Goal: Information Seeking & Learning: Learn about a topic

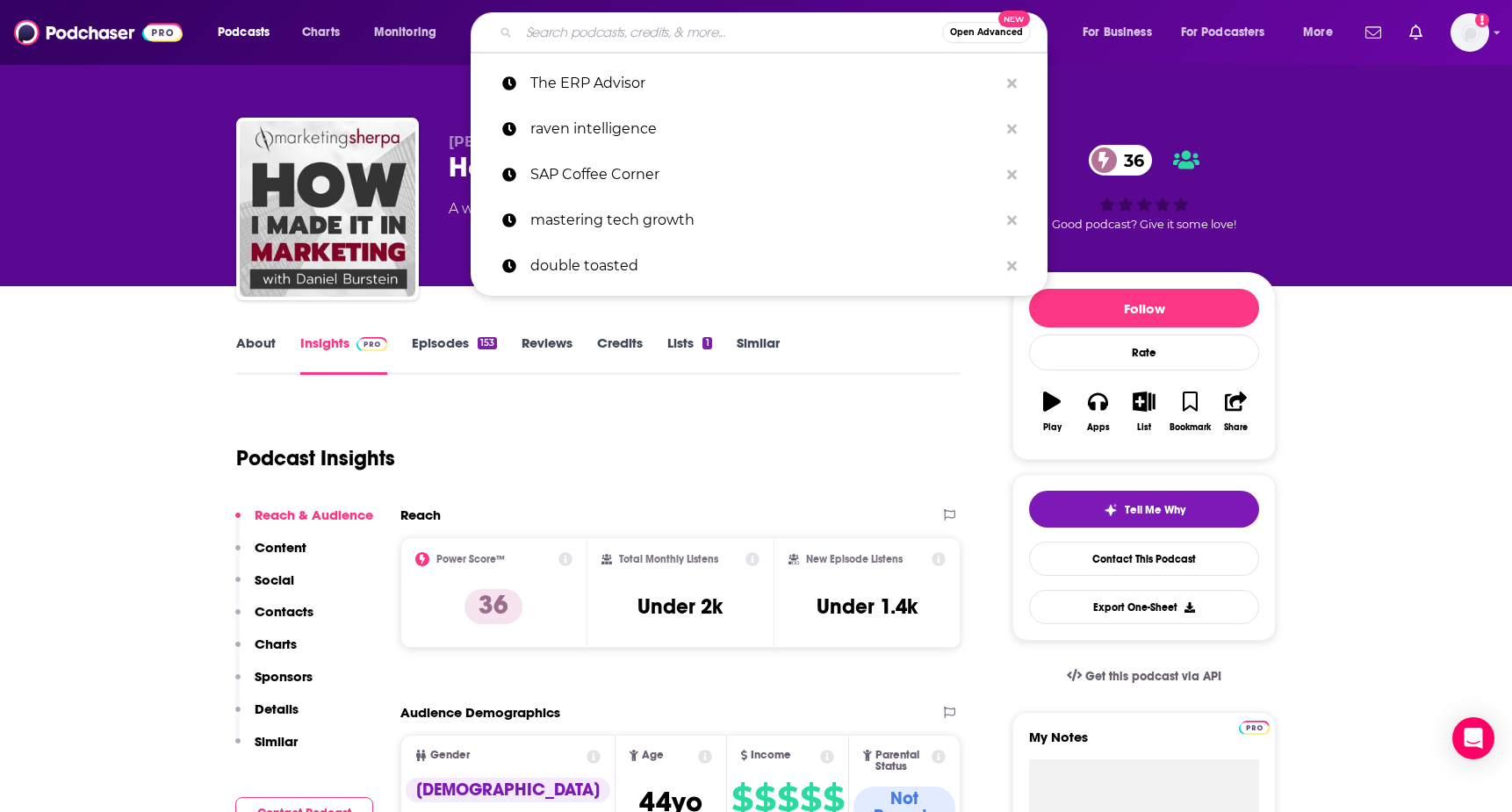
click at [629, 28] on input "Search podcasts, credits, & more..." at bounding box center [730, 33] width 423 height 28
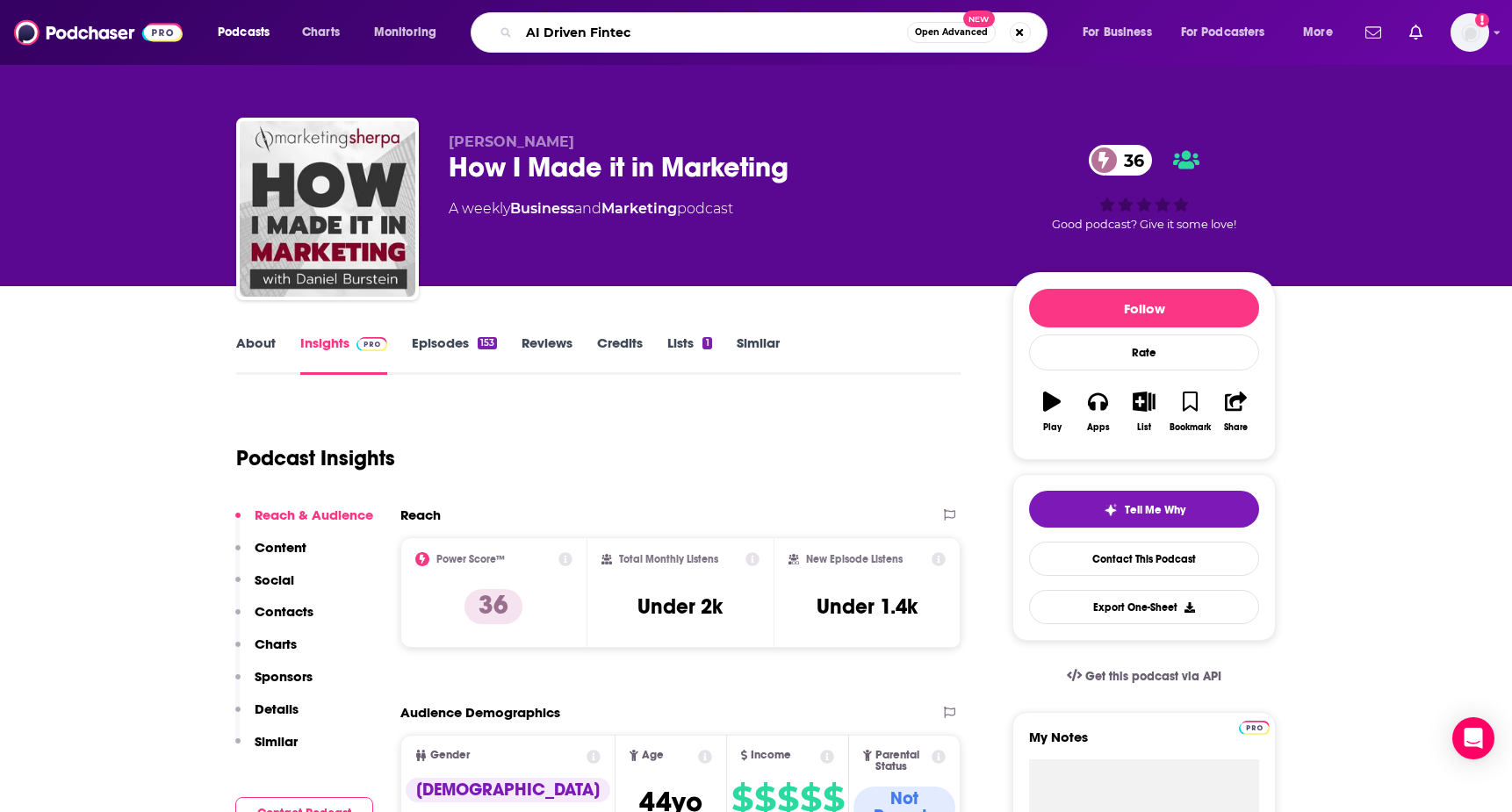
type input "AI Driven Fintech"
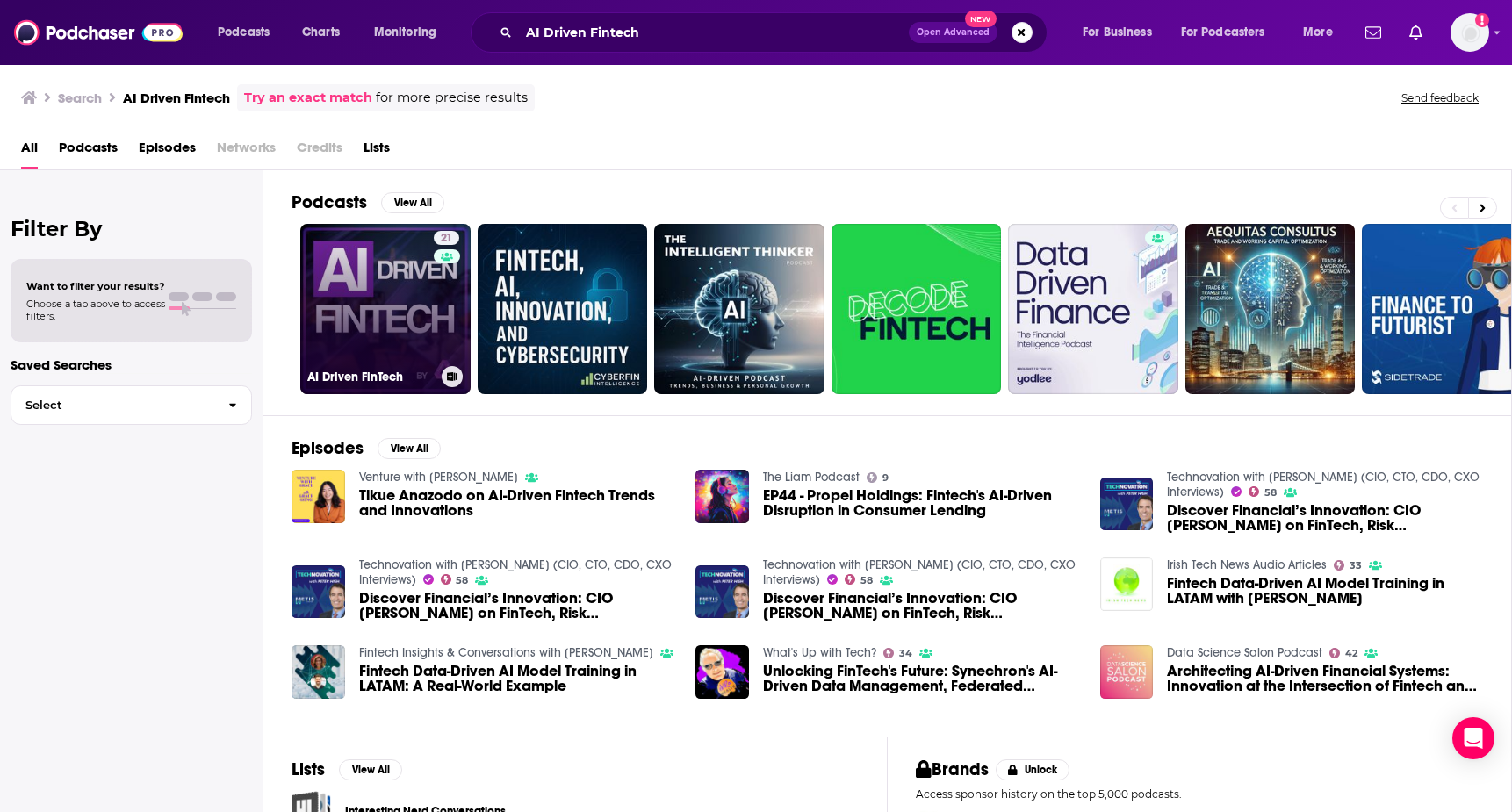
click at [434, 303] on div "21" at bounding box center [449, 298] width 30 height 135
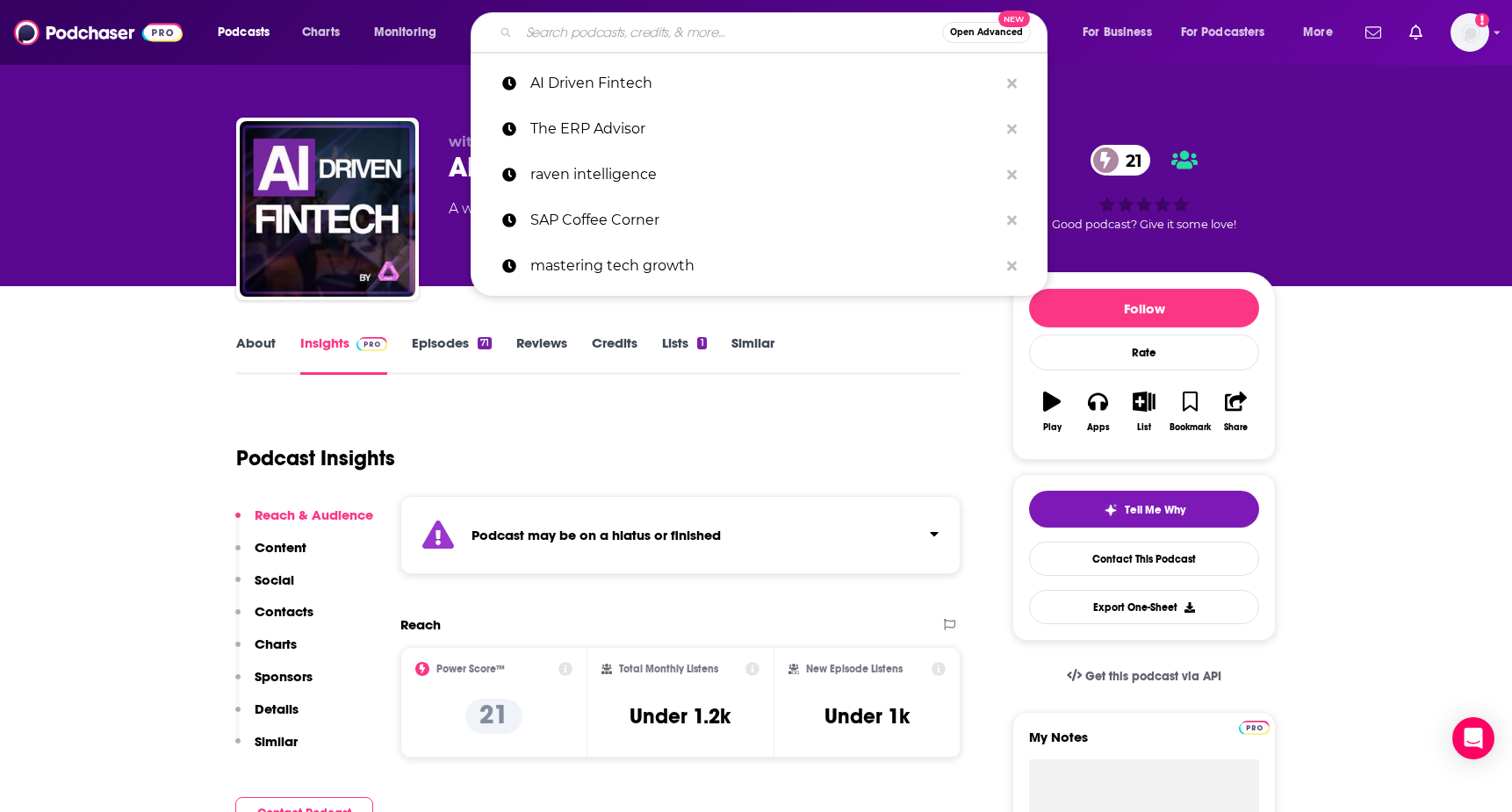
click at [674, 39] on input "Search podcasts, credits, & more..." at bounding box center [730, 33] width 423 height 28
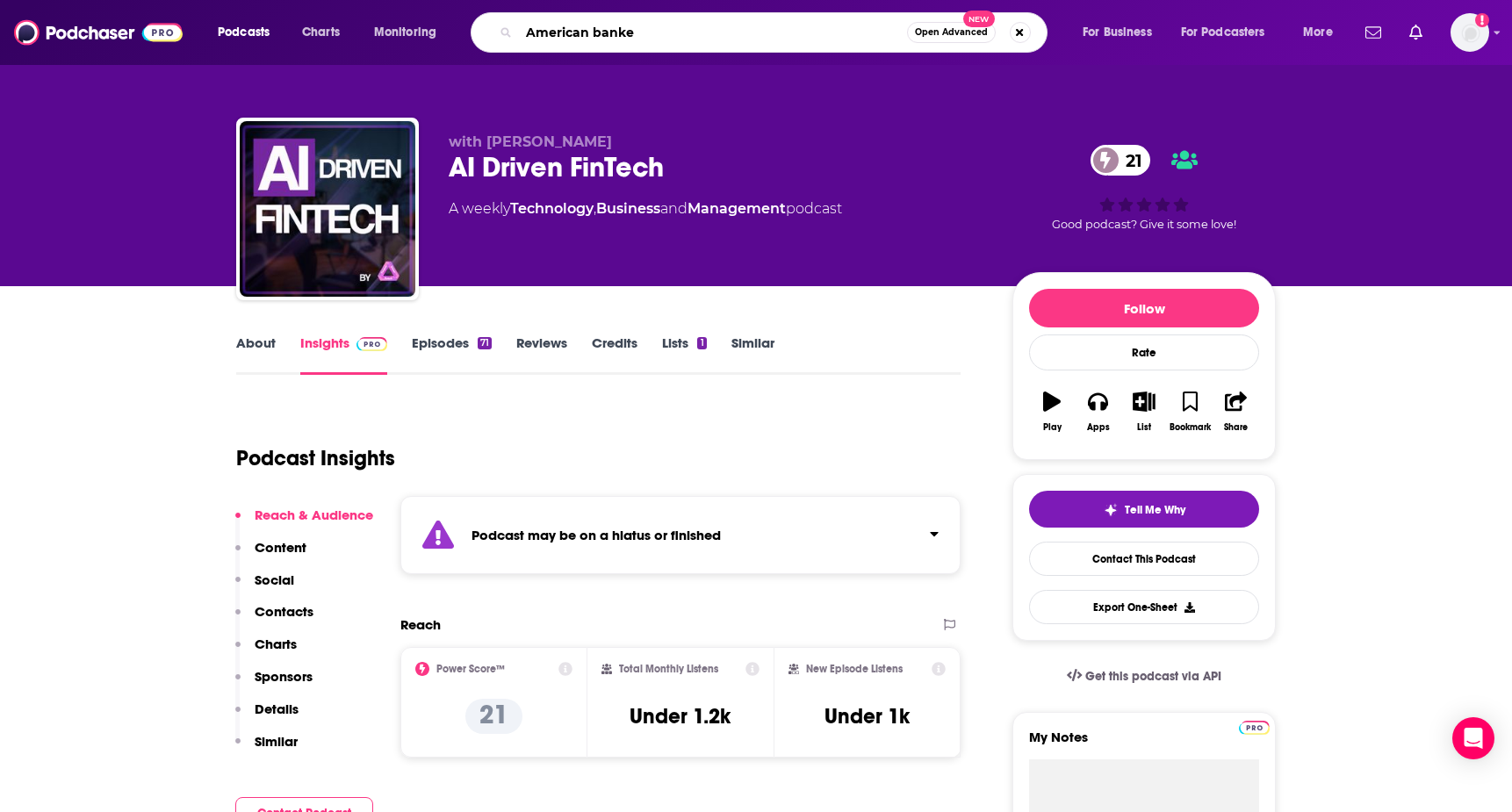
type input "[DEMOGRAPHIC_DATA] banker"
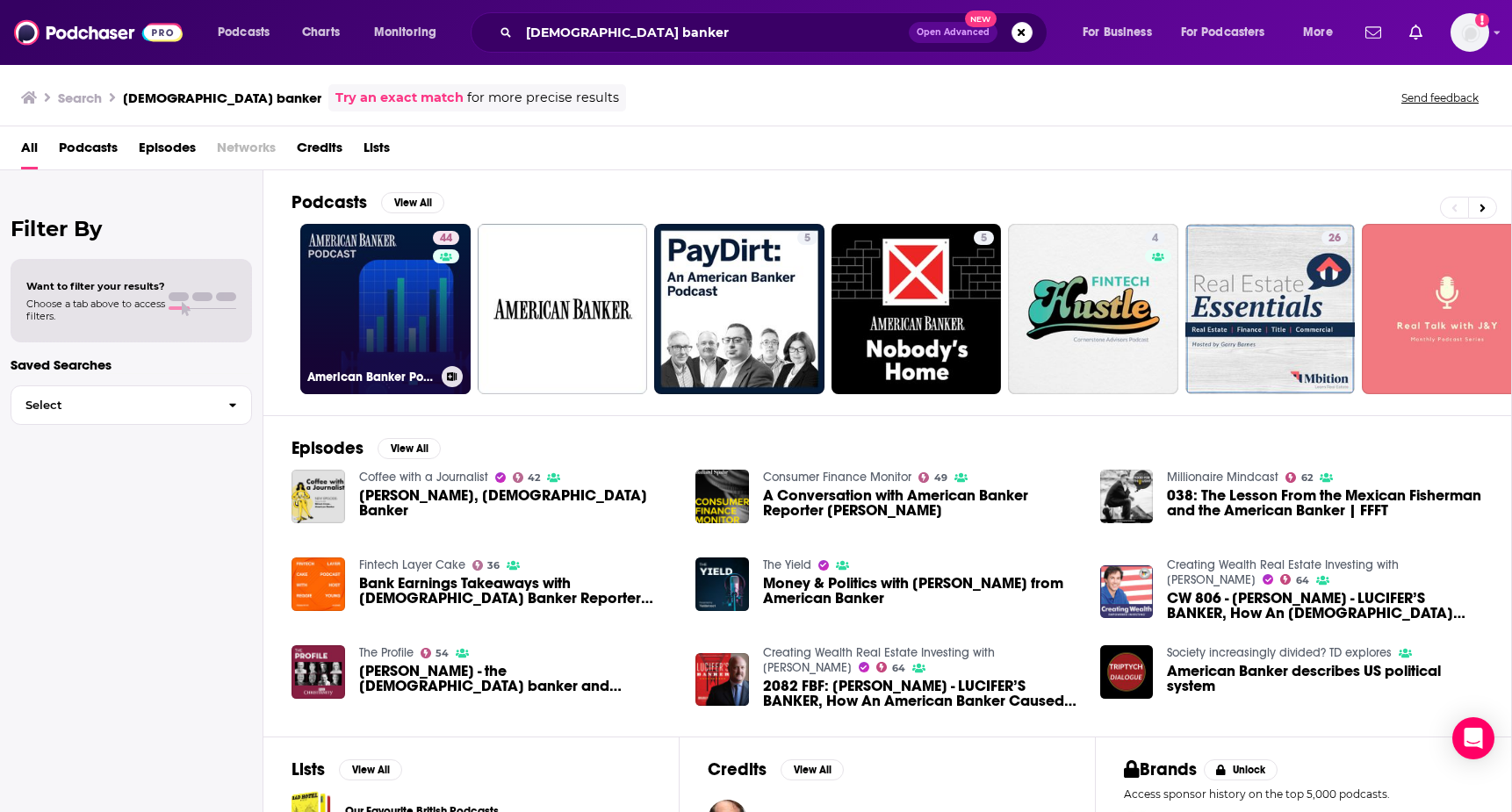
click at [364, 323] on link "44 American Banker Podcast" at bounding box center [386, 309] width 171 height 171
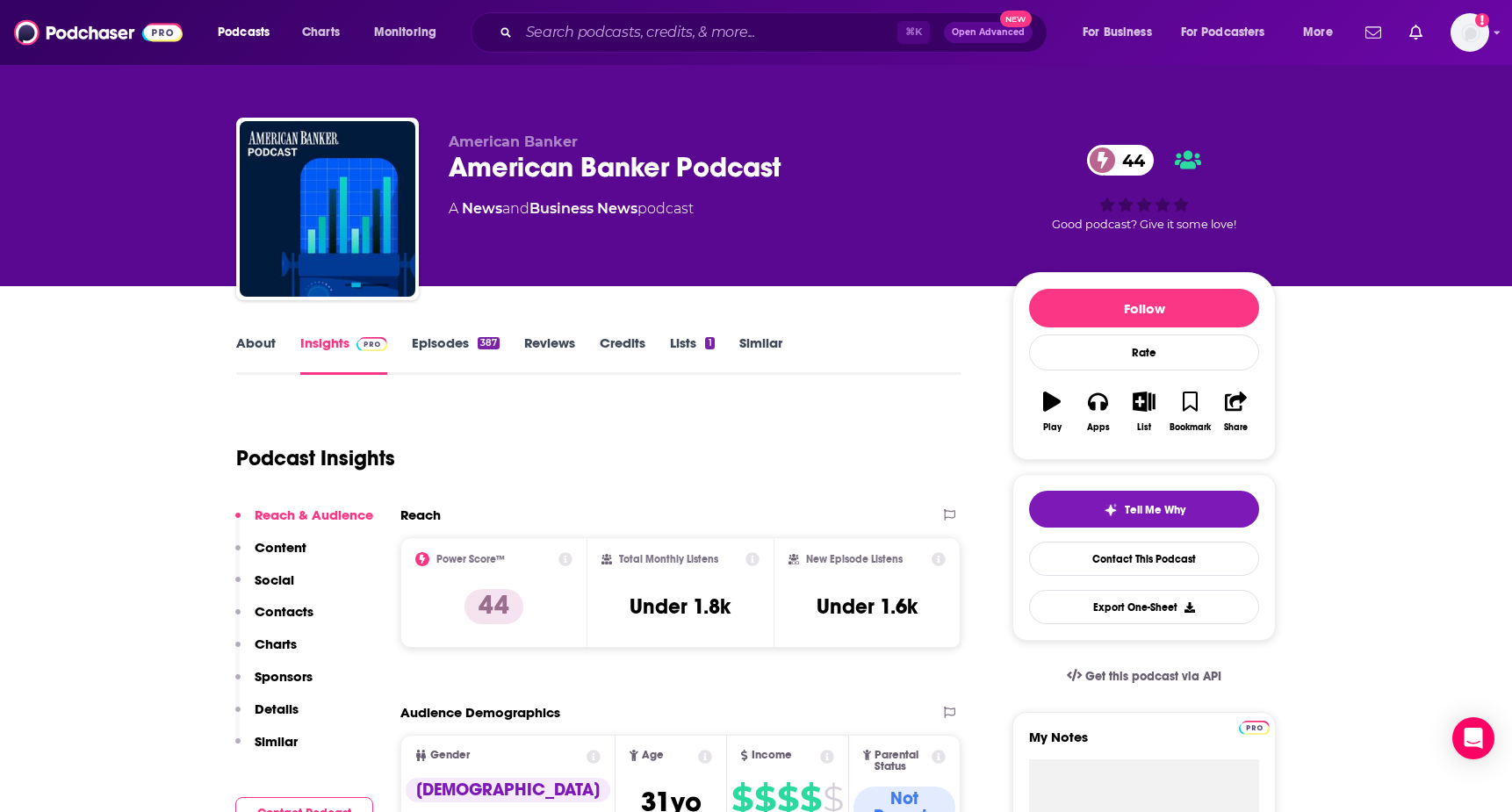
scroll to position [79, 0]
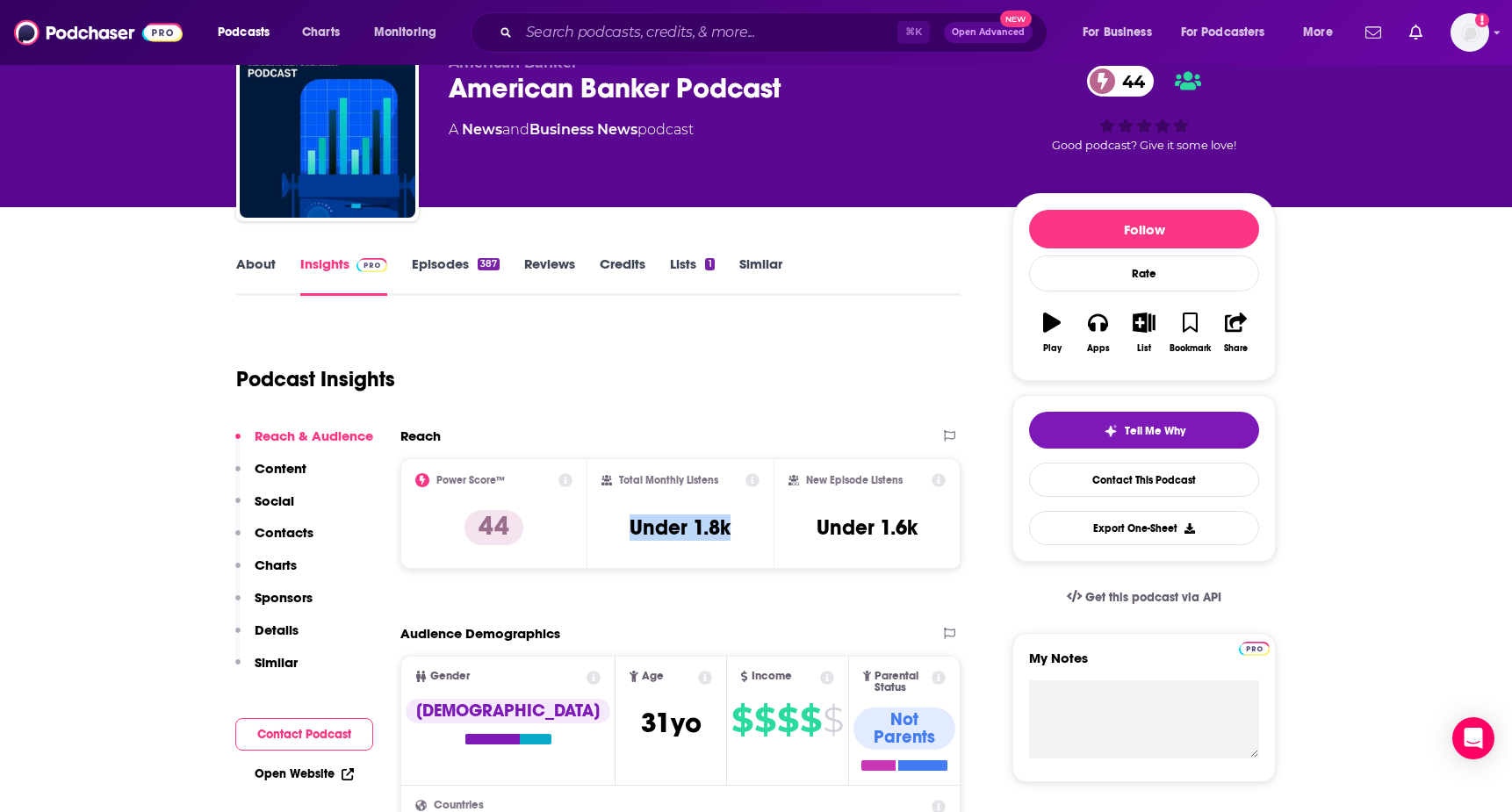
drag, startPoint x: 618, startPoint y: 528, endPoint x: 751, endPoint y: 528, distance: 133.0
click at [751, 528] on div "Total Monthly Listens Under 1.8k" at bounding box center [680, 514] width 159 height 81
copy h3 "Under 1.8k"
click at [779, 365] on div "Podcast Insights" at bounding box center [591, 368] width 710 height 90
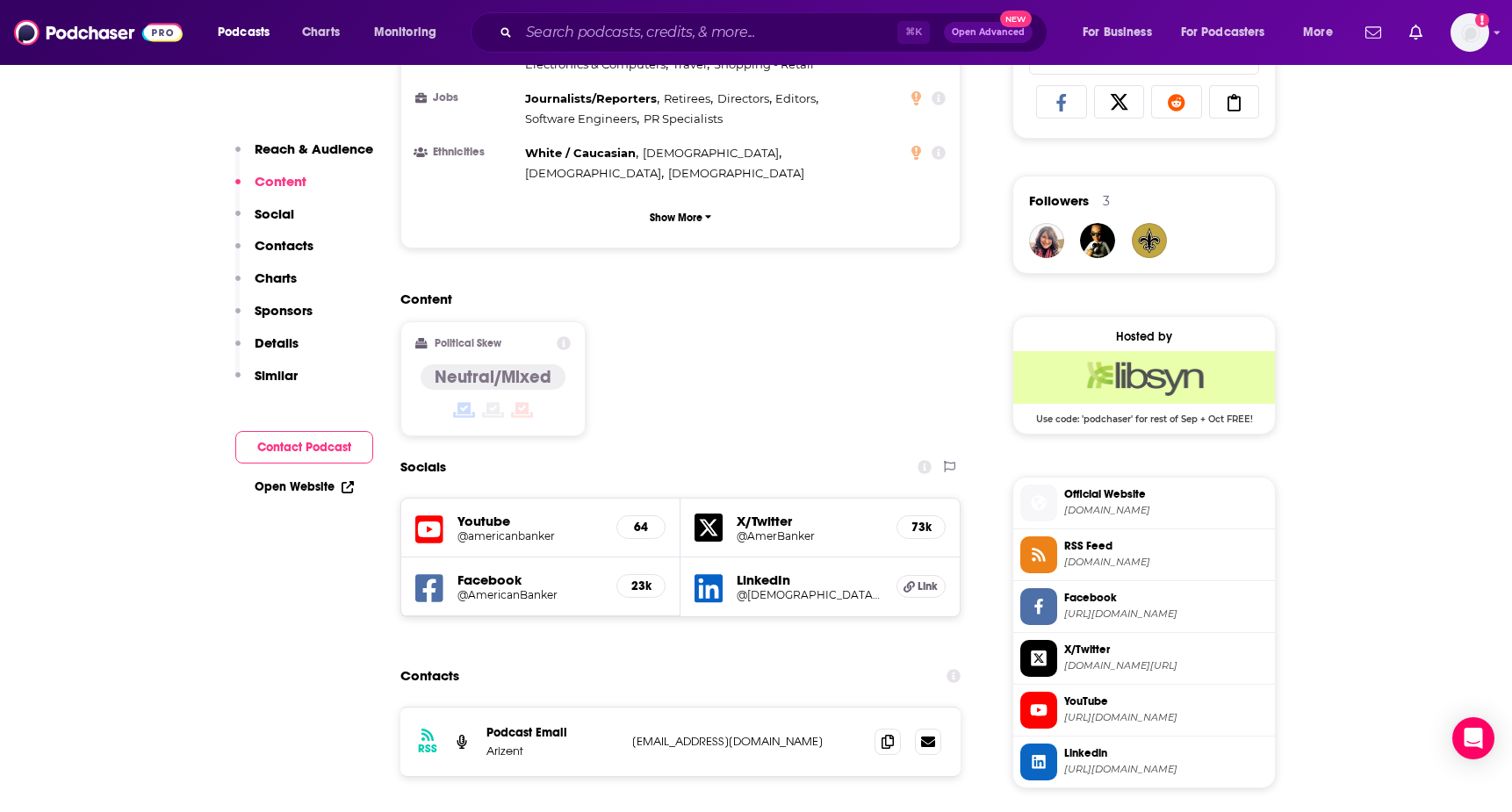
scroll to position [1172, 0]
click at [889, 736] on icon at bounding box center [887, 743] width 12 height 14
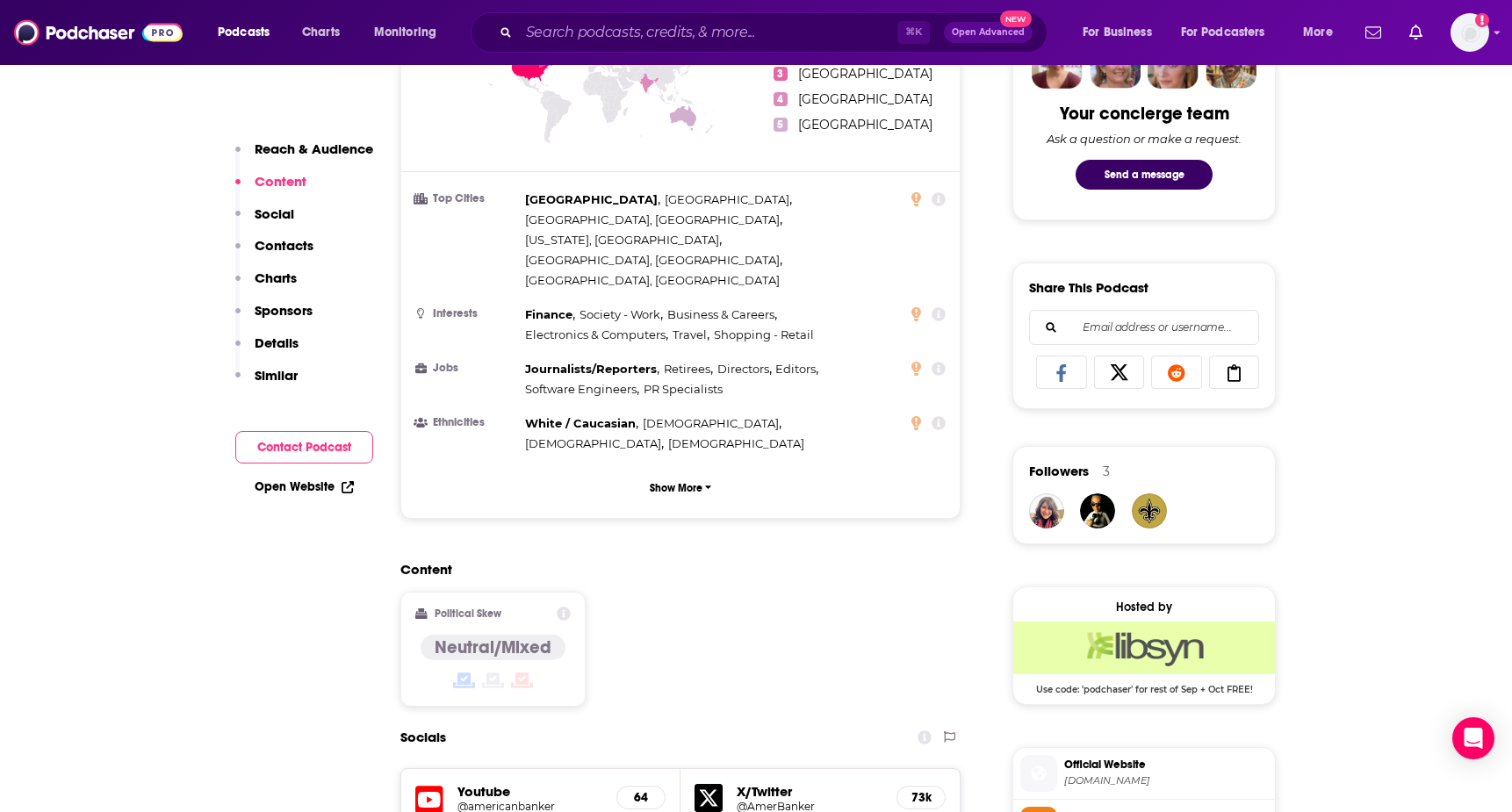
scroll to position [0, 0]
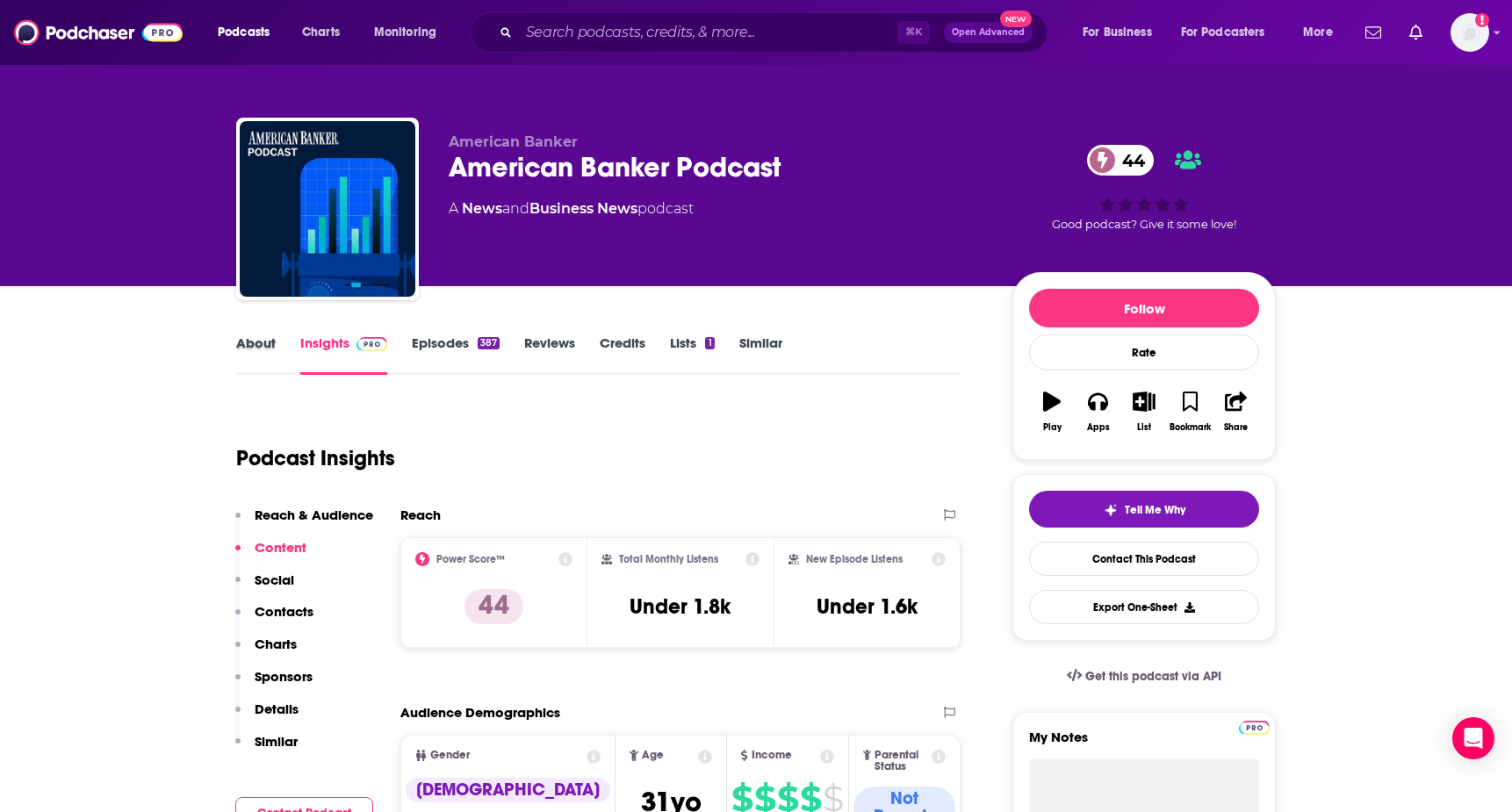
click at [276, 341] on div "About" at bounding box center [268, 354] width 64 height 40
click at [261, 341] on link "About" at bounding box center [256, 354] width 39 height 40
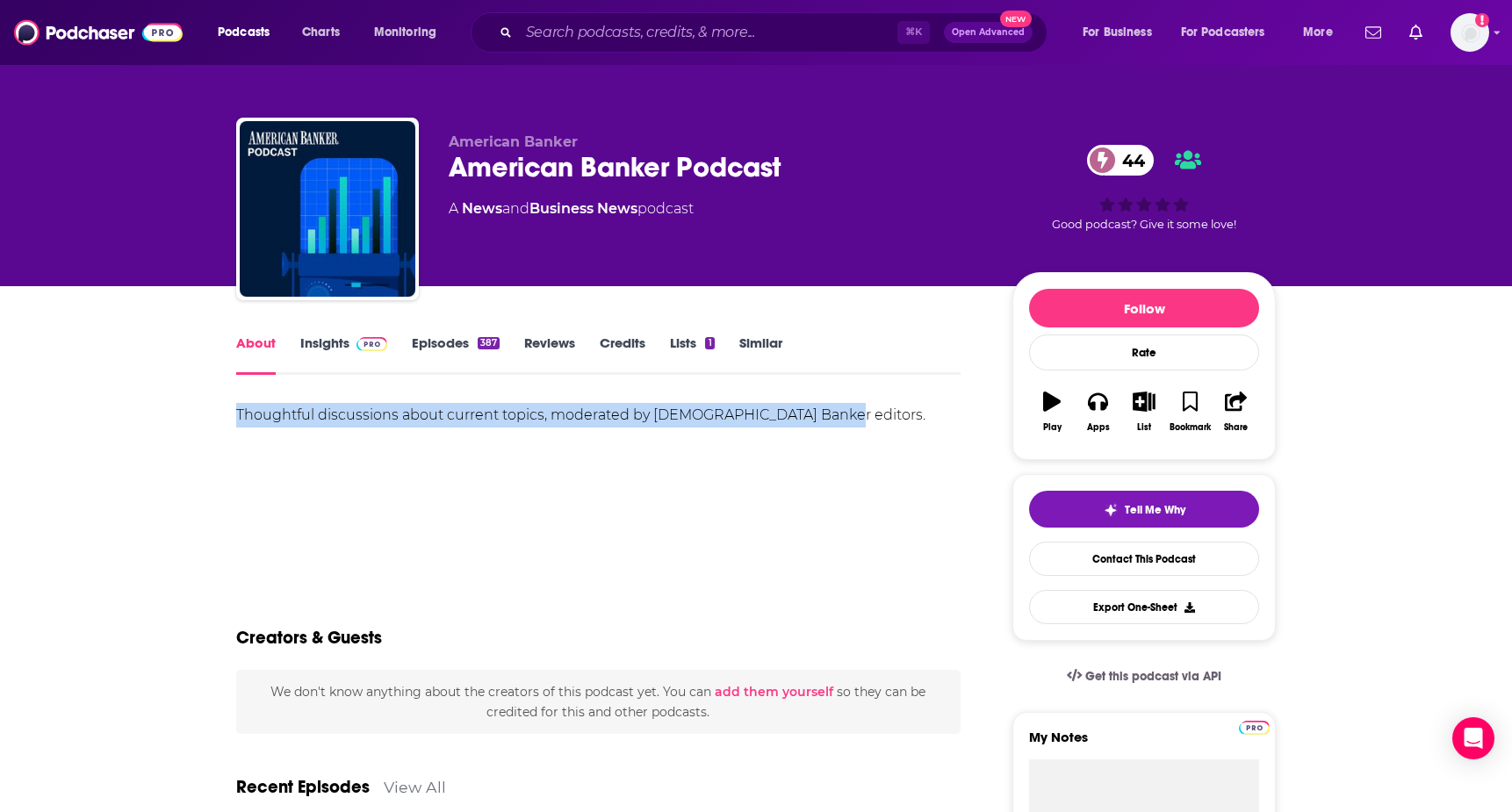
drag, startPoint x: 235, startPoint y: 406, endPoint x: 807, endPoint y: 433, distance: 572.6
copy div "Thoughtful discussions about current topics, moderated by [DEMOGRAPHIC_DATA] Ba…"
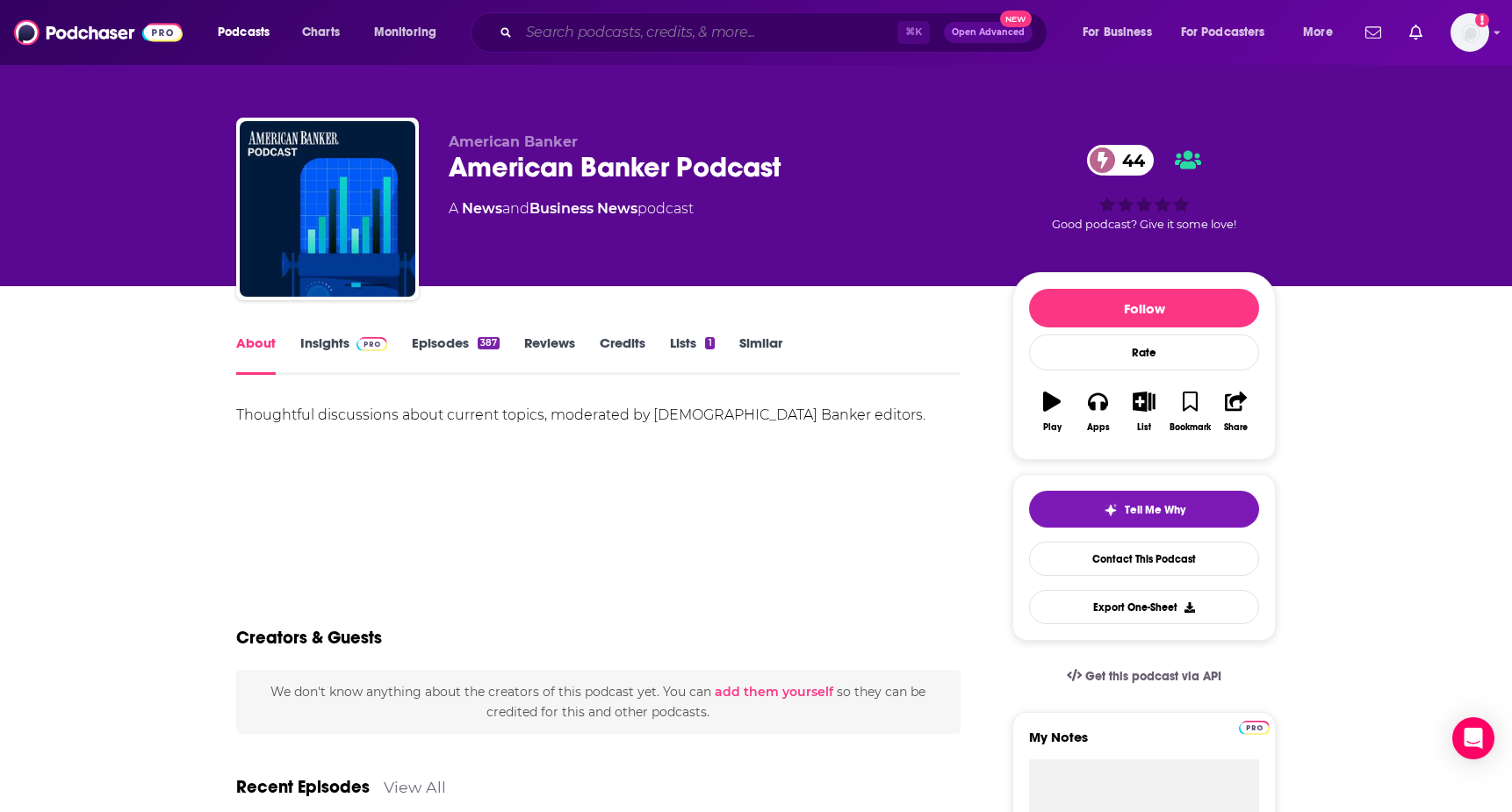
click at [737, 36] on input "Search podcasts, credits, & more..." at bounding box center [708, 33] width 379 height 28
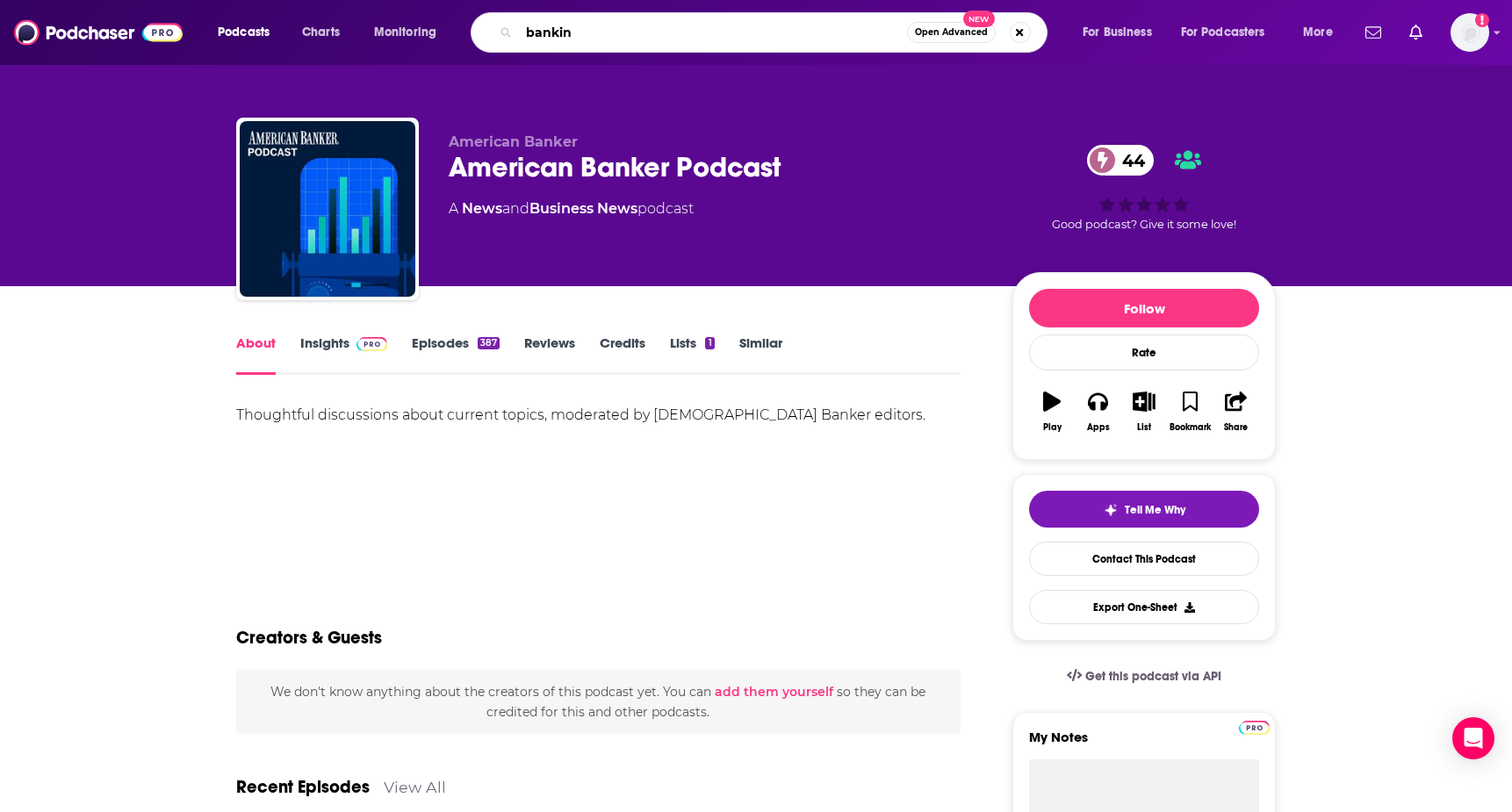
type input "banking"
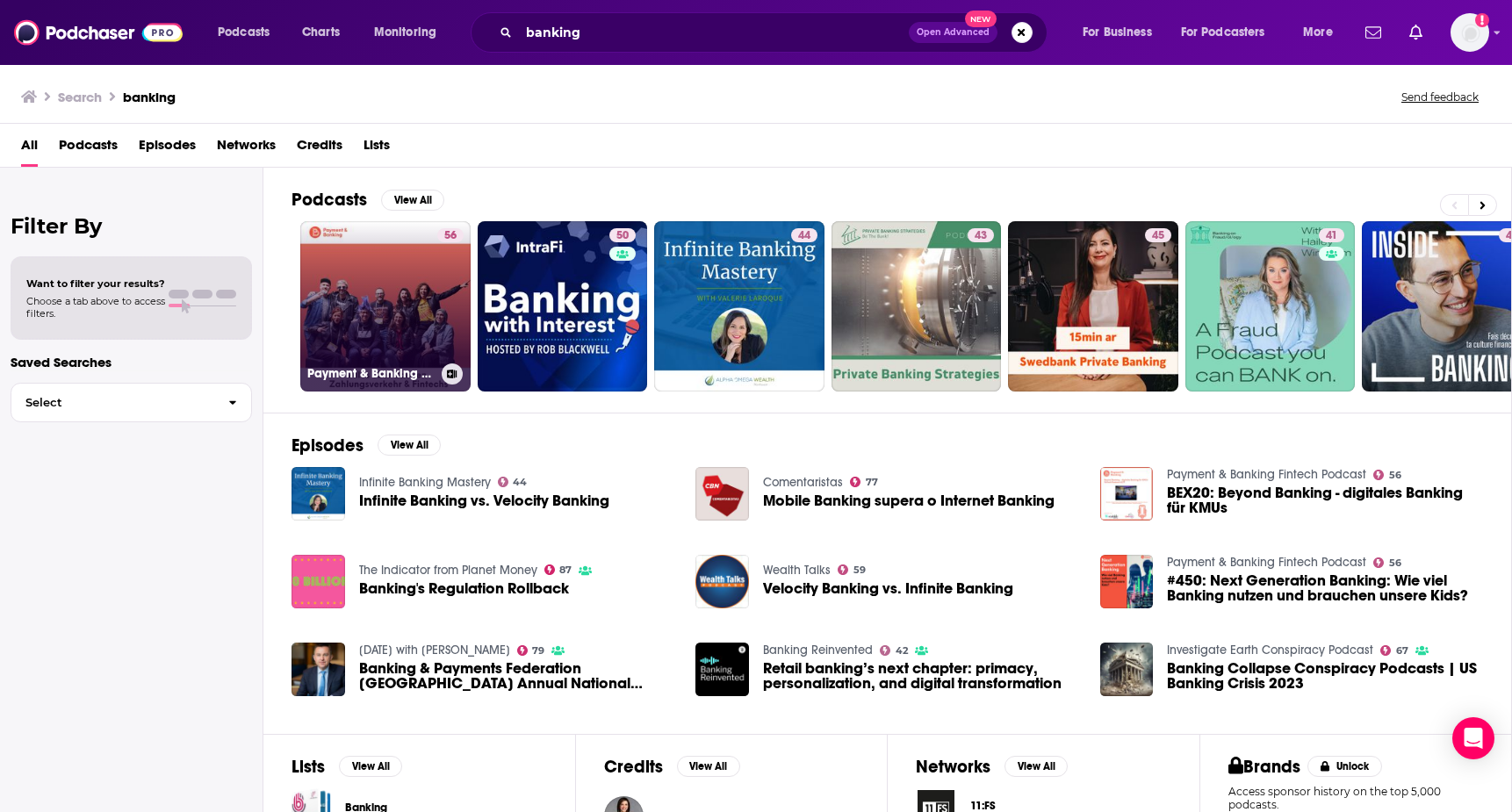
click at [368, 292] on link "56 Payment & Banking Fintech Podcast" at bounding box center [386, 307] width 171 height 171
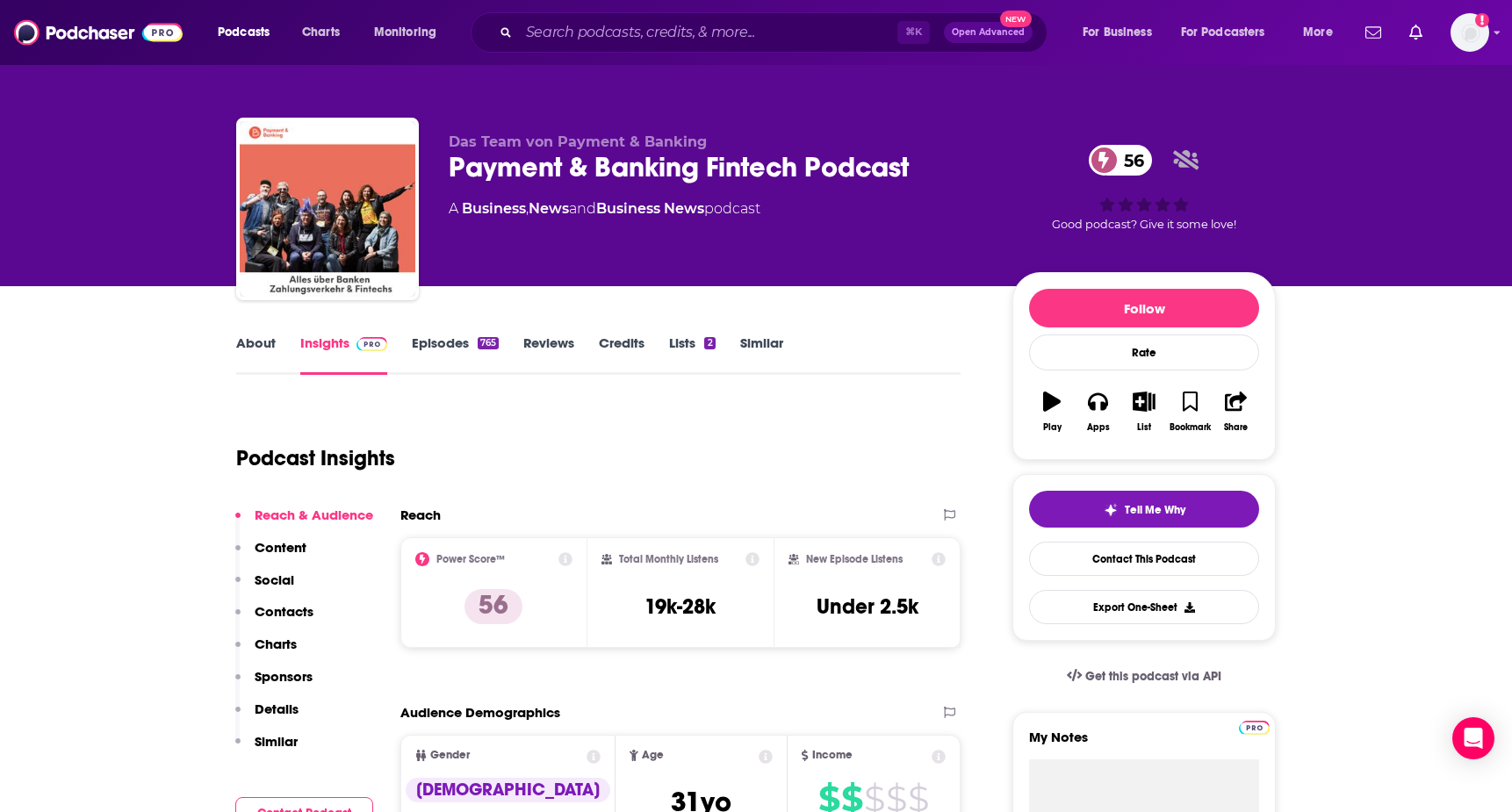
scroll to position [4, 0]
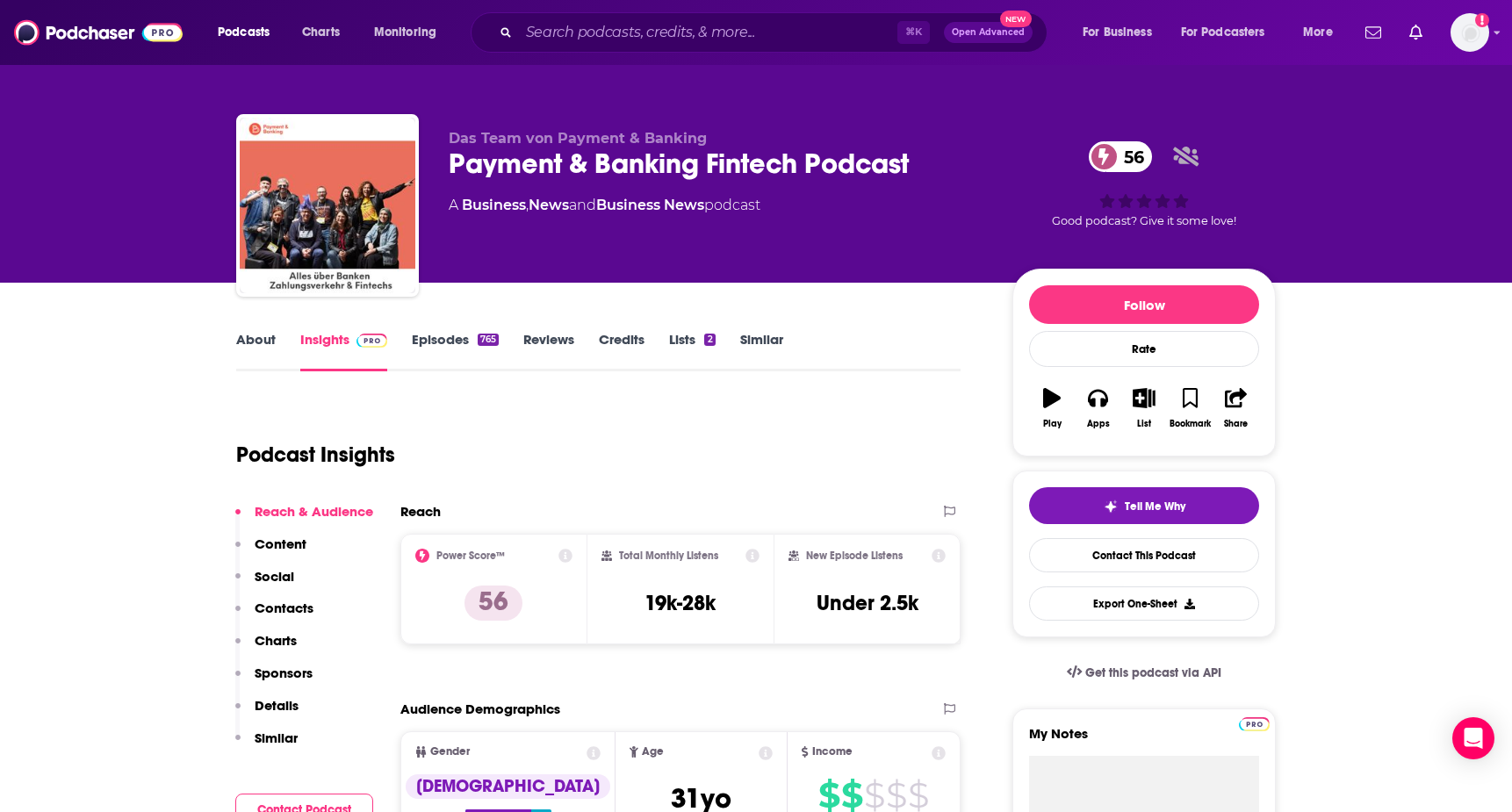
click at [259, 348] on link "About" at bounding box center [256, 351] width 39 height 40
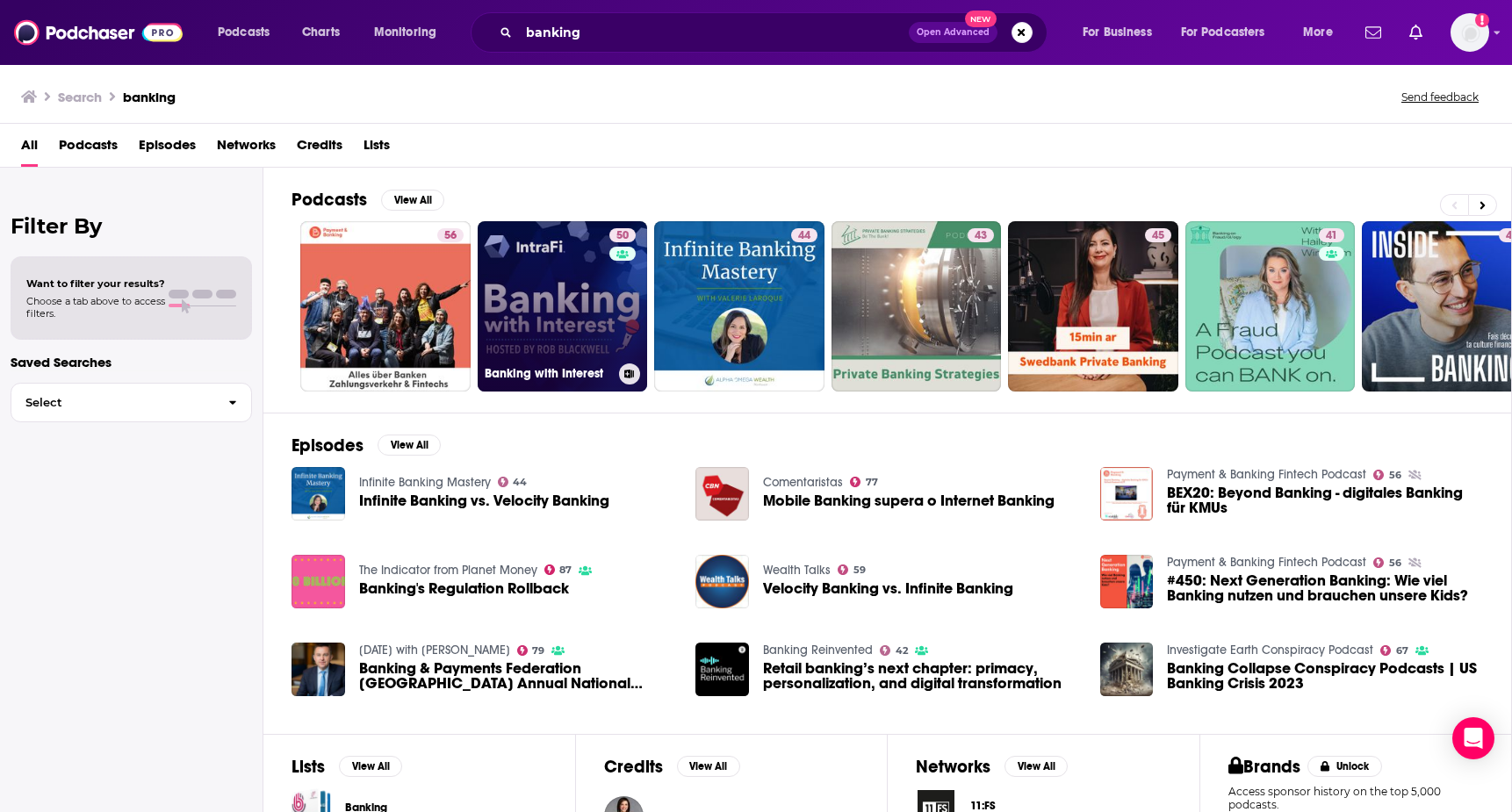
click at [526, 283] on link "50 Banking with Interest" at bounding box center [563, 307] width 171 height 171
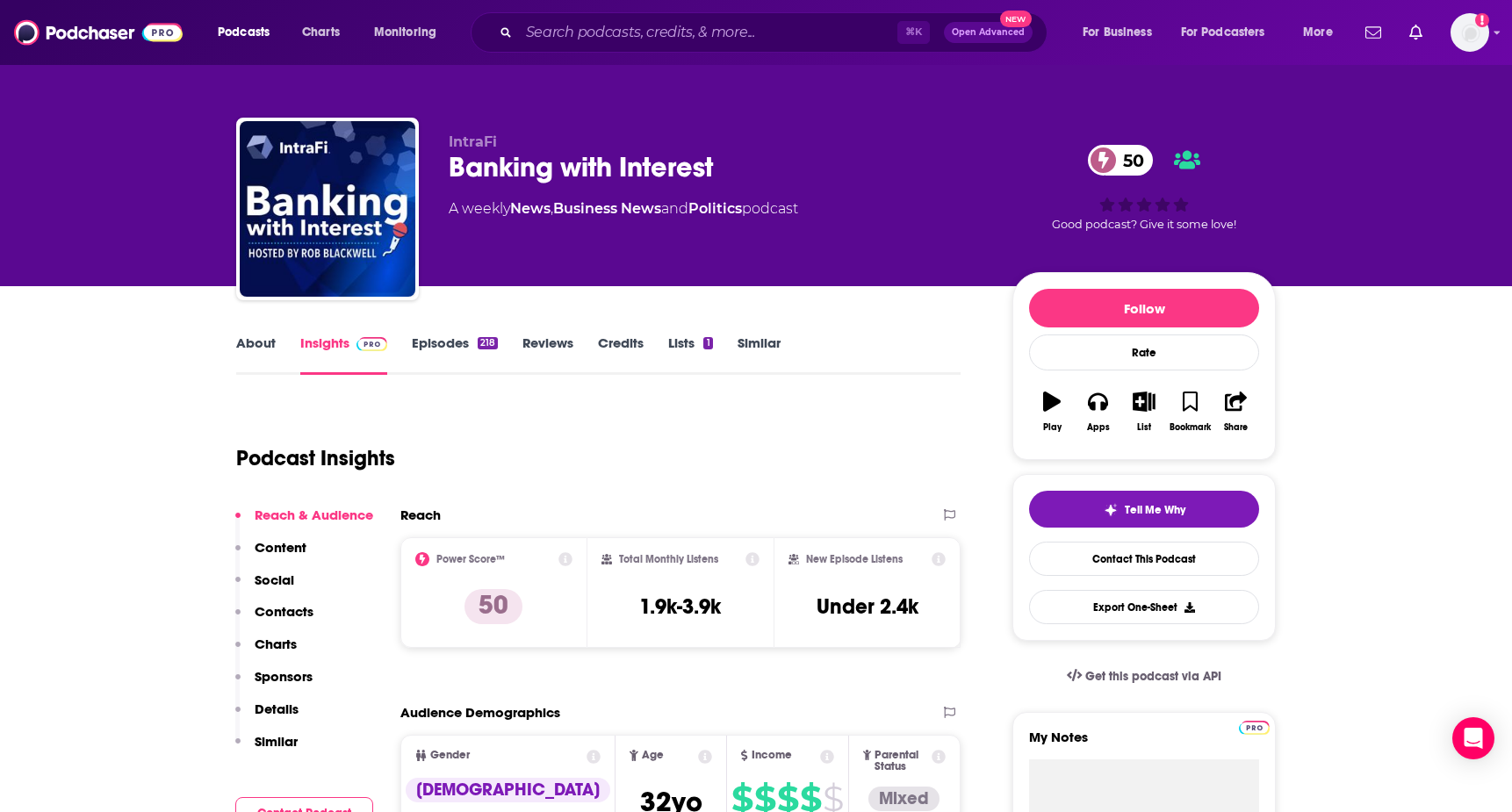
click at [264, 341] on link "About" at bounding box center [256, 354] width 39 height 40
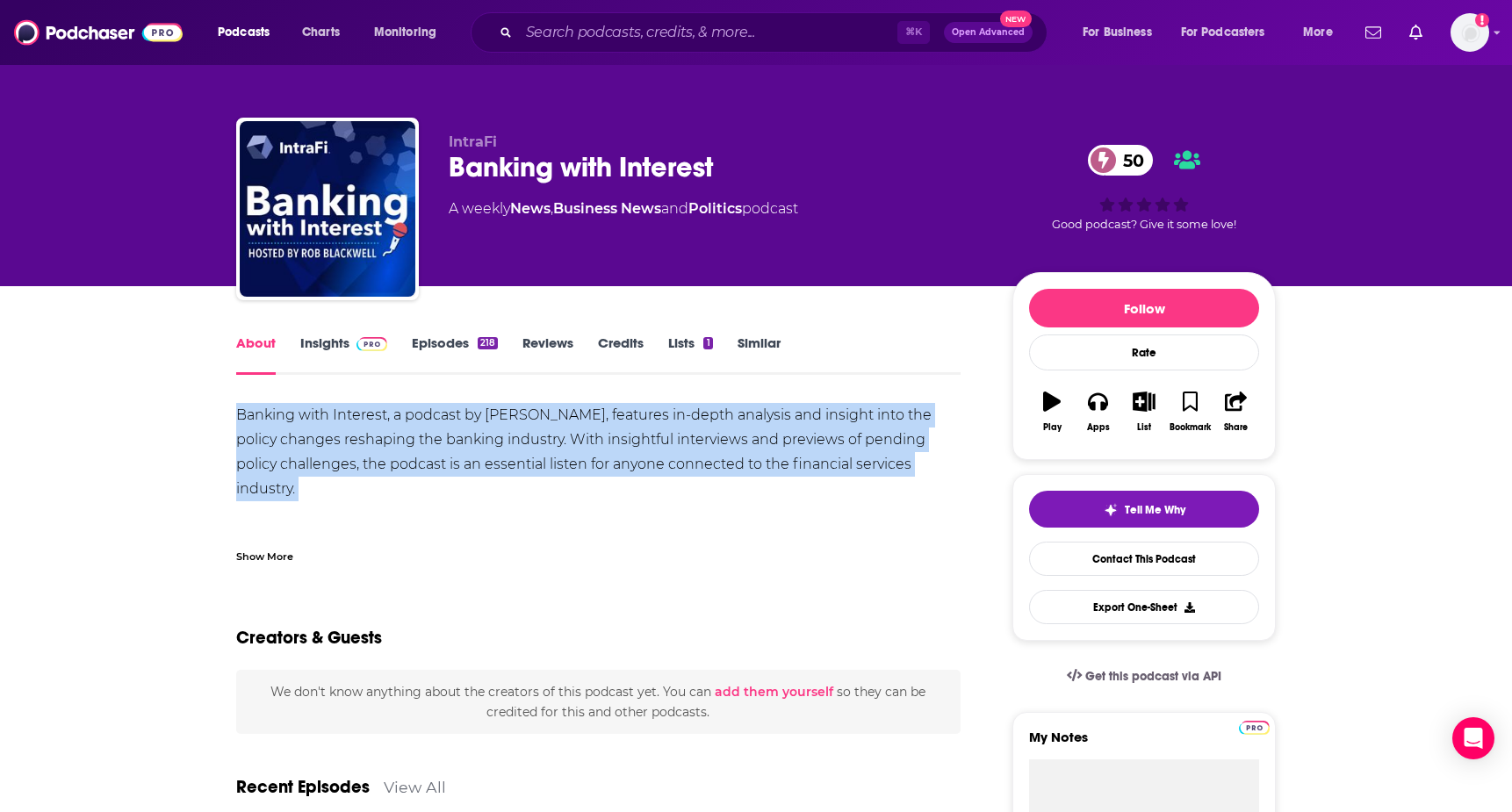
drag, startPoint x: 230, startPoint y: 406, endPoint x: 570, endPoint y: 492, distance: 350.7
copy div "Banking with Interest, a podcast by [PERSON_NAME], features in-depth analysis a…"
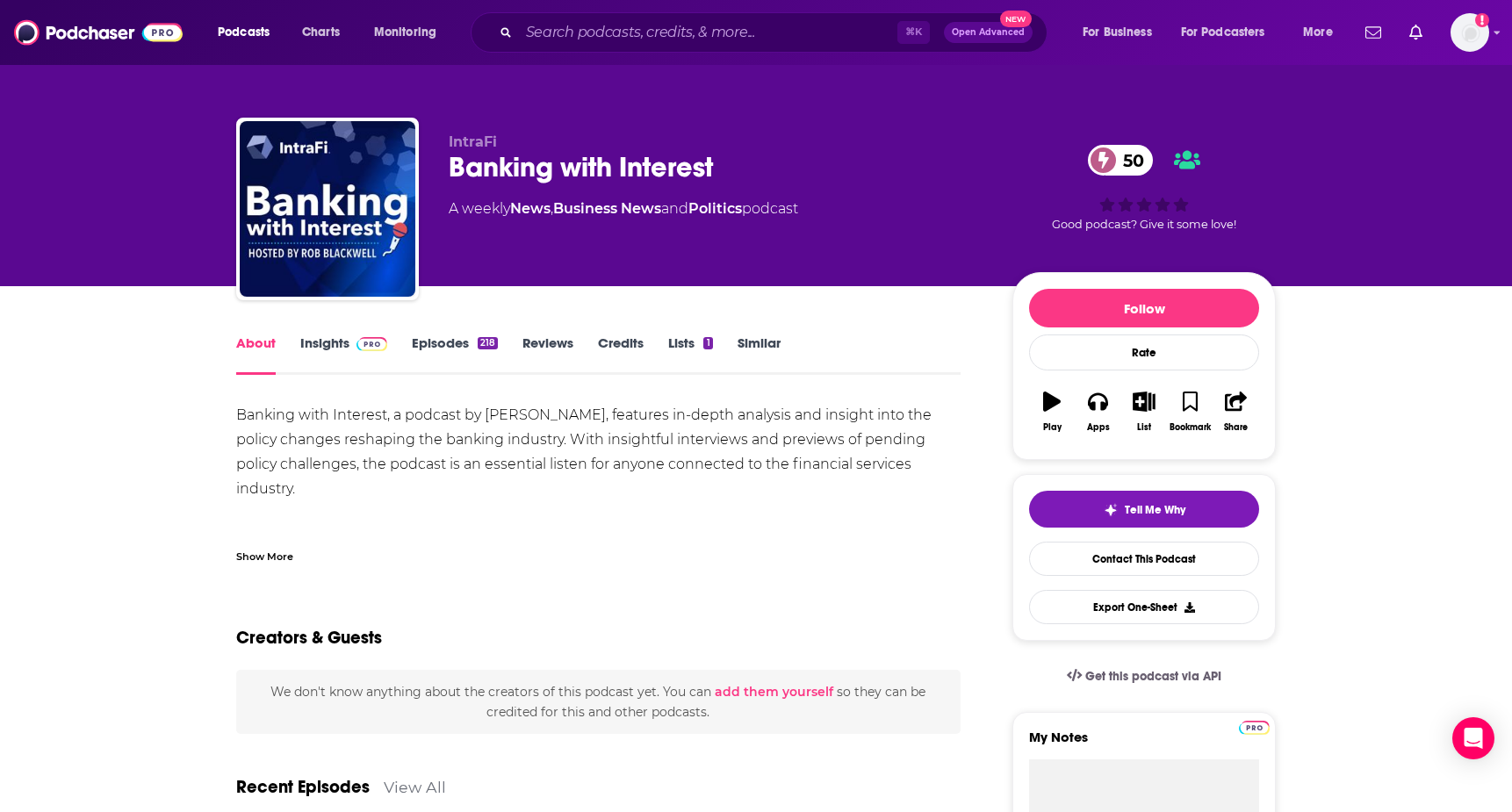
click at [428, 546] on div "Show More" at bounding box center [598, 549] width 724 height 30
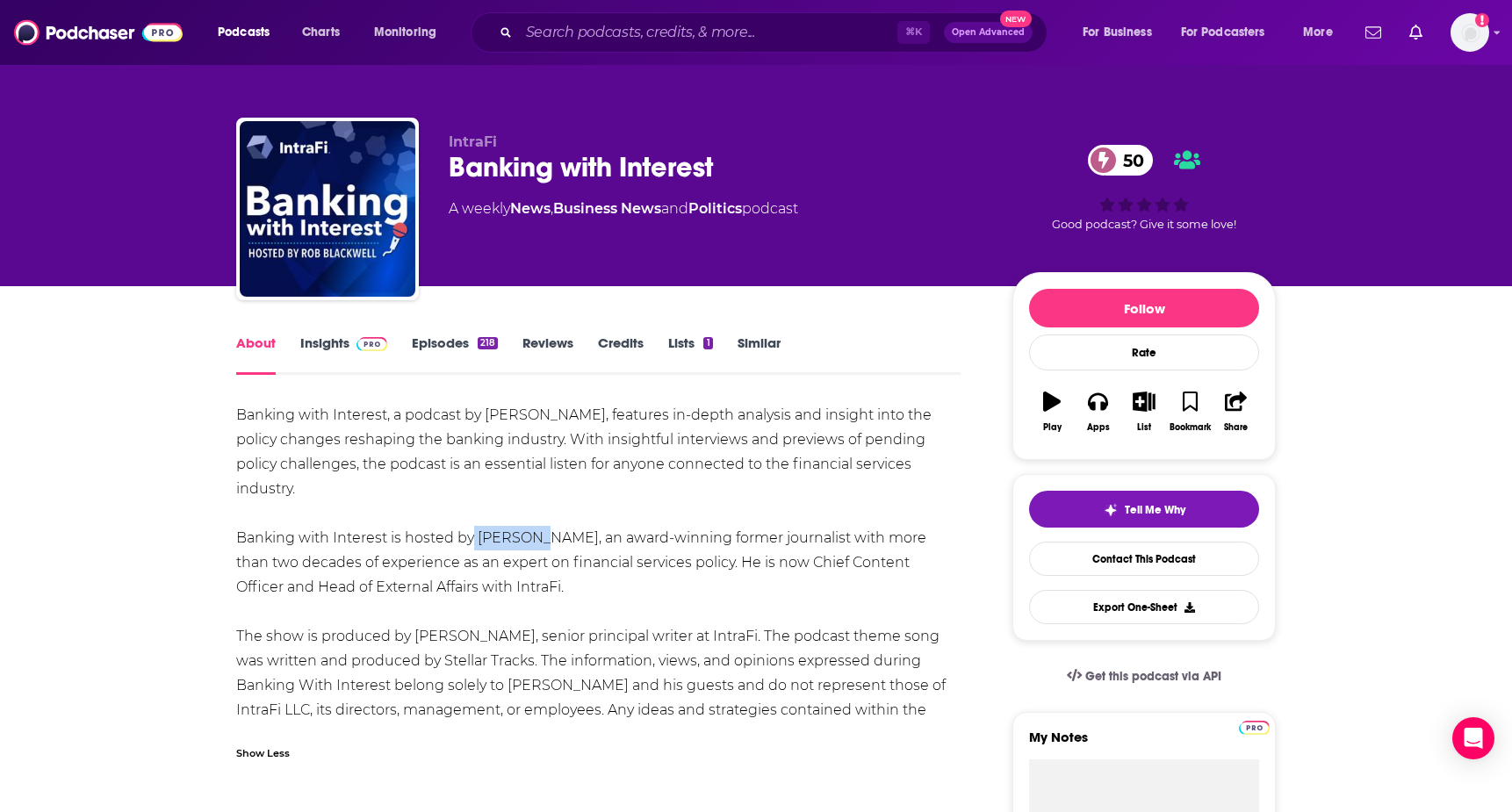
drag, startPoint x: 466, startPoint y: 511, endPoint x: 527, endPoint y: 513, distance: 61.0
click at [527, 513] on div "Banking with Interest, a podcast by [PERSON_NAME], features in-depth analysis a…" at bounding box center [598, 575] width 724 height 344
click at [476, 510] on div "Banking with Interest, a podcast by [PERSON_NAME], features in-depth analysis a…" at bounding box center [598, 575] width 724 height 344
drag, startPoint x: 476, startPoint y: 506, endPoint x: 512, endPoint y: 503, distance: 36.1
click at [512, 503] on div "Banking with Interest, a podcast by [PERSON_NAME], features in-depth analysis a…" at bounding box center [598, 575] width 724 height 344
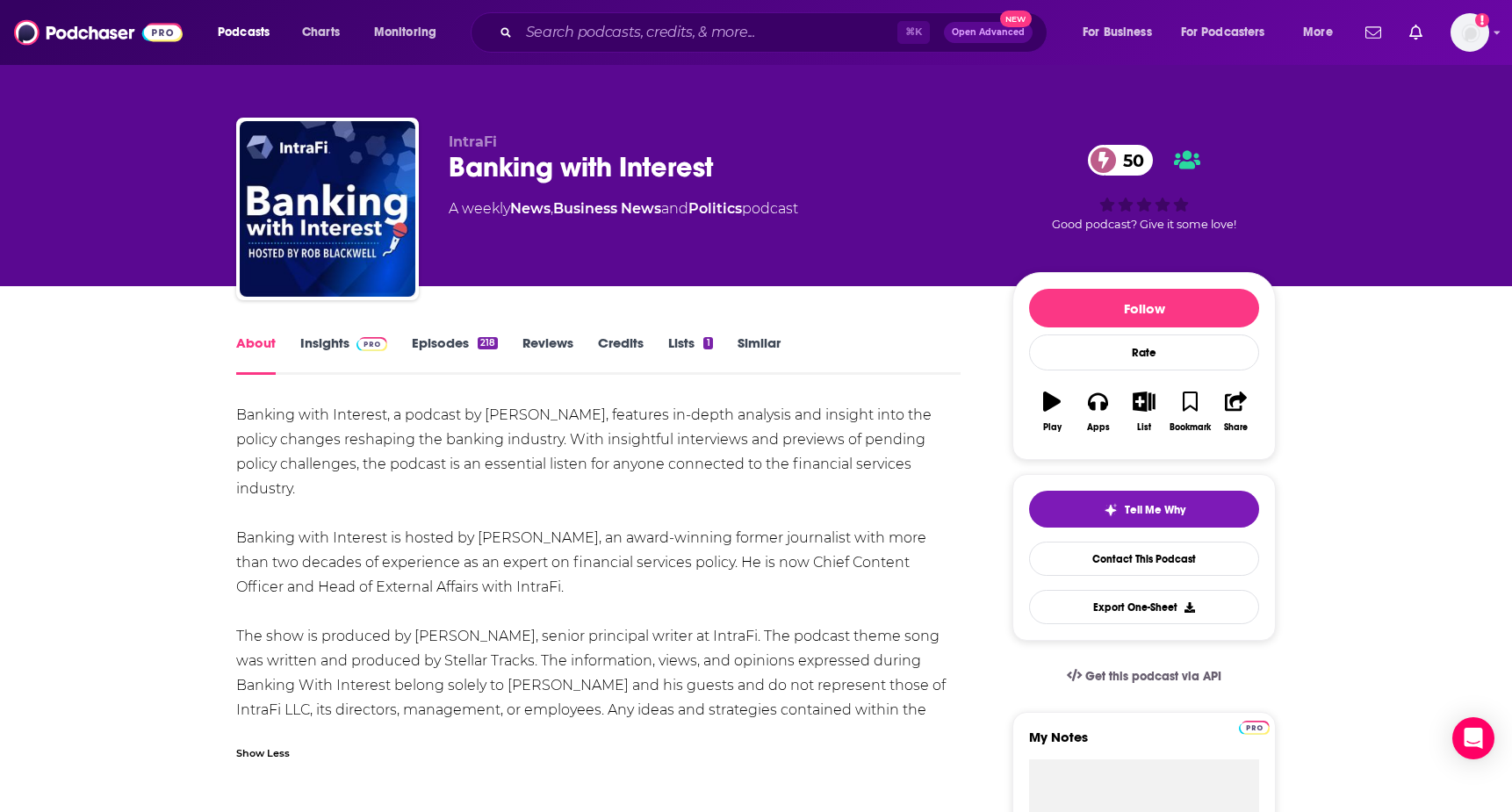
click at [544, 511] on div "Banking with Interest, a podcast by [PERSON_NAME], features in-depth analysis a…" at bounding box center [598, 575] width 724 height 344
copy div "[PERSON_NAME]"
click at [338, 346] on link "Insights" at bounding box center [343, 354] width 87 height 40
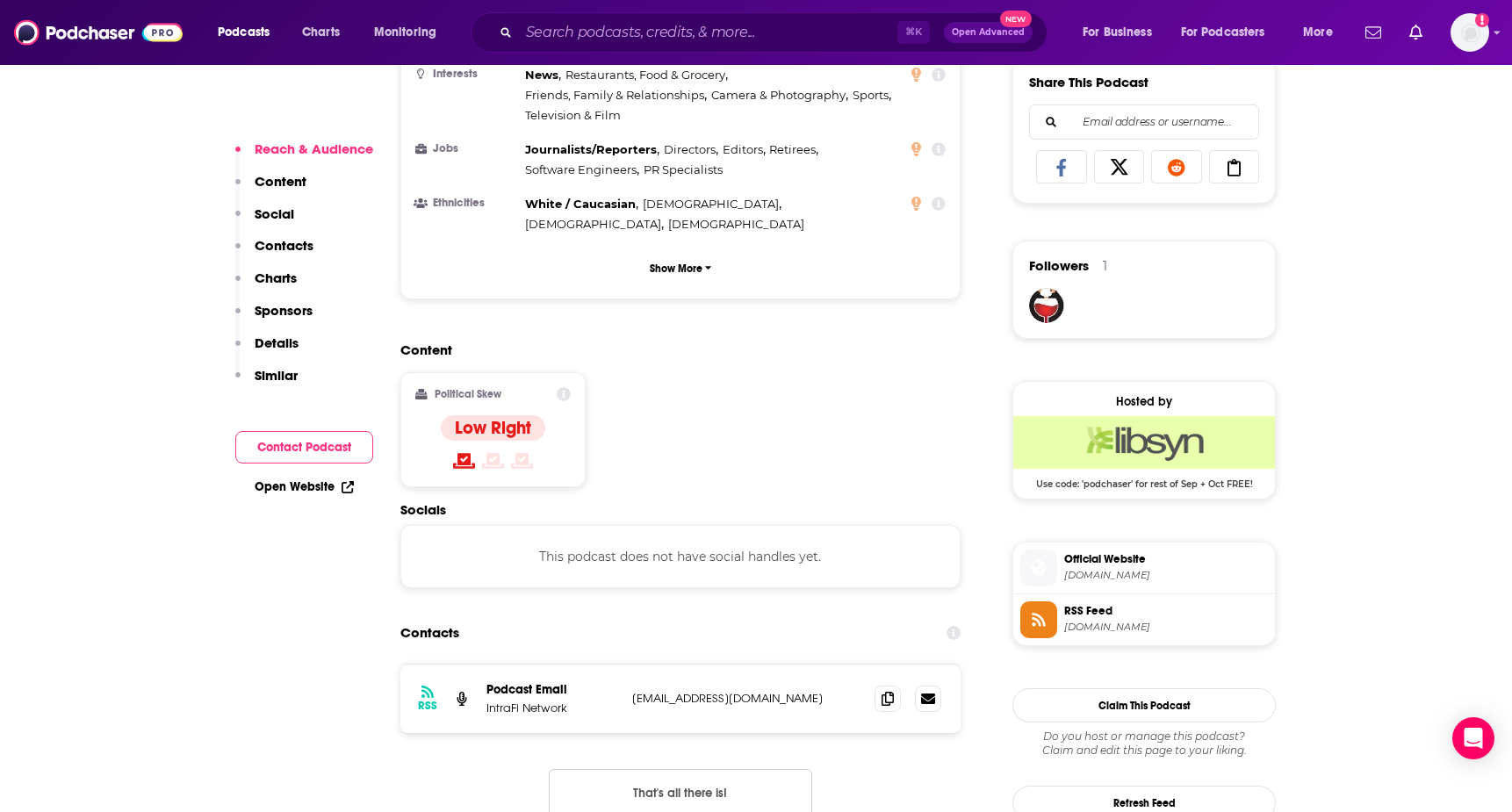
scroll to position [1109, 0]
click at [885, 690] on icon at bounding box center [887, 697] width 12 height 14
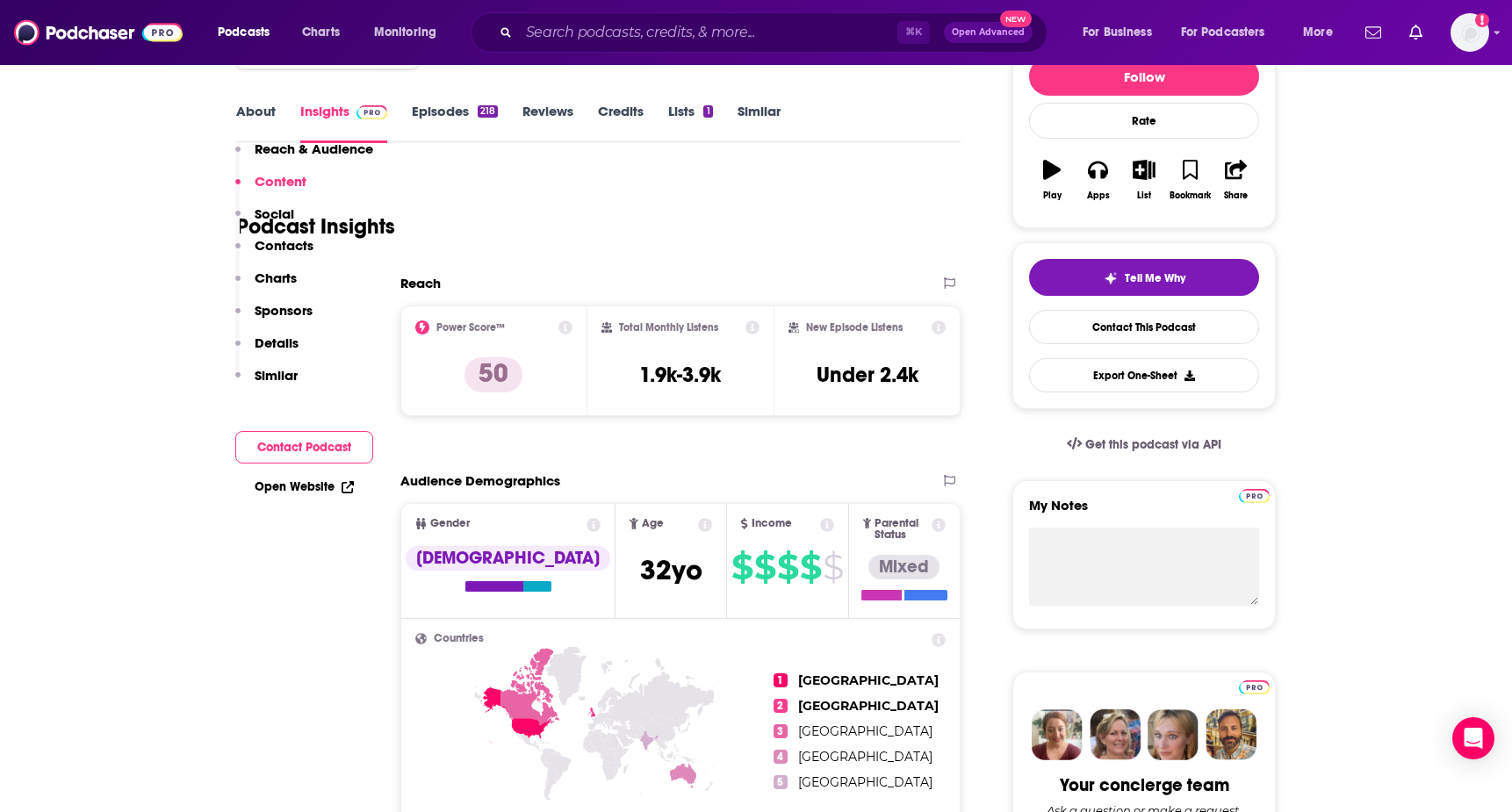
scroll to position [0, 0]
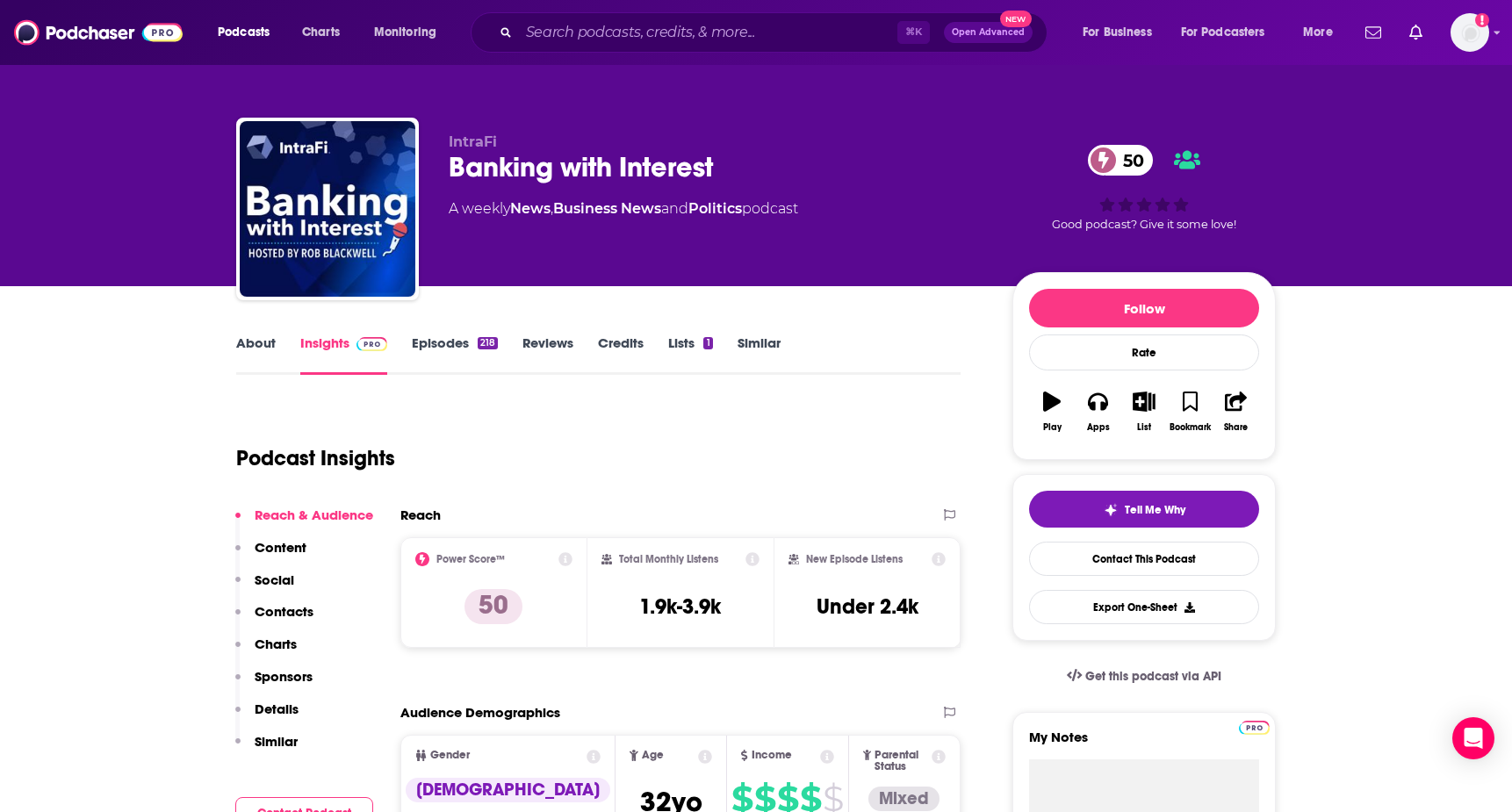
drag, startPoint x: 802, startPoint y: 627, endPoint x: 908, endPoint y: 626, distance: 106.0
click at [908, 626] on div "New Episode Listens Under 2.4k" at bounding box center [868, 593] width 158 height 81
drag, startPoint x: 811, startPoint y: 600, endPoint x: 962, endPoint y: 596, distance: 151.1
drag, startPoint x: 806, startPoint y: 599, endPoint x: 926, endPoint y: 599, distance: 120.0
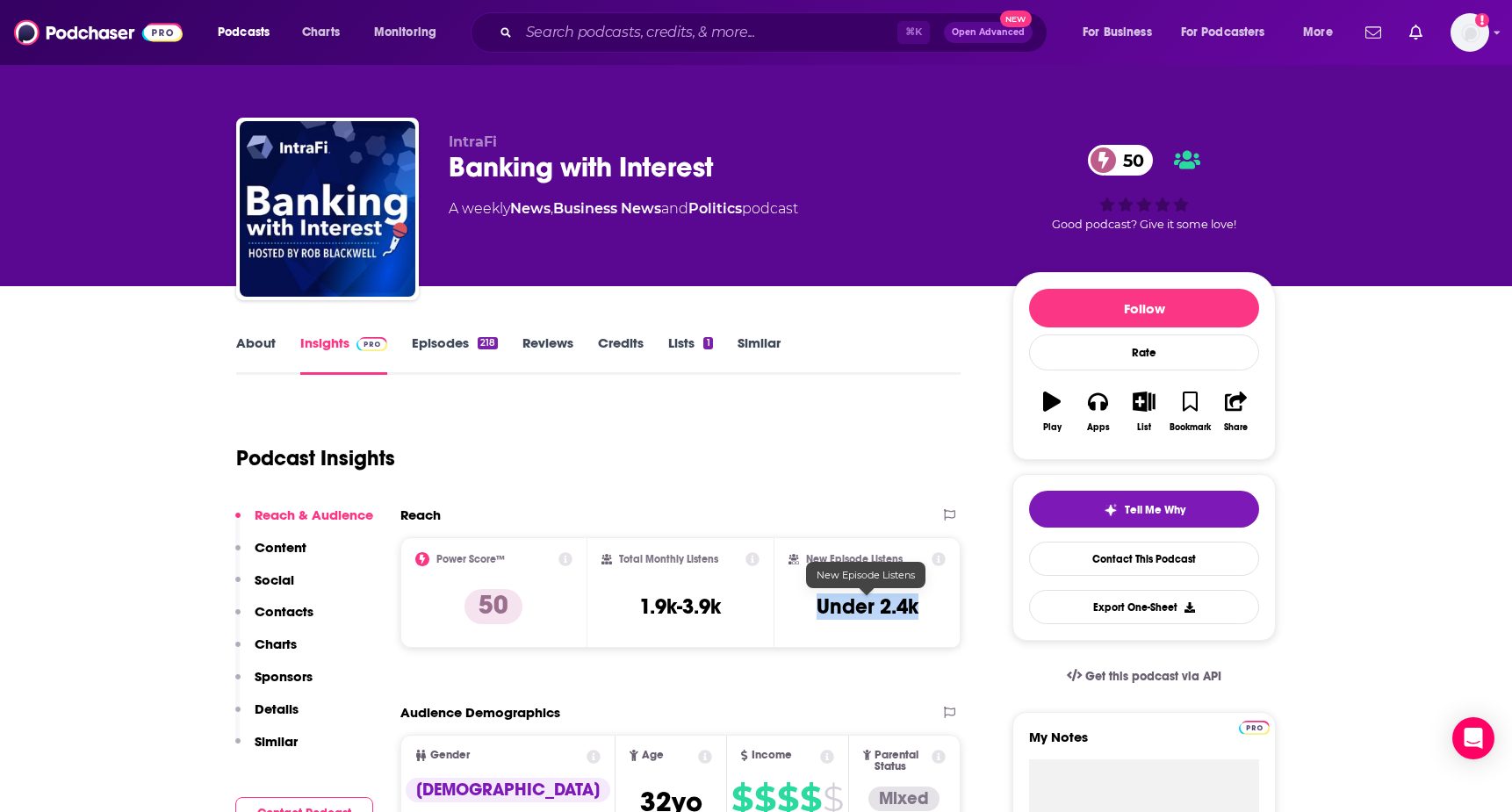
click at [926, 599] on div "New Episode Listens Under 2.4k" at bounding box center [868, 593] width 158 height 81
copy h3 "Under 2.4k"
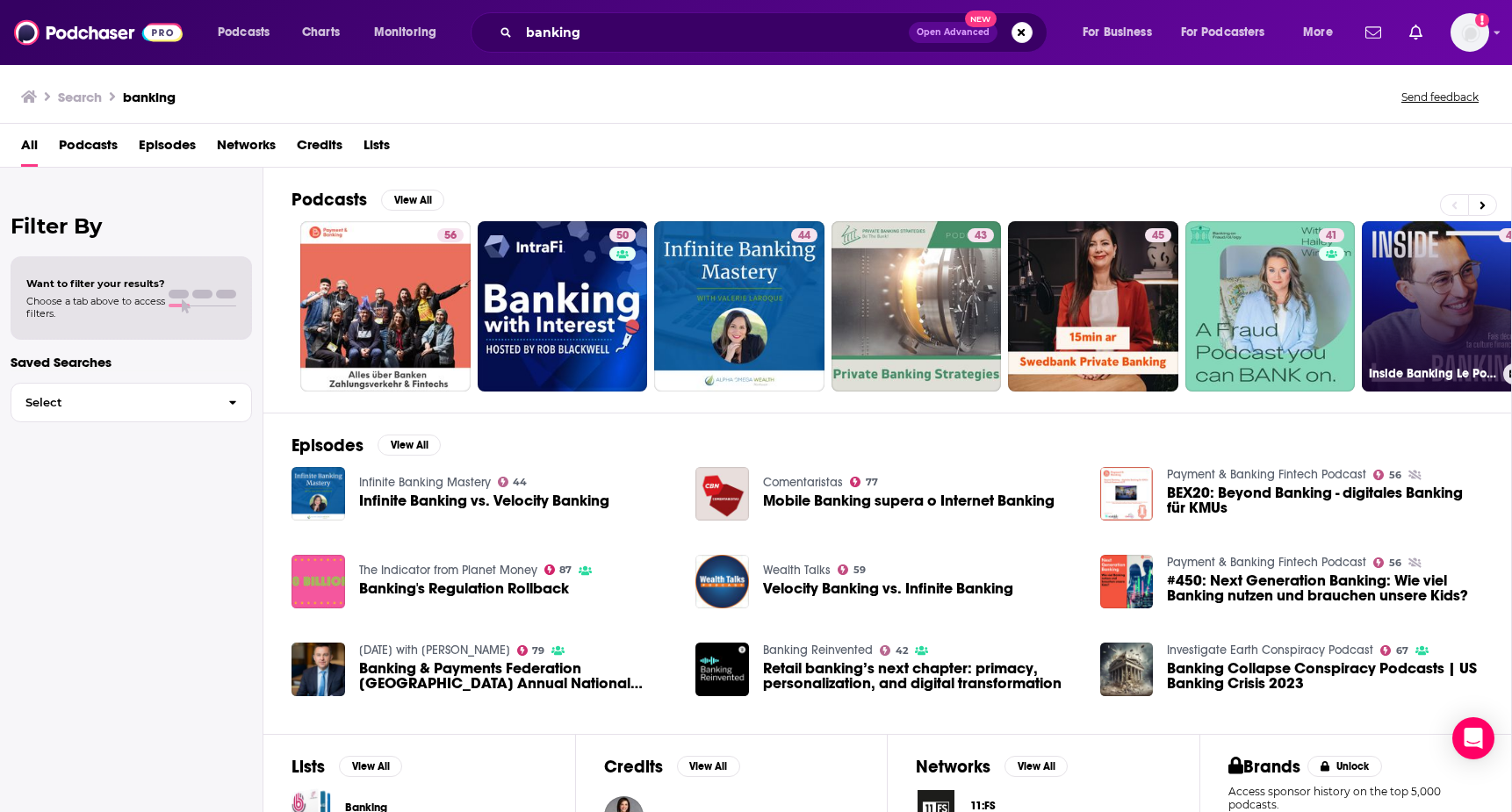
click at [1450, 302] on link "45 Inside Banking Le Podcast" at bounding box center [1447, 307] width 171 height 171
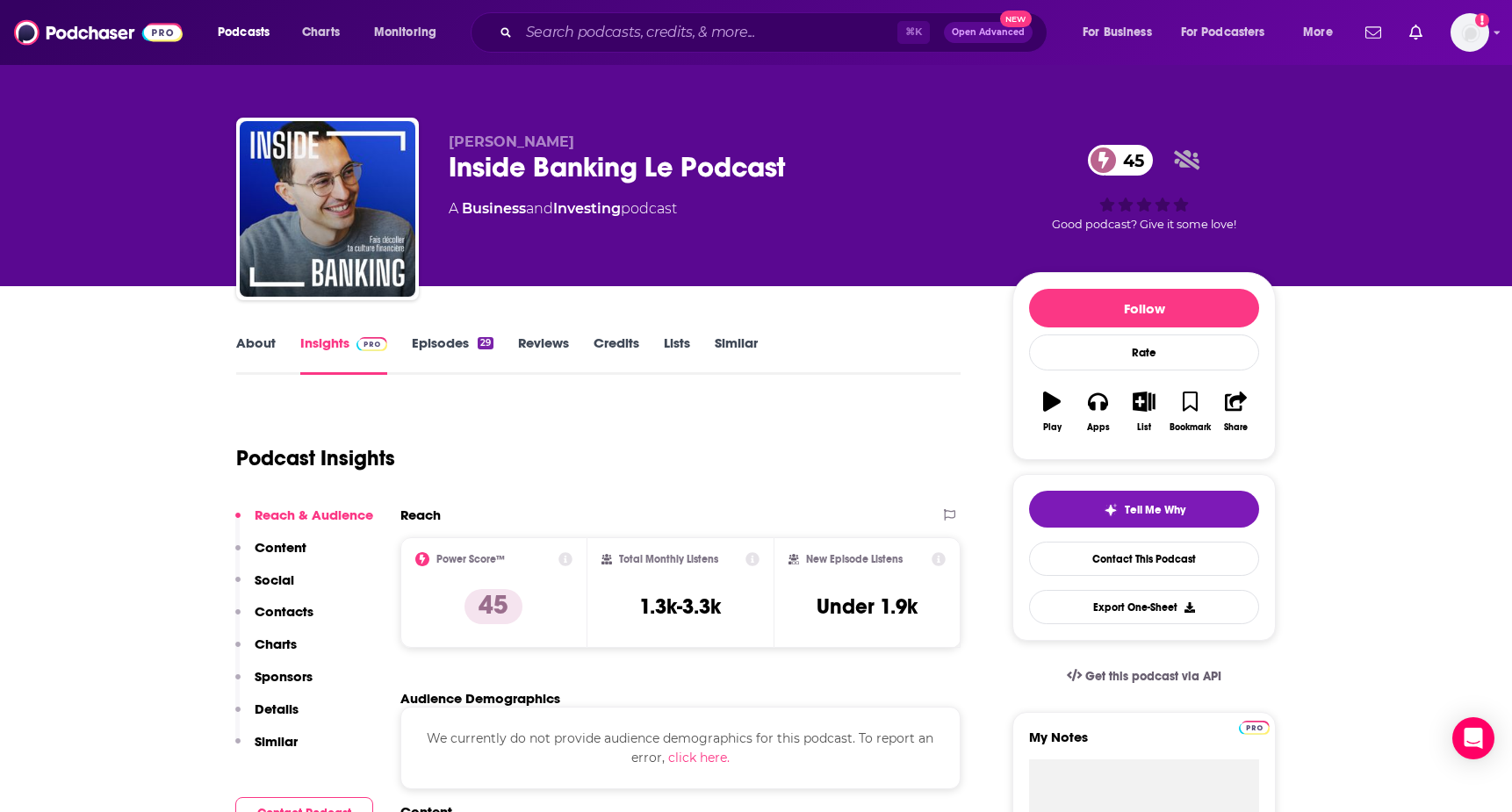
scroll to position [35, 0]
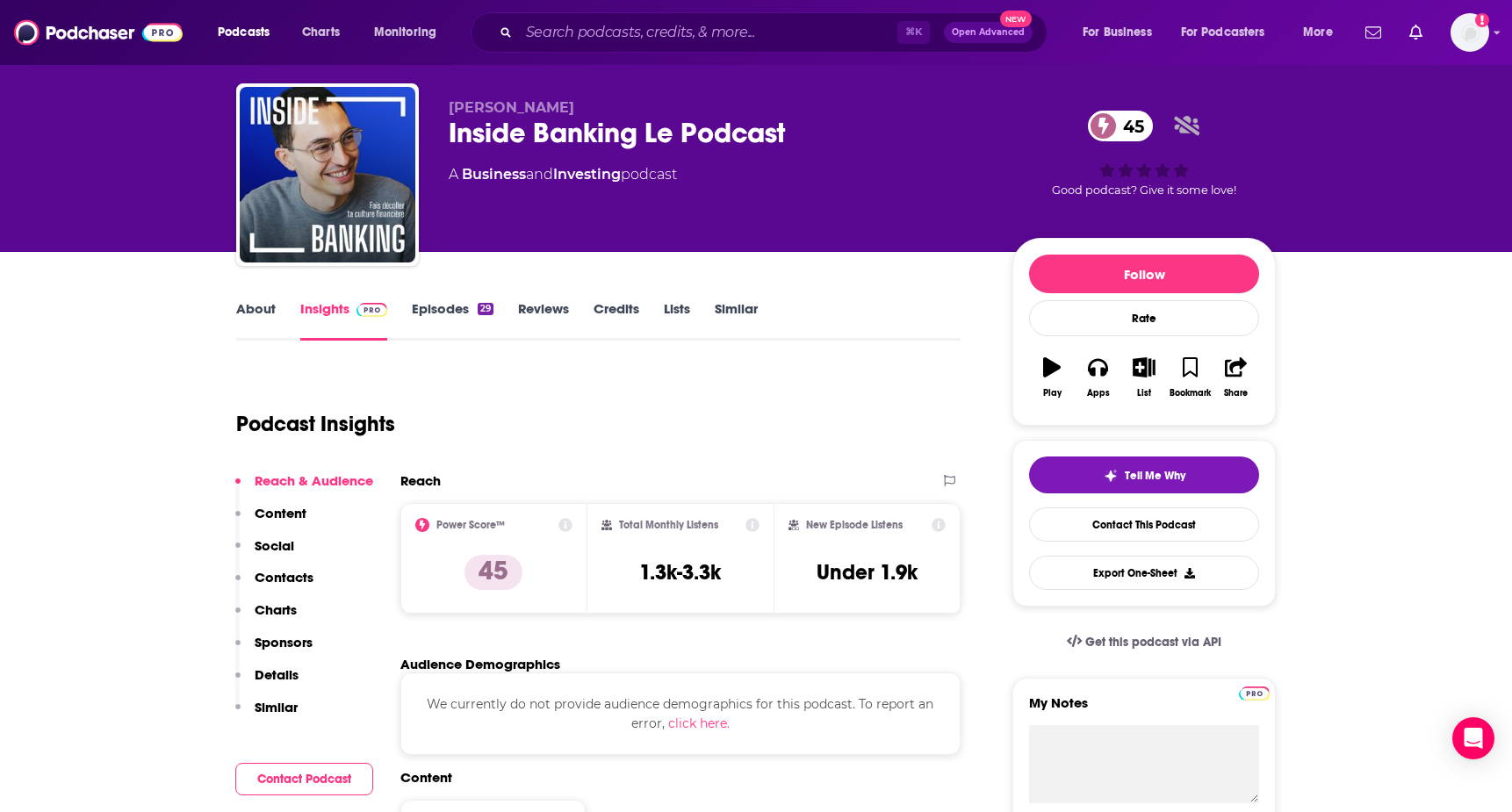
click at [264, 308] on link "About" at bounding box center [256, 320] width 39 height 40
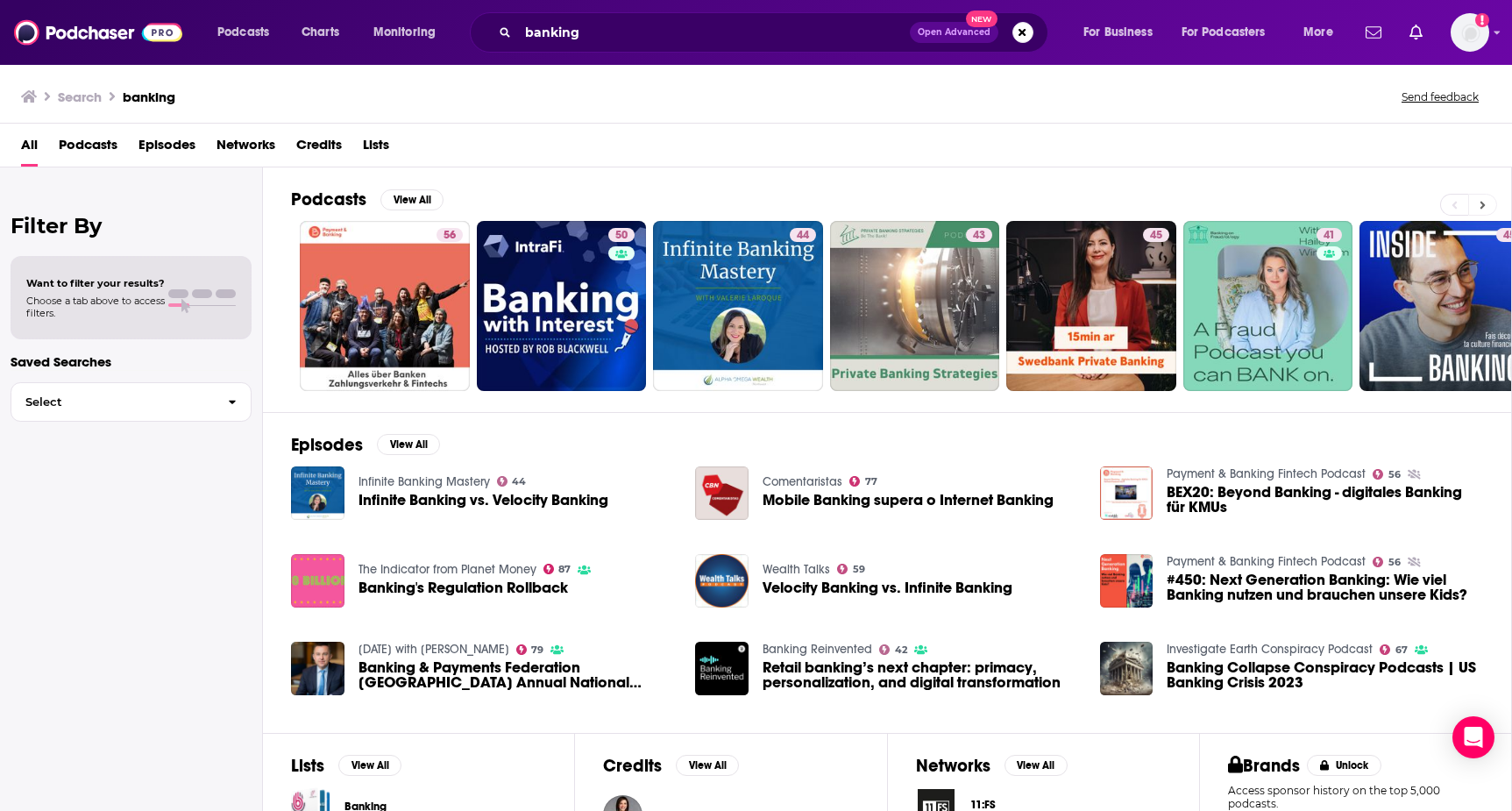
click at [1487, 202] on button at bounding box center [1482, 204] width 29 height 22
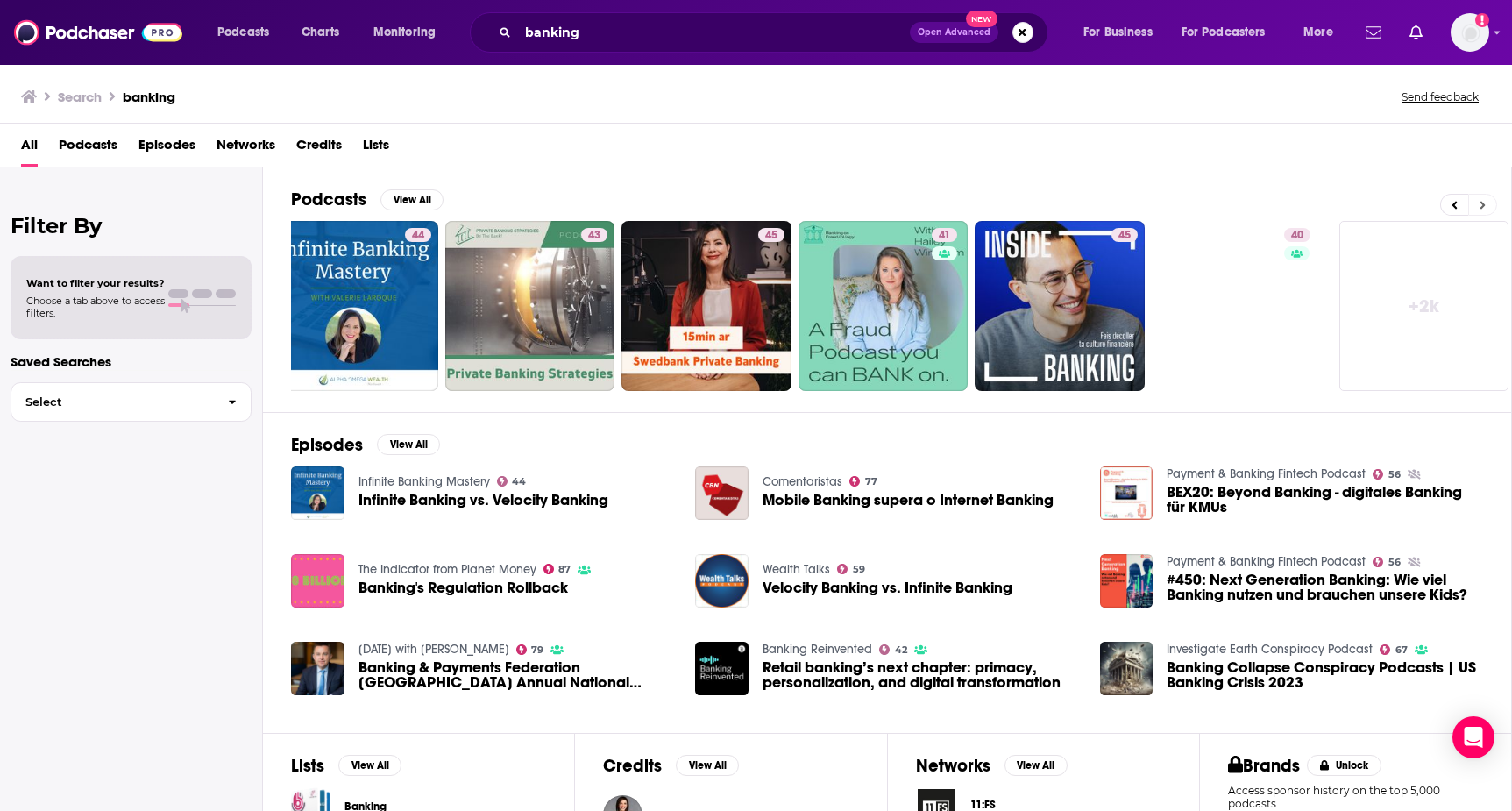
scroll to position [0, 389]
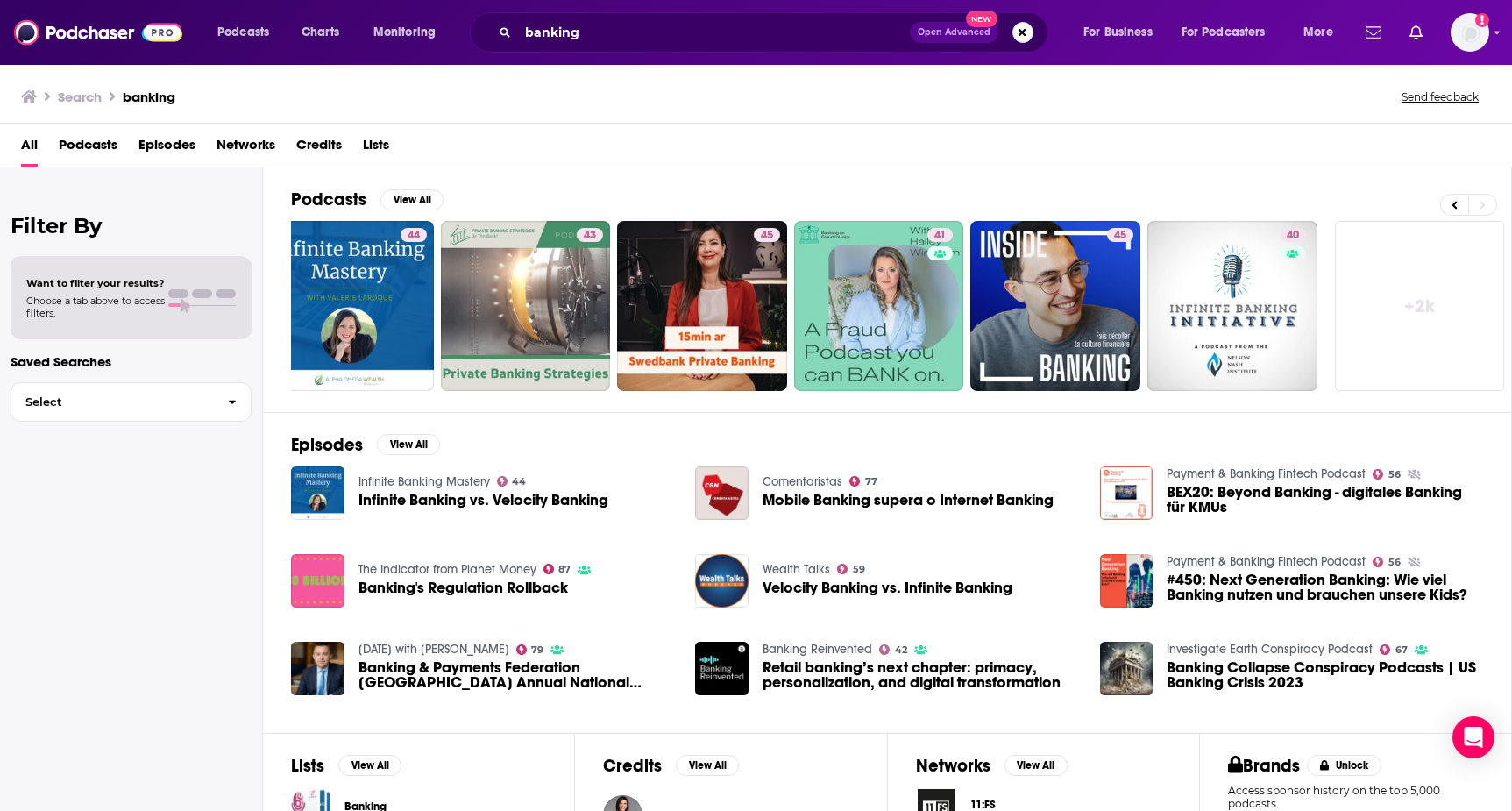
click at [1382, 305] on link "+ 2k" at bounding box center [1420, 306] width 170 height 170
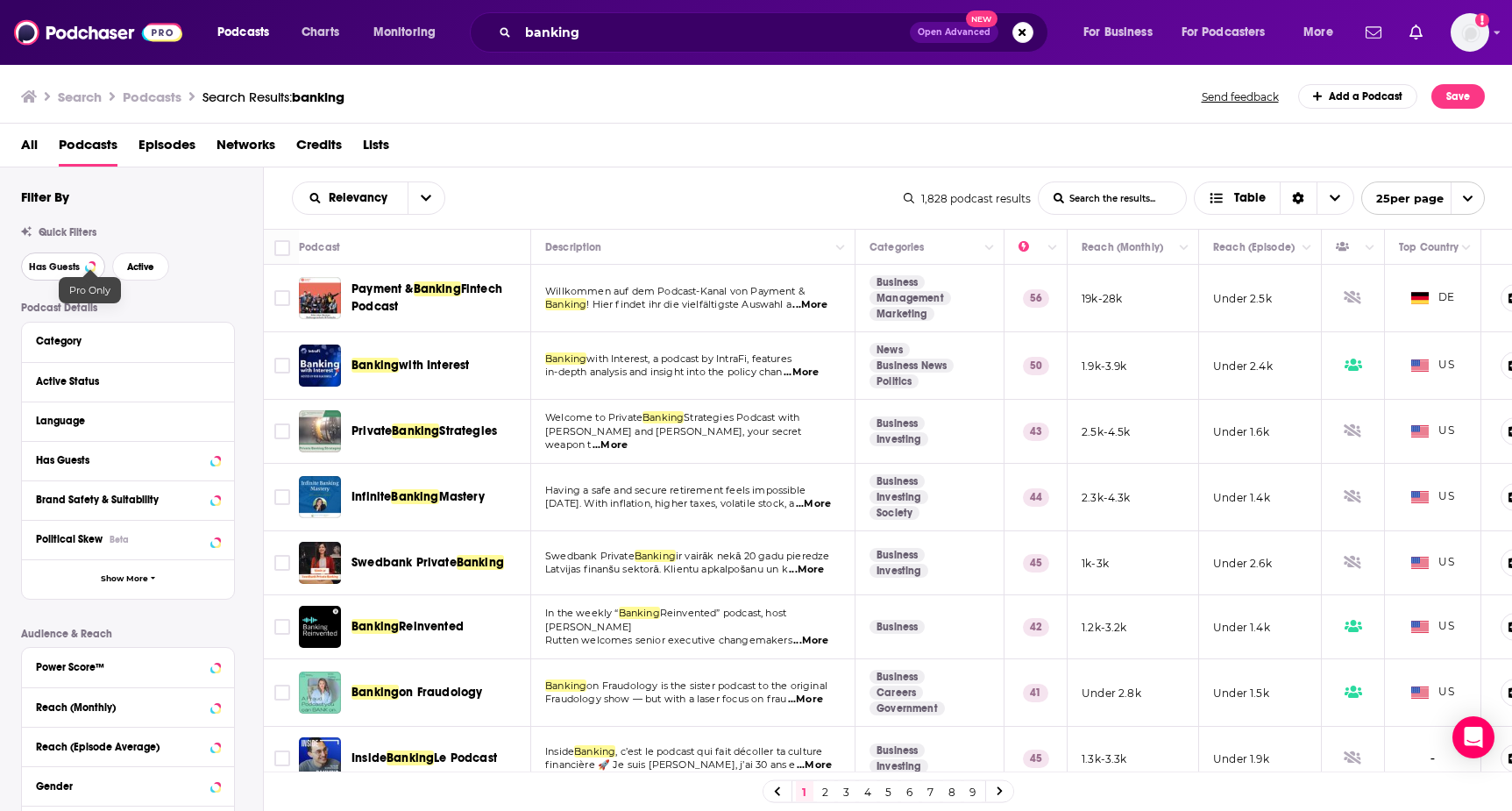
click at [78, 268] on span "Has Guests" at bounding box center [54, 267] width 51 height 9
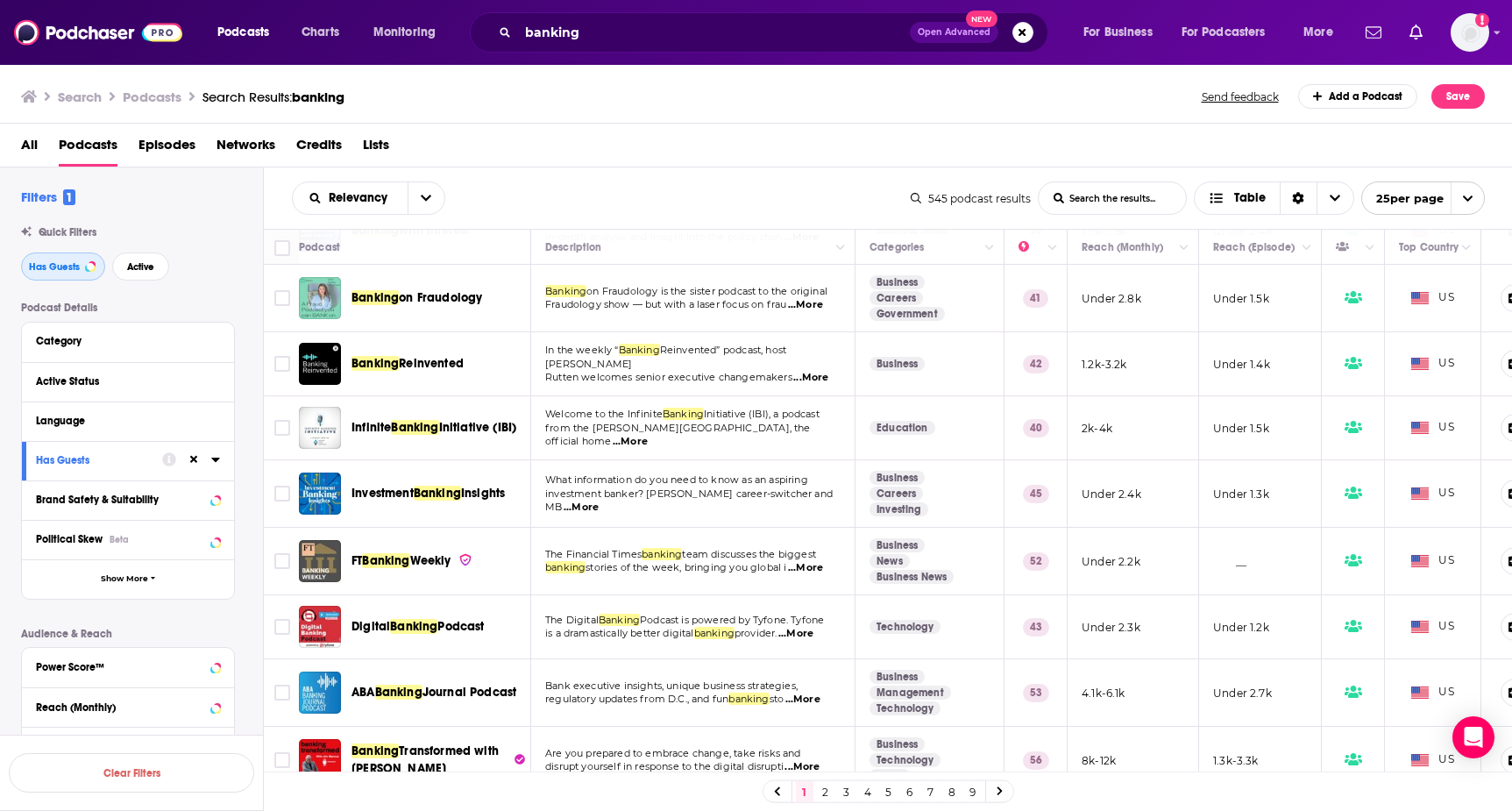
scroll to position [67, 0]
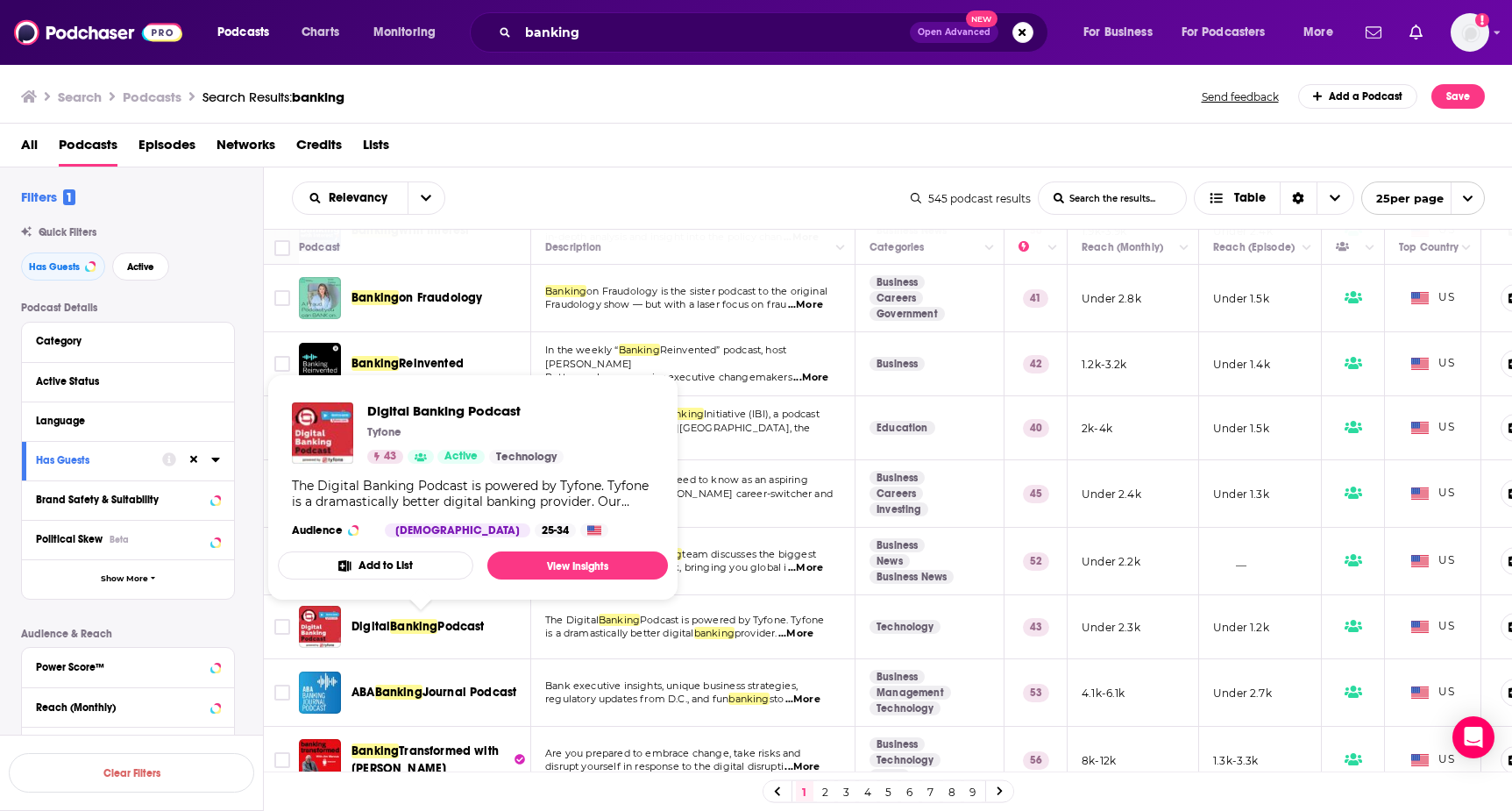
click at [417, 627] on span "Banking" at bounding box center [414, 627] width 48 height 15
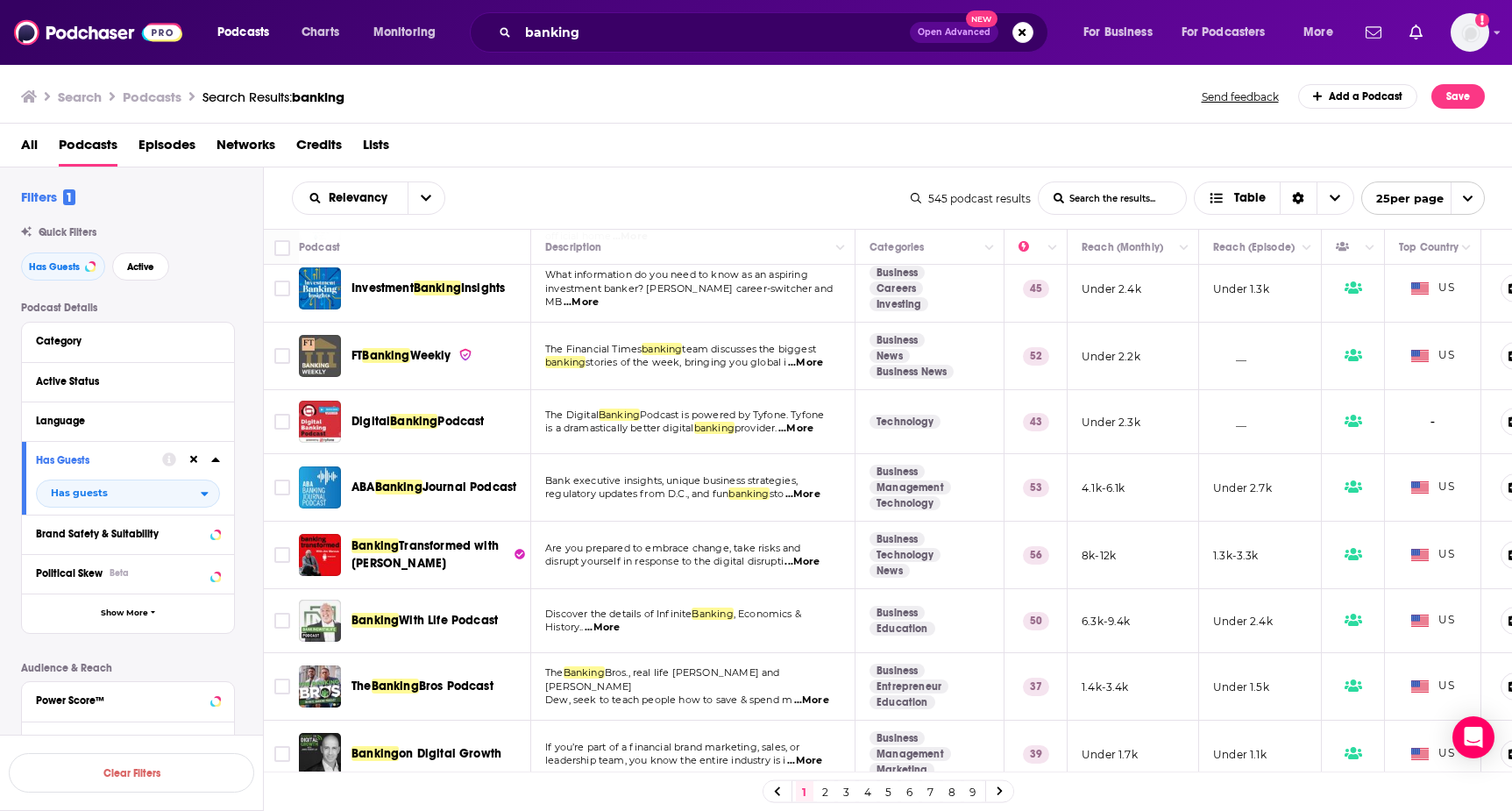
scroll to position [283, 0]
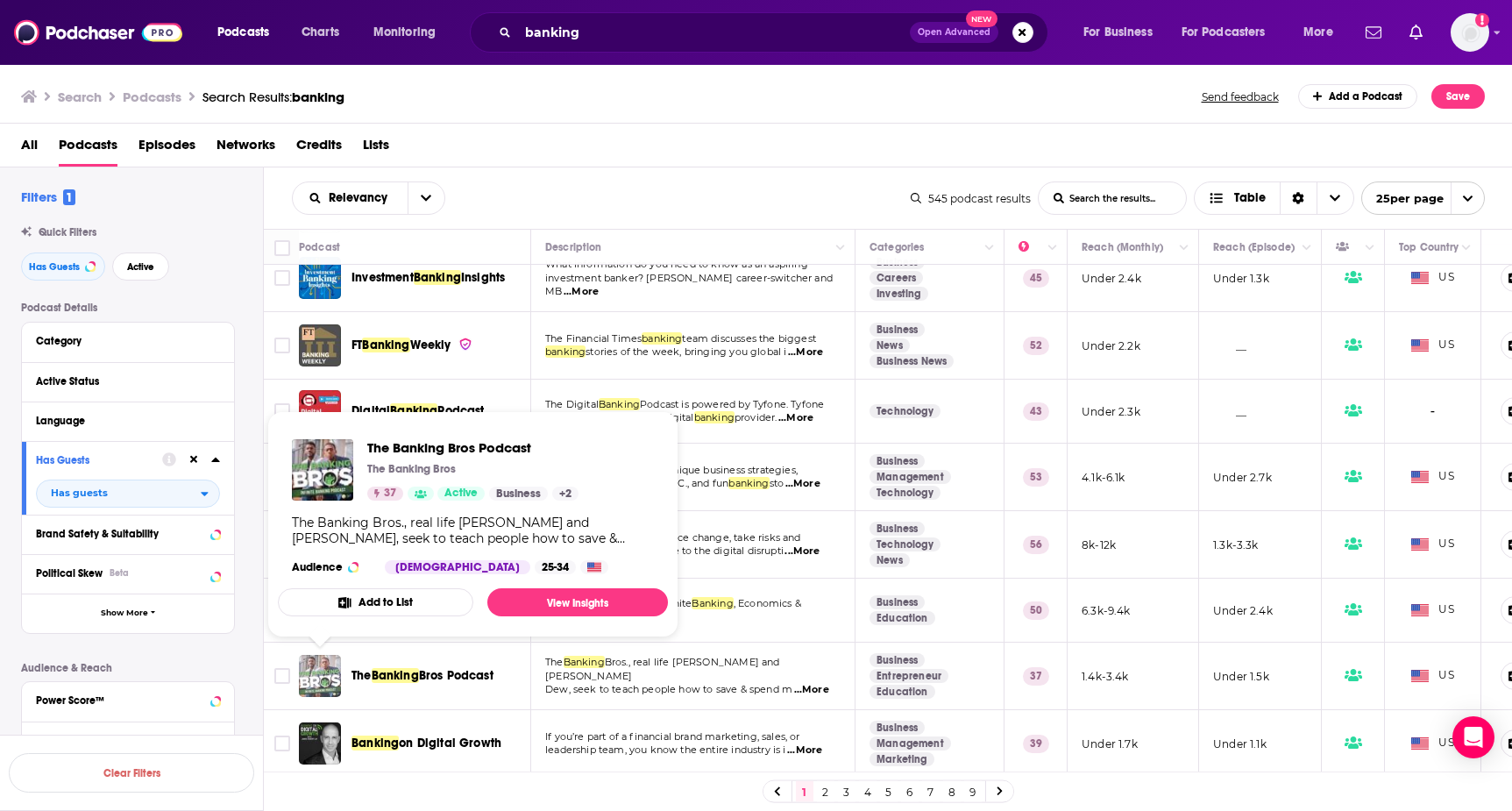
click at [326, 671] on img "The Banking Bros Podcast" at bounding box center [319, 675] width 42 height 42
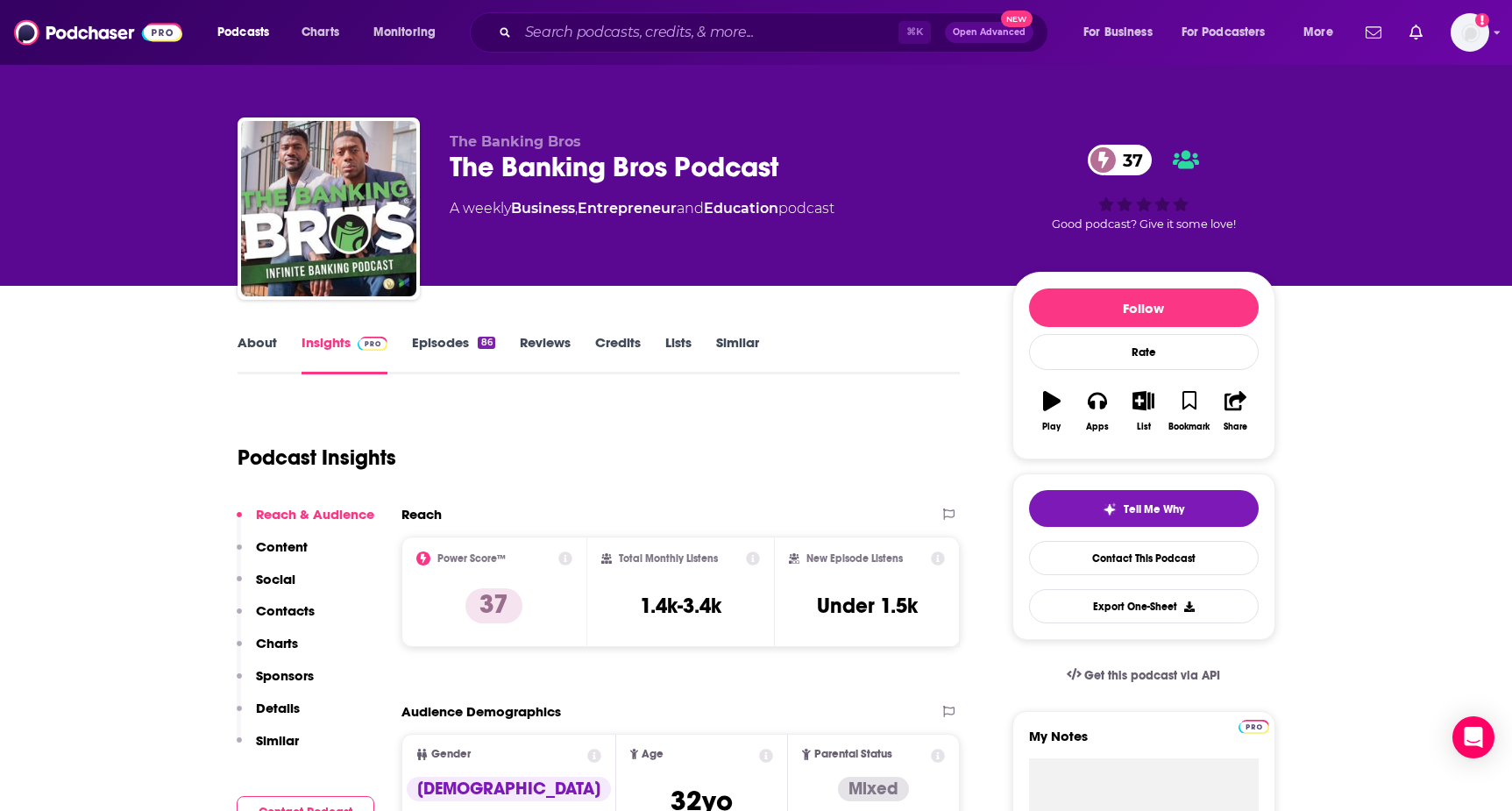
scroll to position [22, 0]
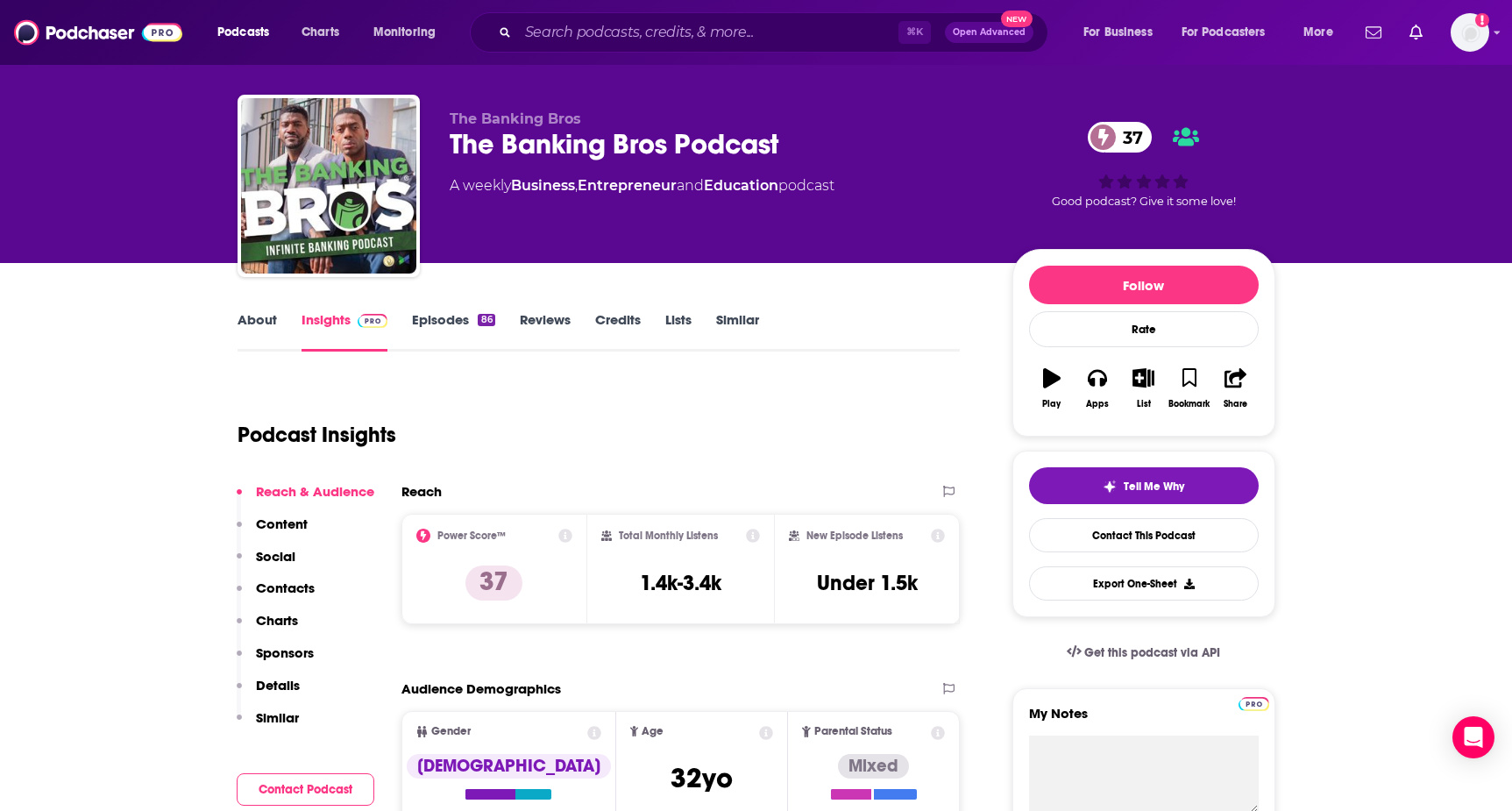
click at [252, 311] on link "About" at bounding box center [257, 331] width 39 height 40
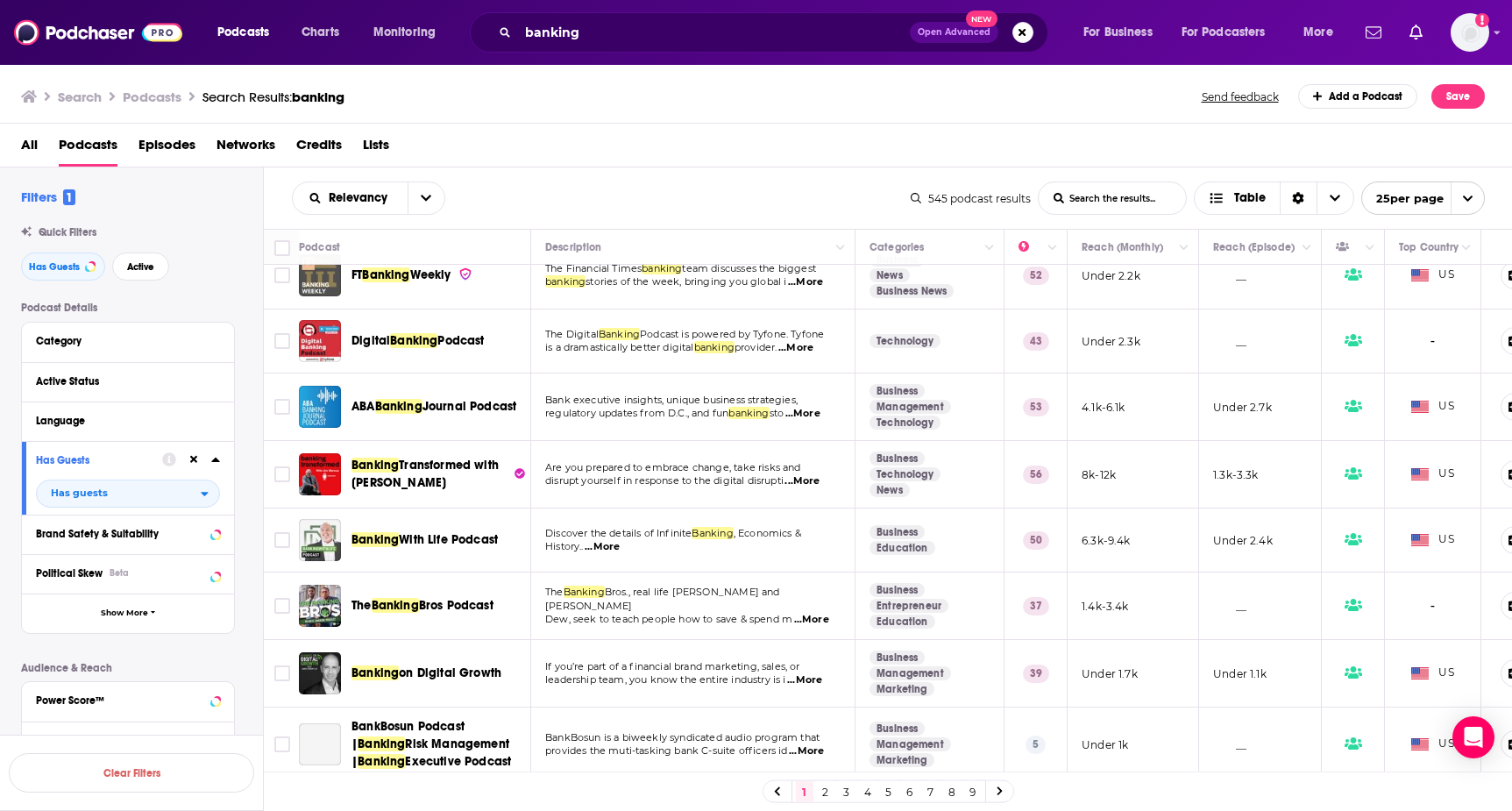
scroll to position [367, 0]
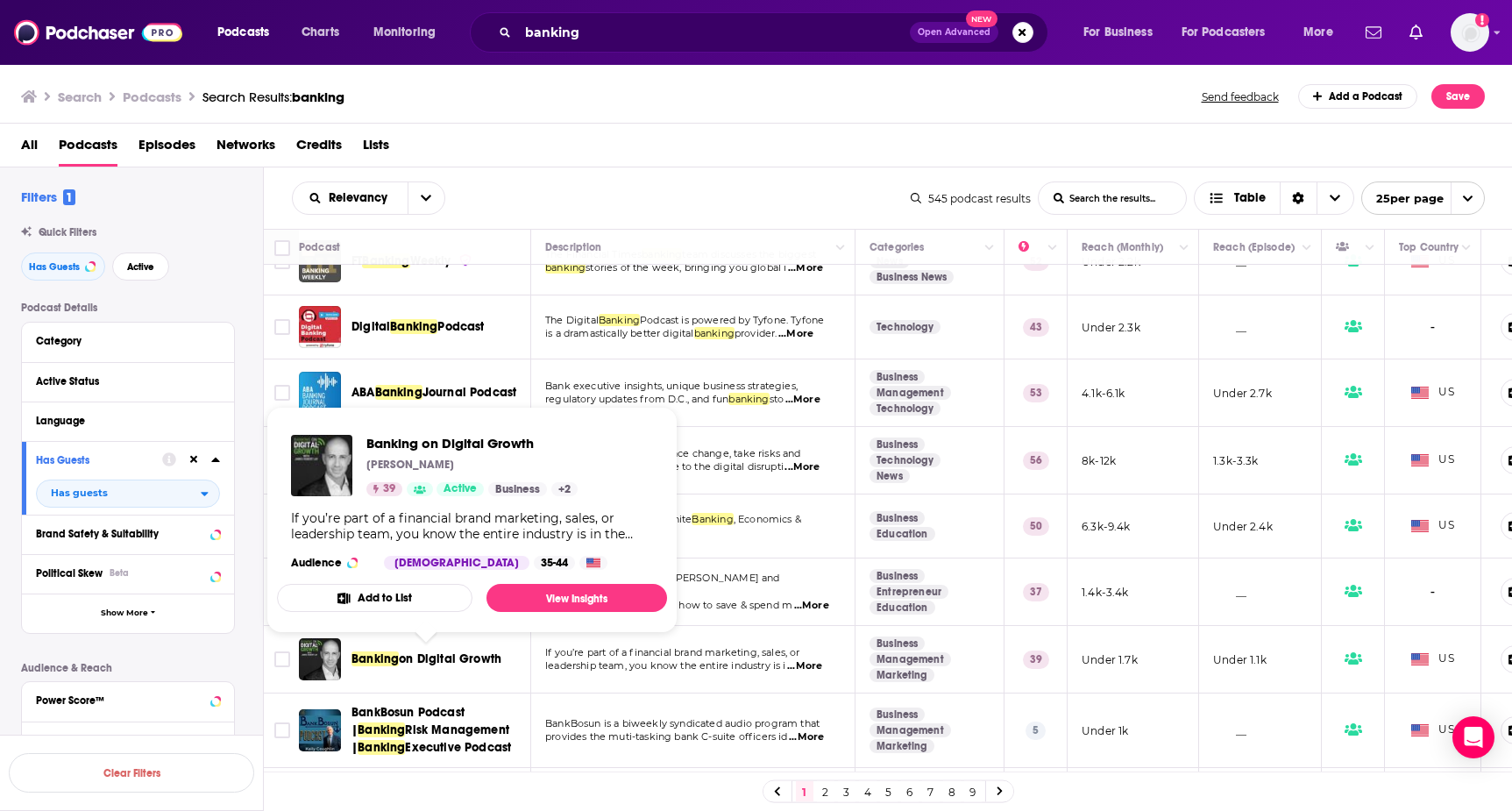
click at [472, 652] on span "on Digital Growth" at bounding box center [450, 659] width 103 height 15
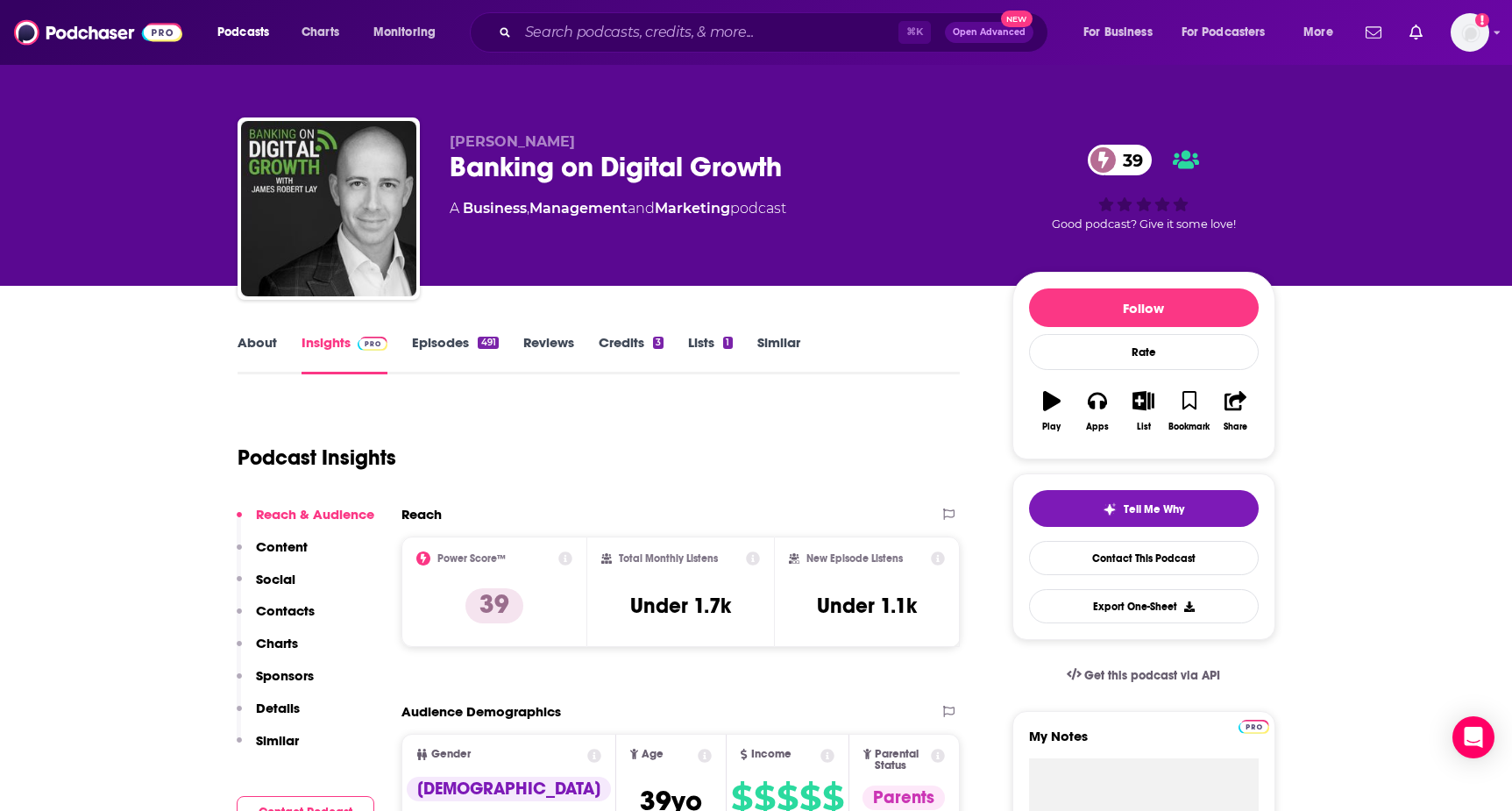
click at [266, 341] on link "About" at bounding box center [257, 354] width 39 height 40
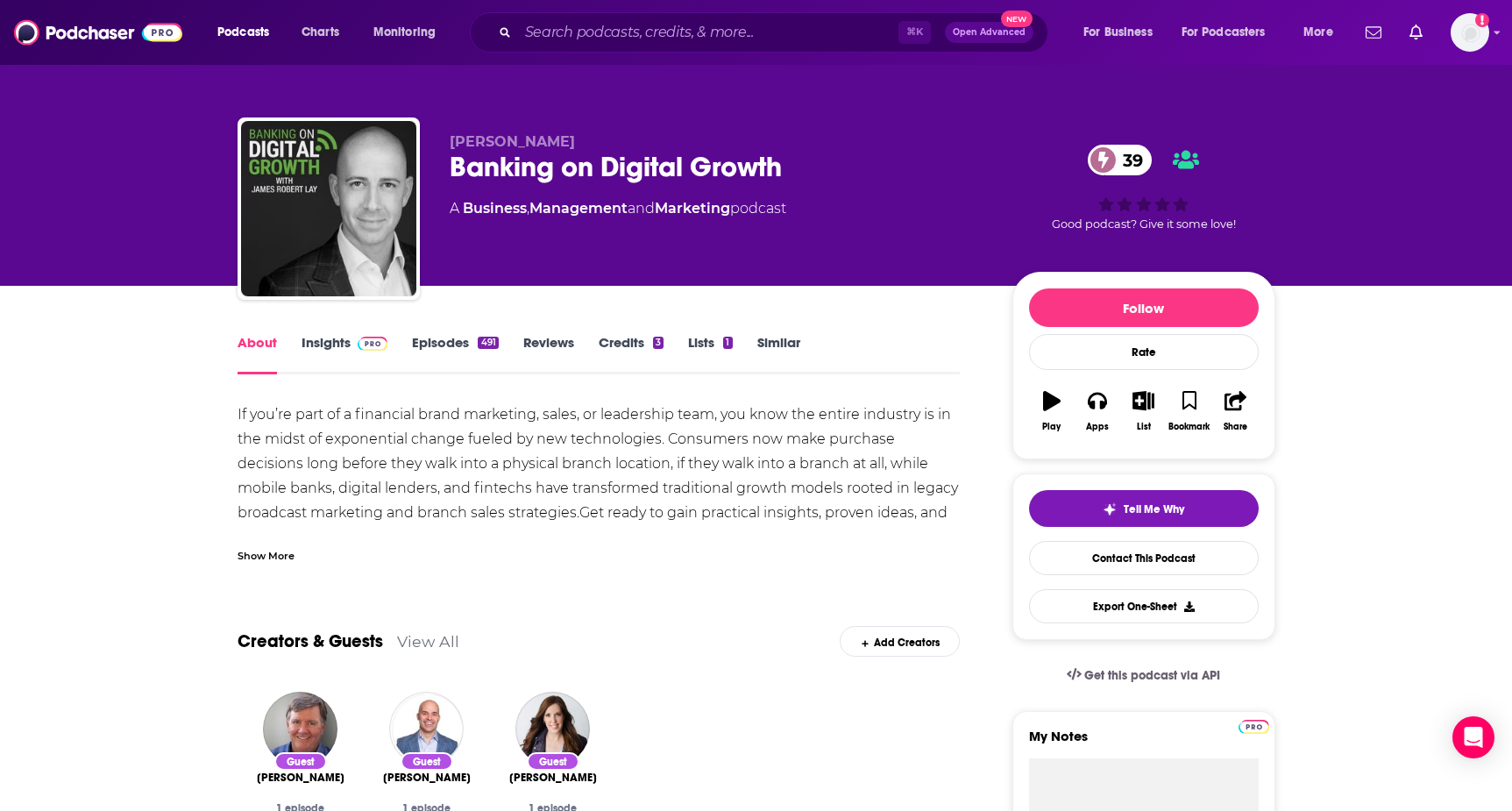
click at [281, 554] on div "Show More" at bounding box center [266, 554] width 57 height 17
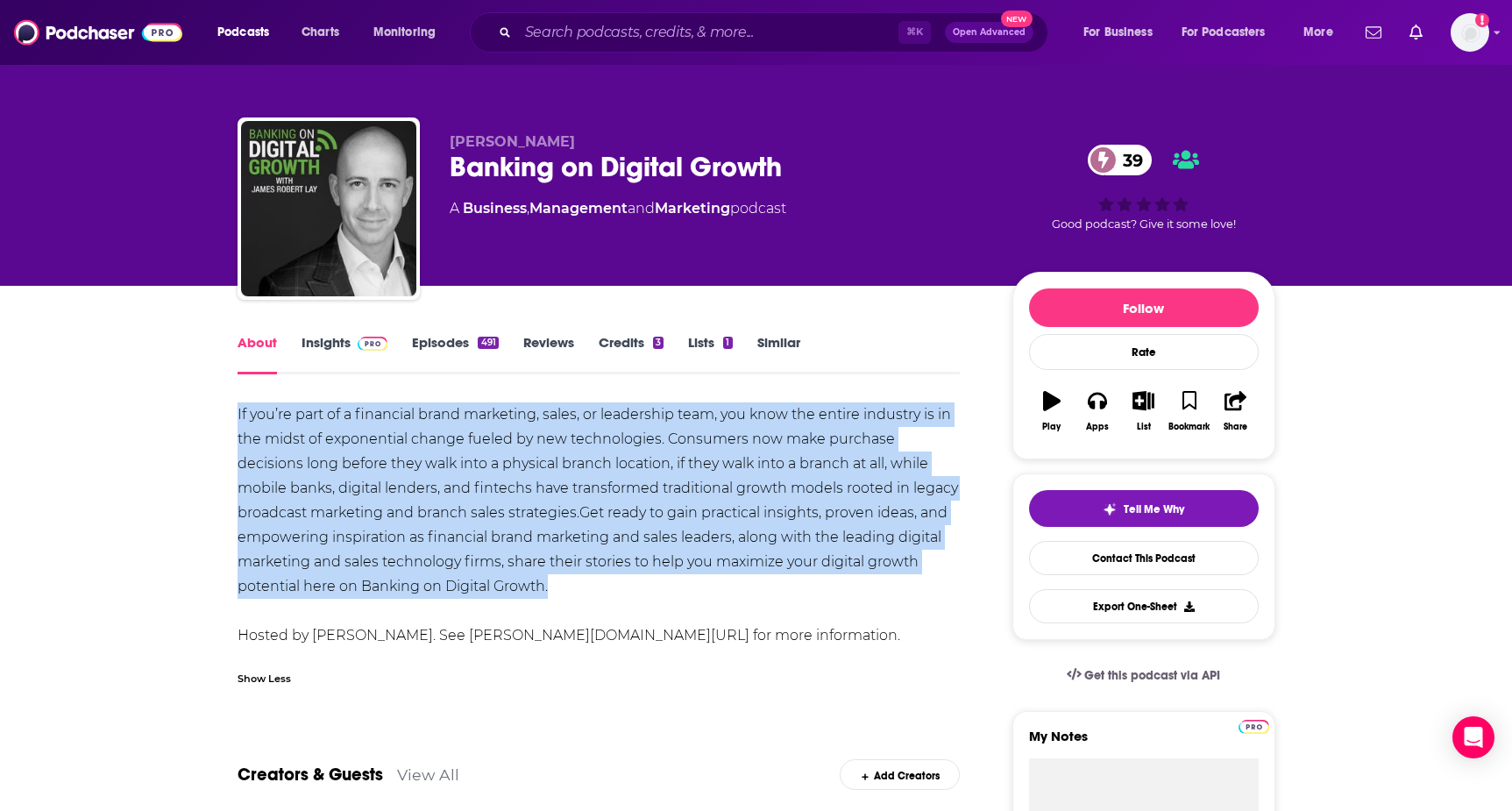
drag, startPoint x: 233, startPoint y: 409, endPoint x: 663, endPoint y: 581, distance: 463.1
copy div "If you’re part of a financial brand marketing, sales, or leadership team, you k…"
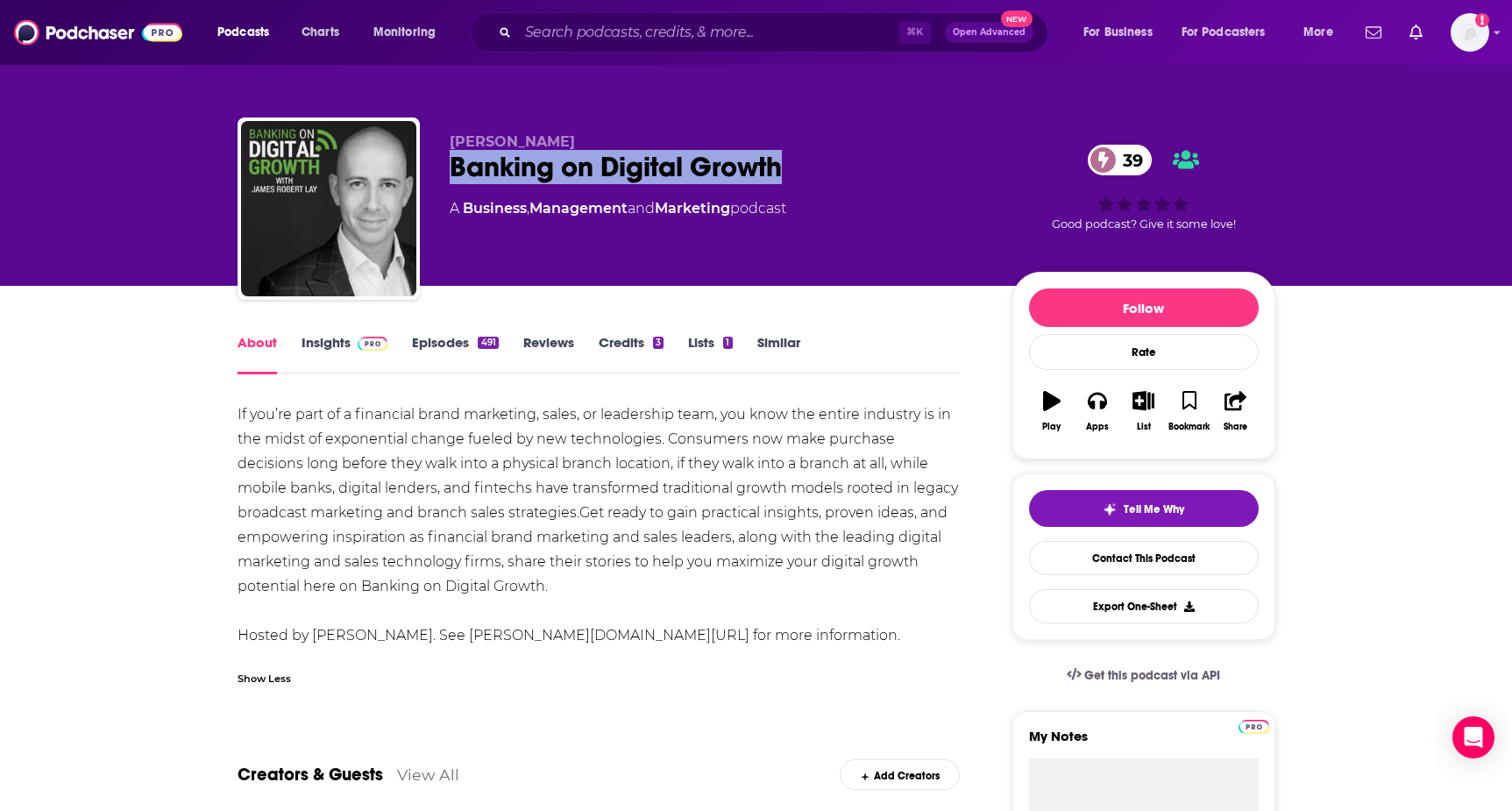
drag, startPoint x: 452, startPoint y: 168, endPoint x: 805, endPoint y: 180, distance: 353.2
click at [805, 180] on div "[PERSON_NAME] Banking on Digital Growth 39 A Business , Management and Marketin…" at bounding box center [756, 212] width 1038 height 189
copy h1 "Banking on Digital Growth"
click at [418, 571] on div "If you’re part of a financial brand marketing, sales, or leadership team, you k…" at bounding box center [599, 525] width 723 height 245
click at [325, 630] on div "If you’re part of a financial brand marketing, sales, or leadership team, you k…" at bounding box center [599, 525] width 723 height 245
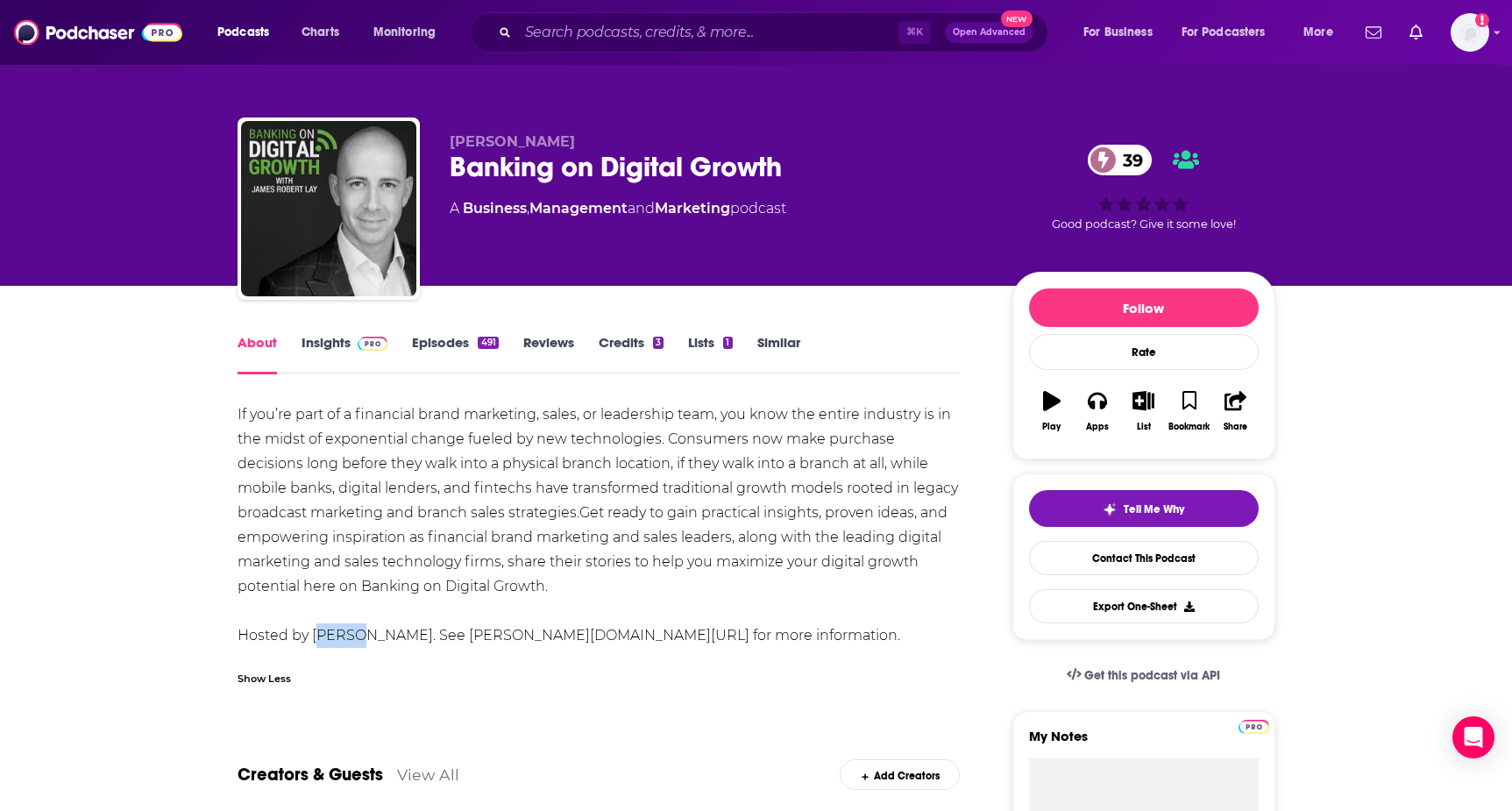
click at [325, 630] on div "If you’re part of a financial brand marketing, sales, or leadership team, you k…" at bounding box center [599, 525] width 723 height 245
copy div "Ausha"
click at [305, 349] on link "Insights" at bounding box center [345, 354] width 87 height 40
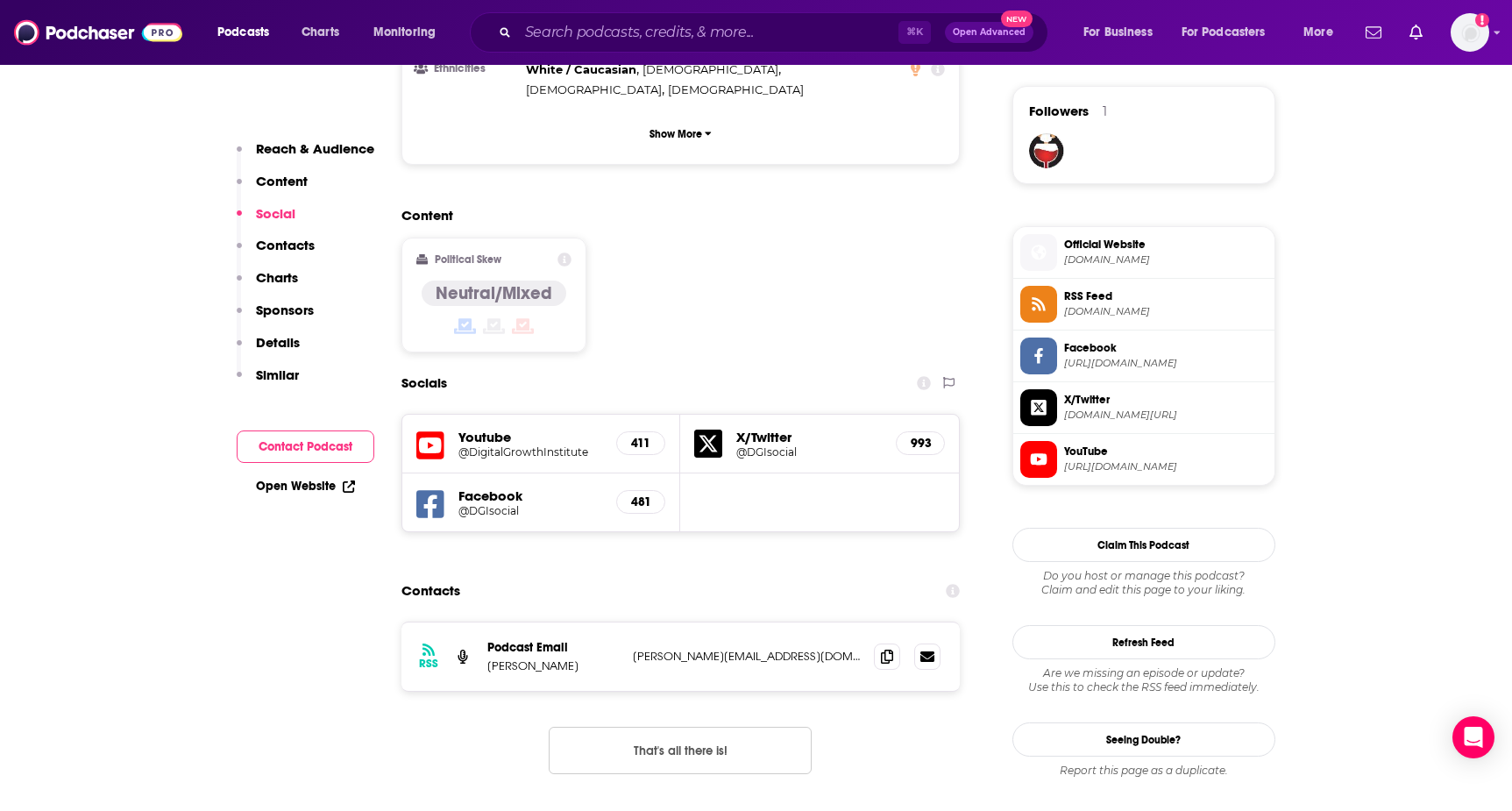
scroll to position [1383, 0]
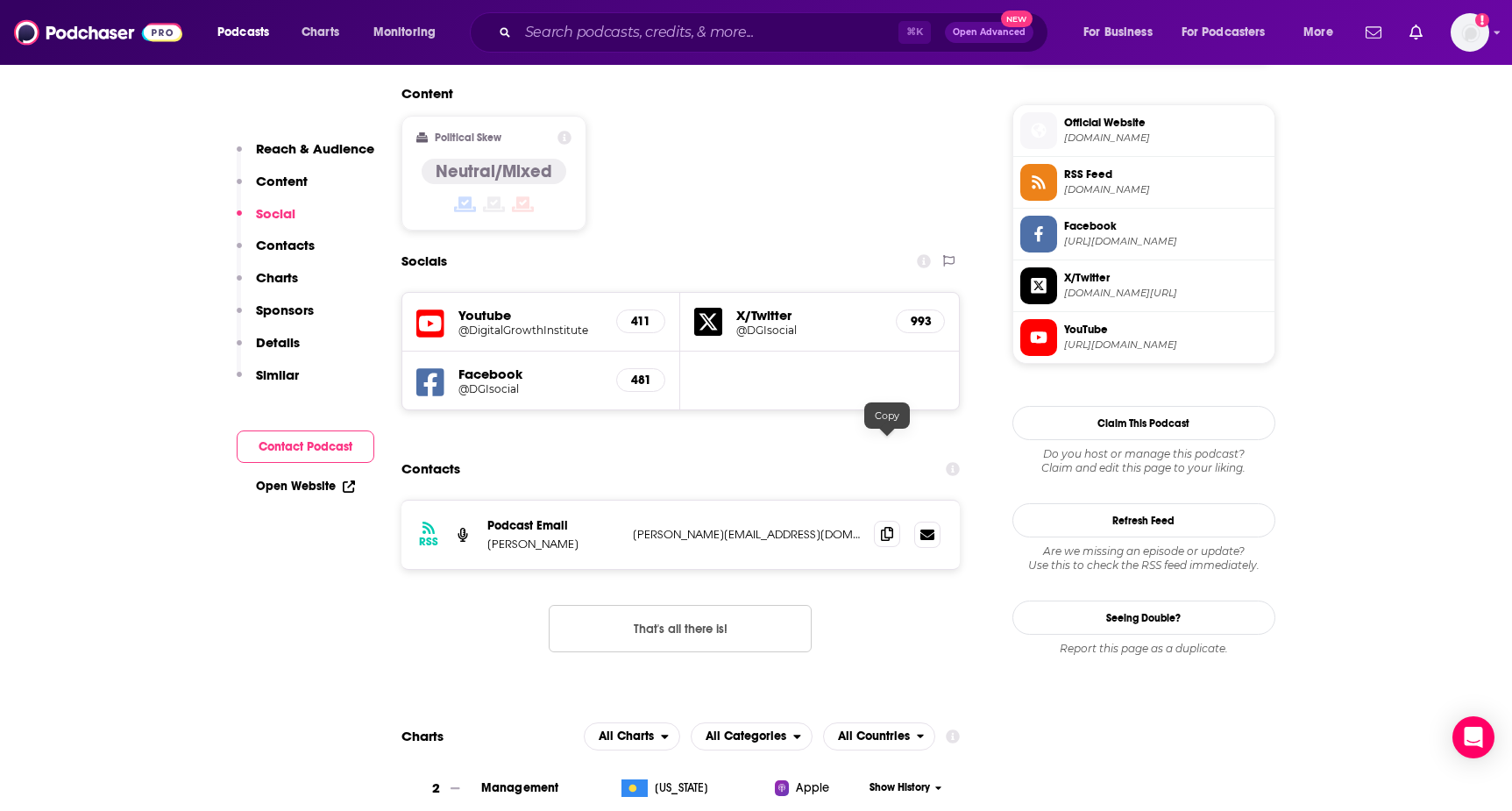
click at [891, 527] on icon at bounding box center [887, 534] width 12 height 14
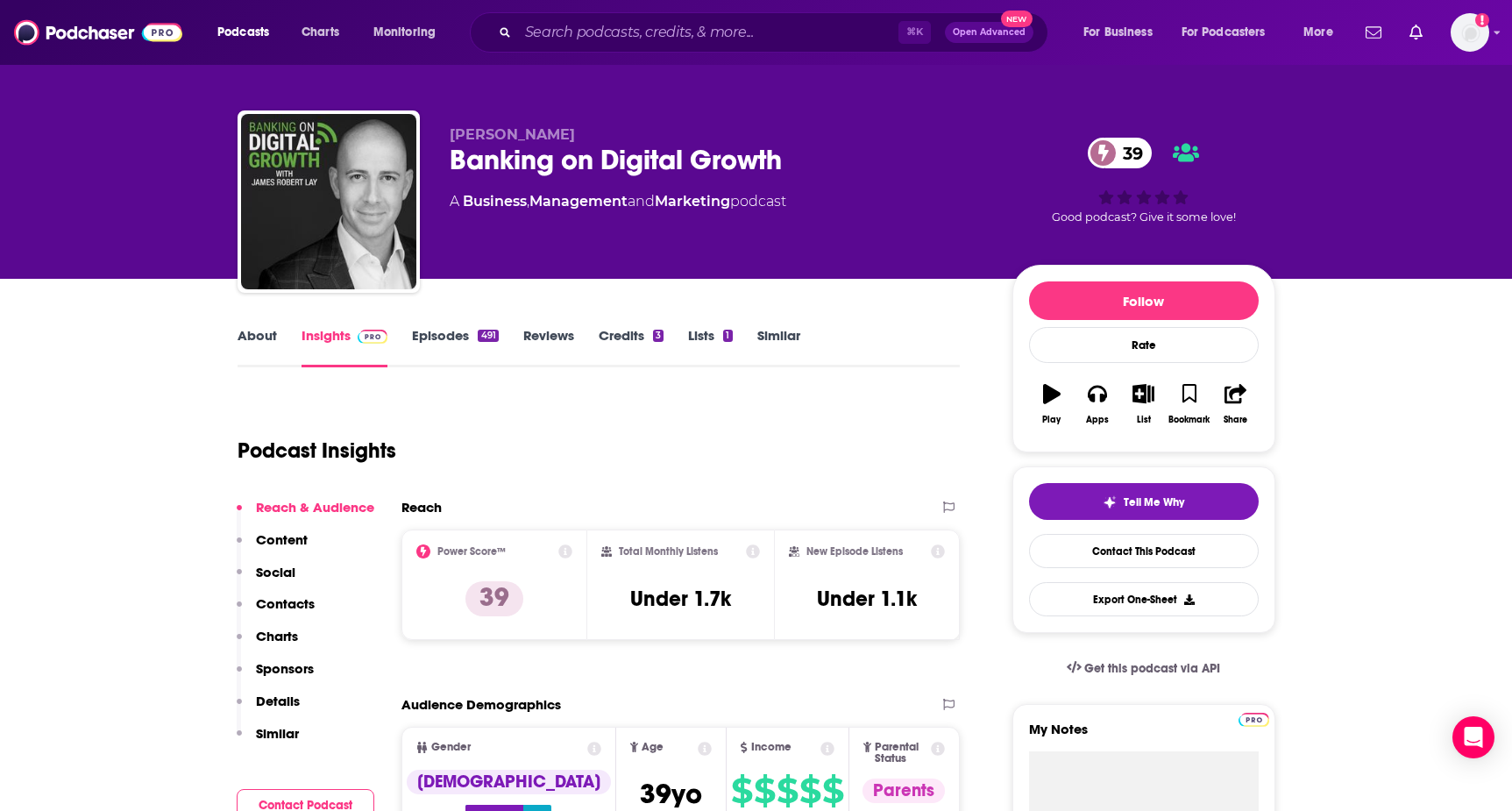
scroll to position [0, 0]
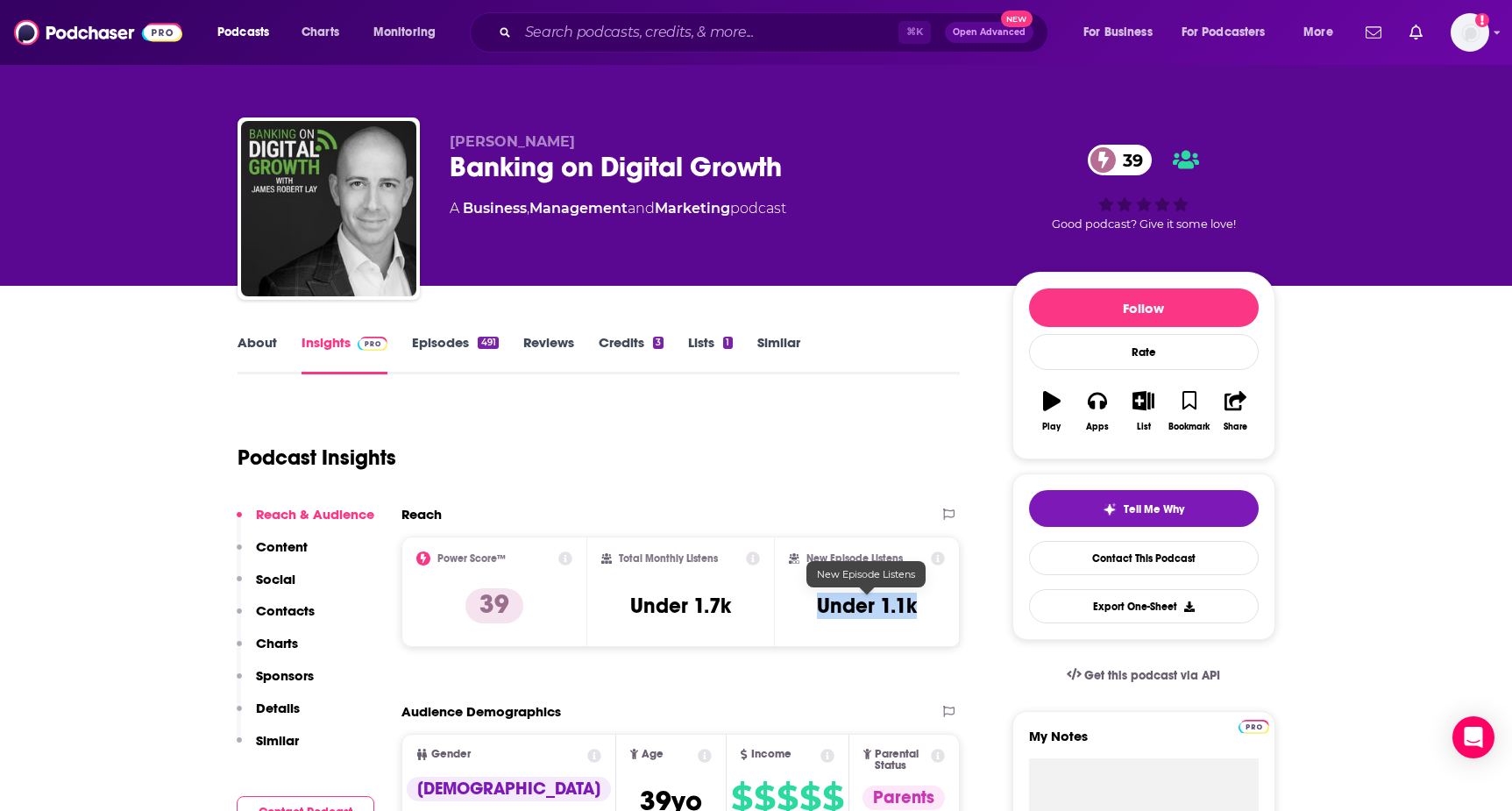
drag, startPoint x: 804, startPoint y: 612, endPoint x: 918, endPoint y: 612, distance: 114.0
click at [918, 612] on div "New Episode Listens Under 1.1k" at bounding box center [868, 592] width 157 height 81
copy h3 "Under 1.1k"
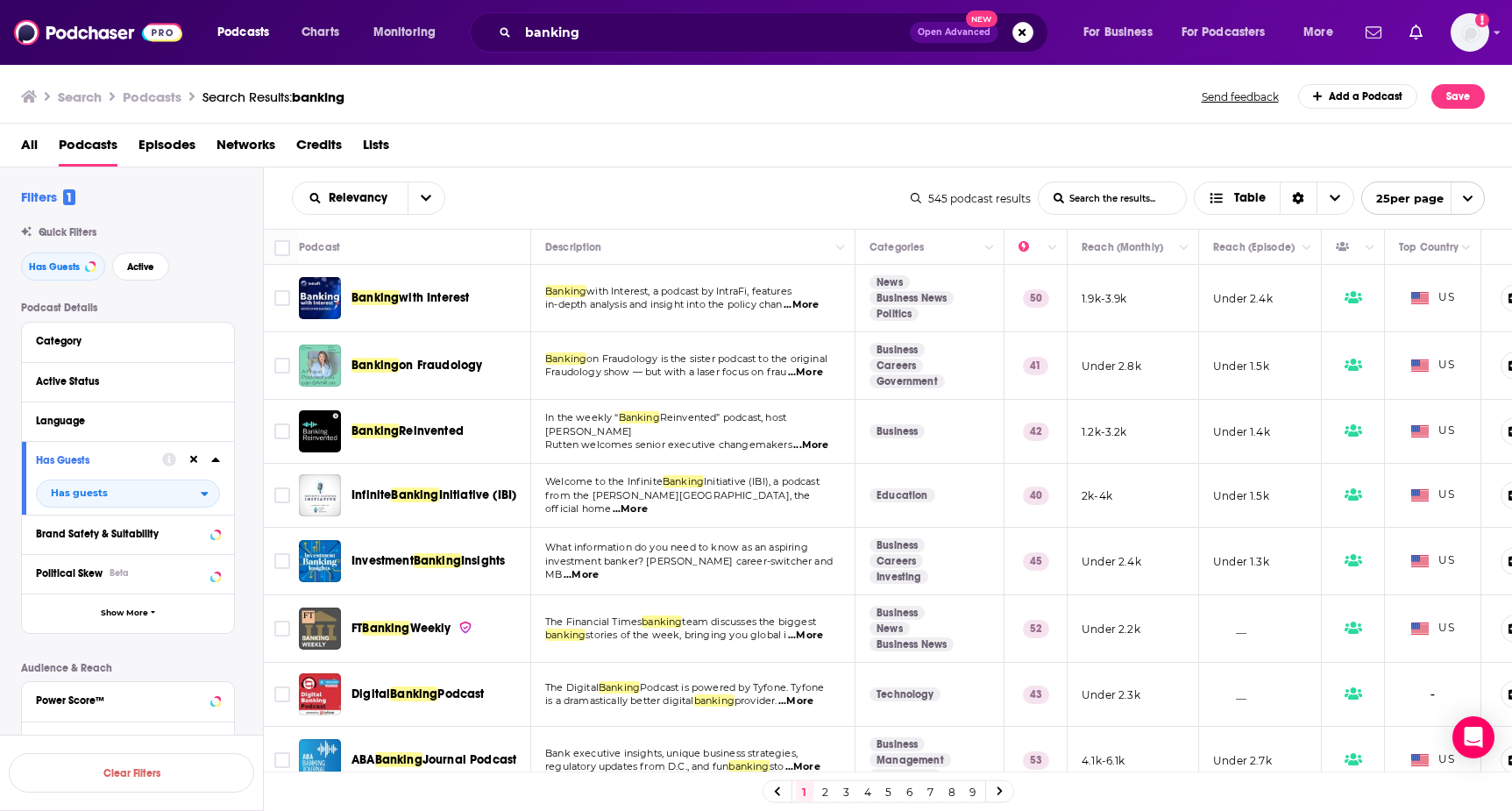
click at [815, 636] on span "...More" at bounding box center [805, 635] width 35 height 14
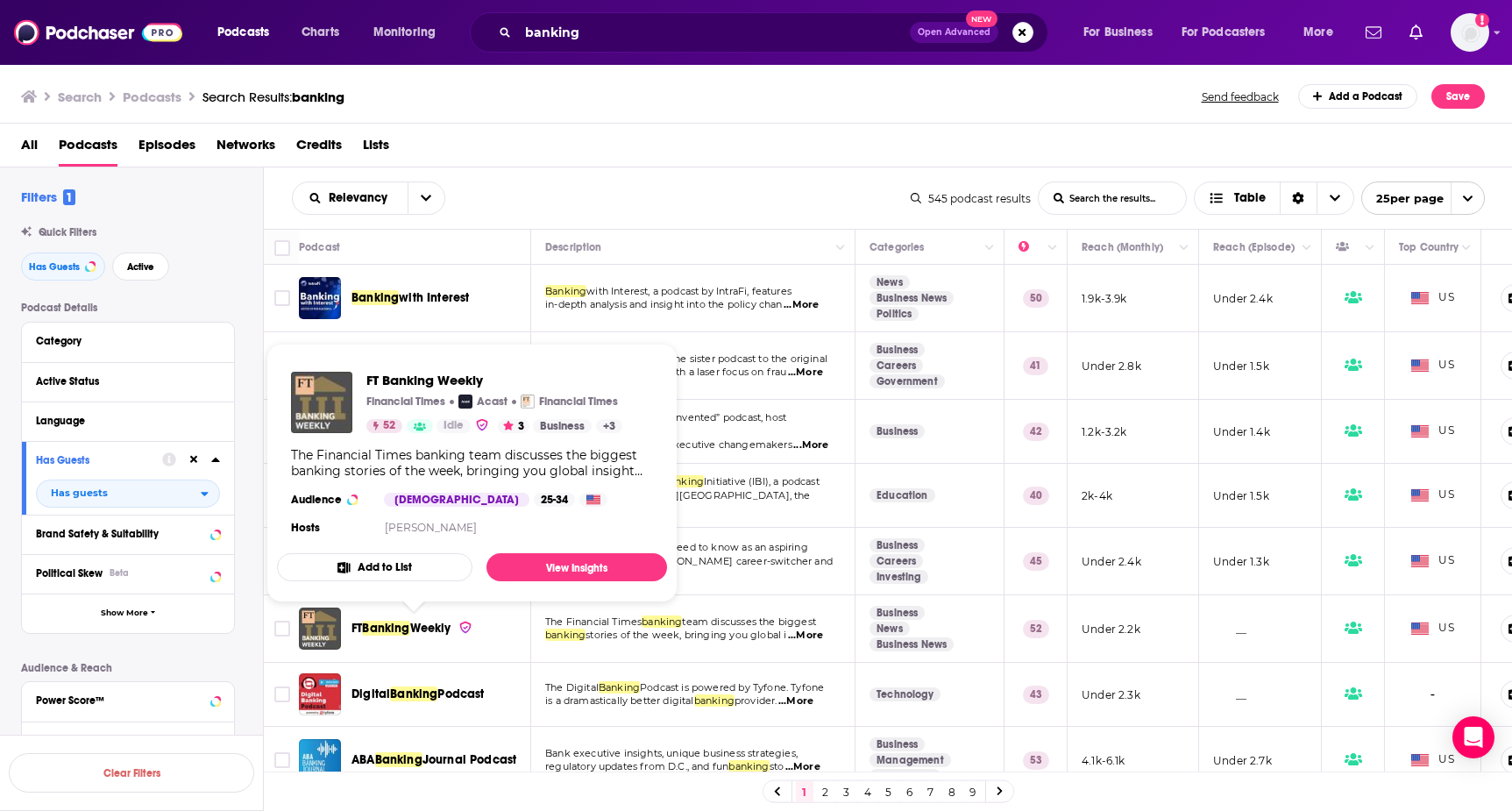
click at [384, 624] on span "Banking" at bounding box center [386, 628] width 48 height 15
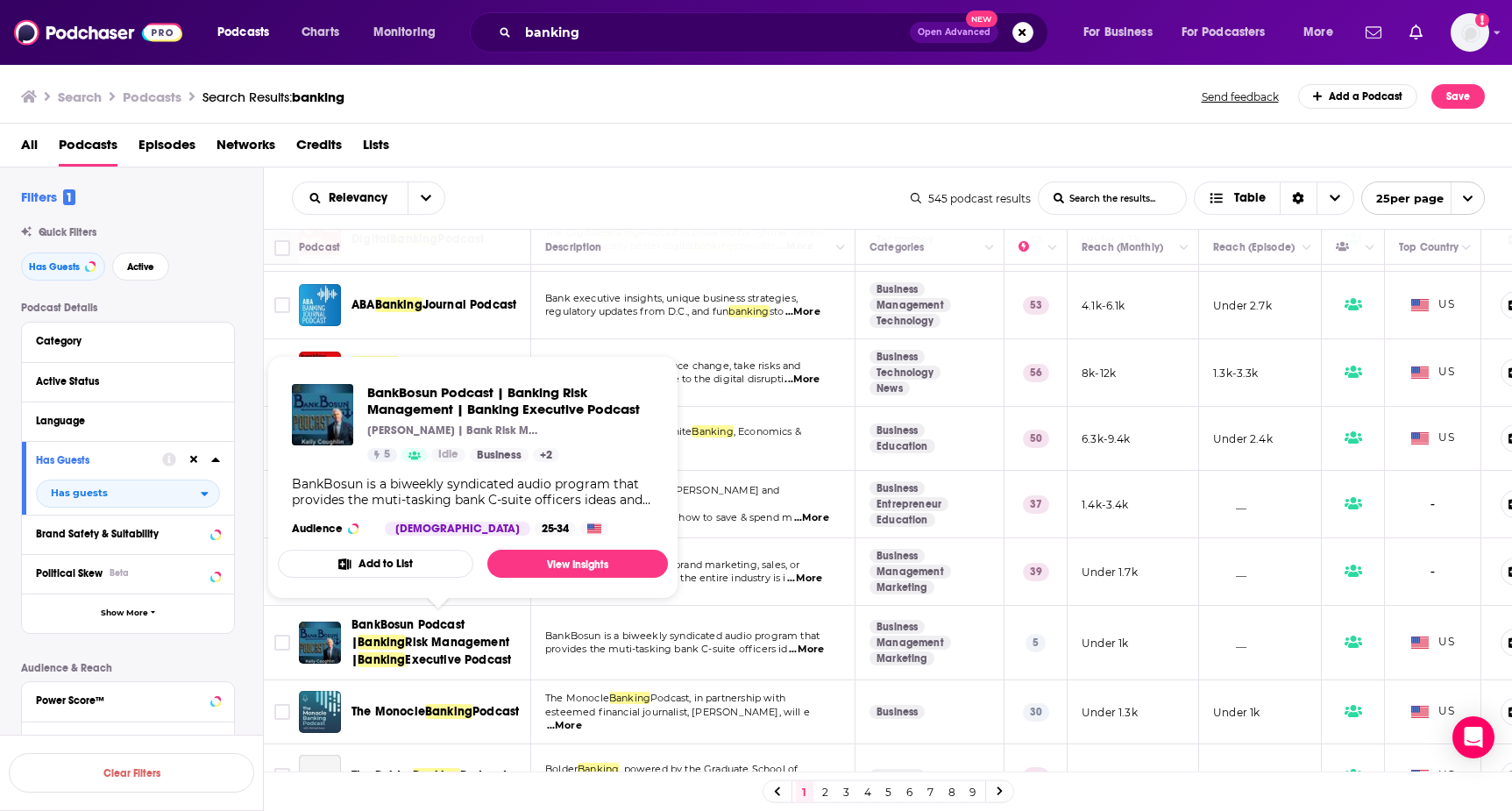
scroll to position [454, 0]
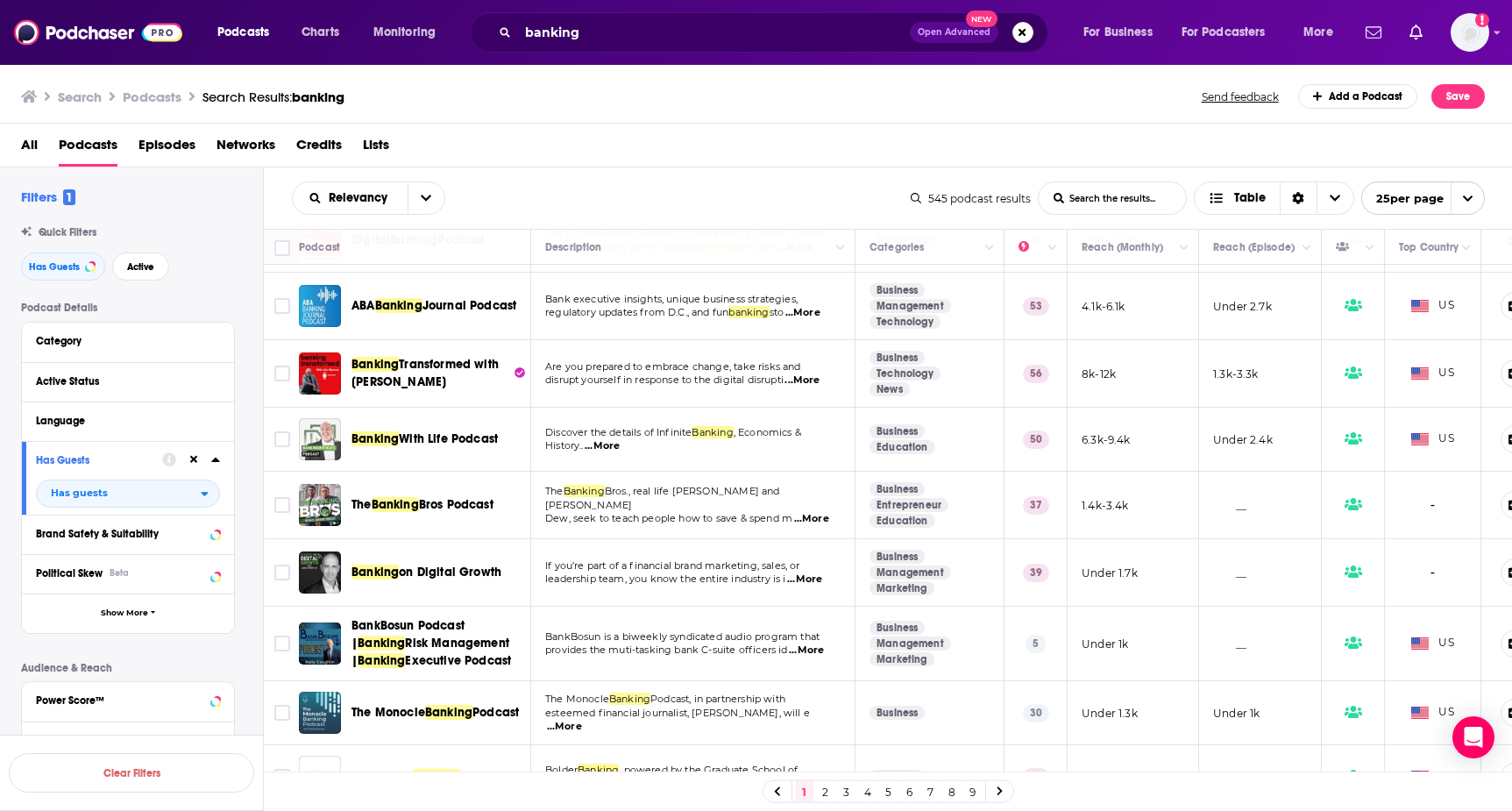
click at [582, 722] on span "...More" at bounding box center [564, 727] width 35 height 14
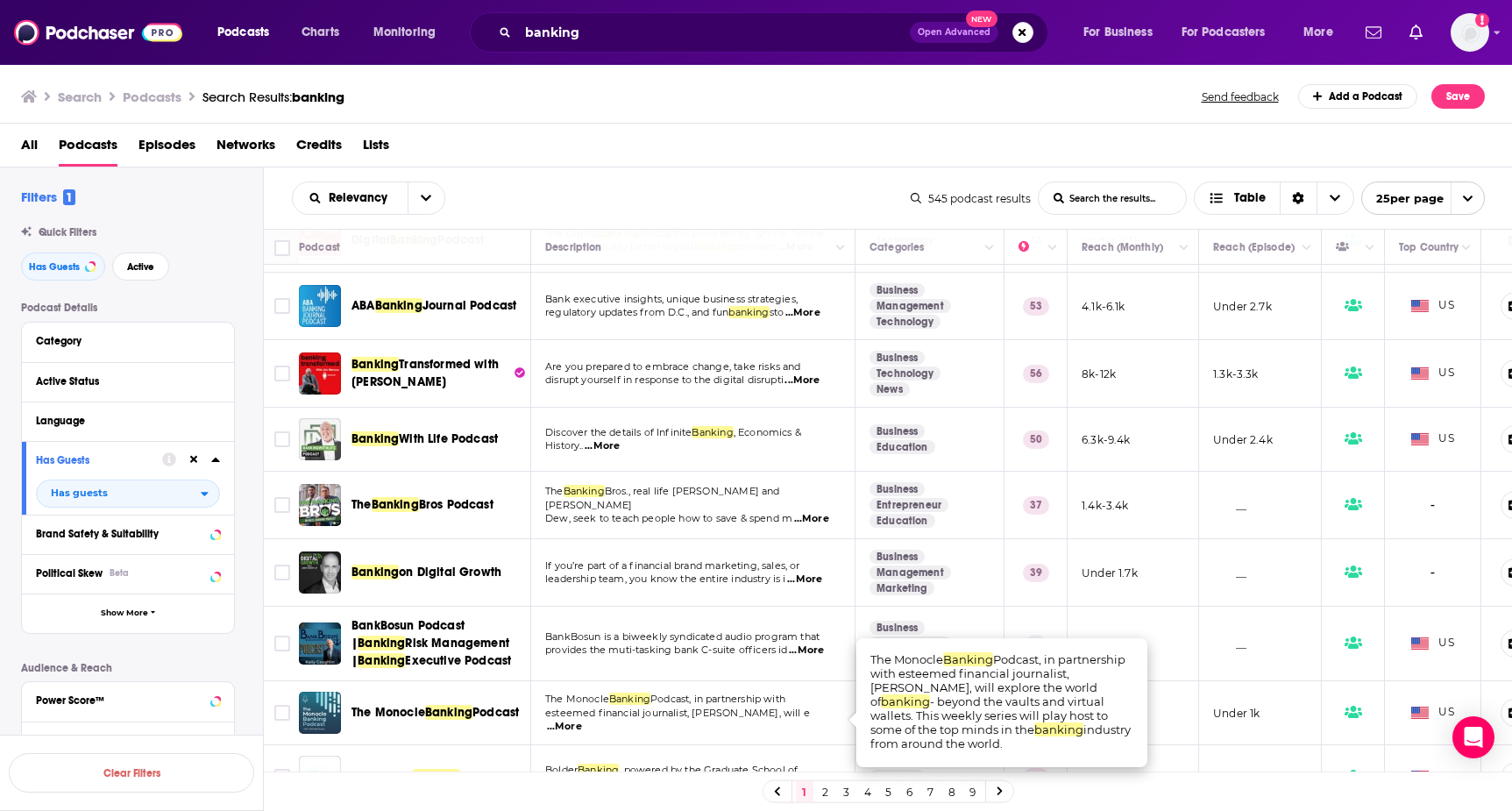
click at [379, 707] on span "The Monocle" at bounding box center [388, 713] width 74 height 15
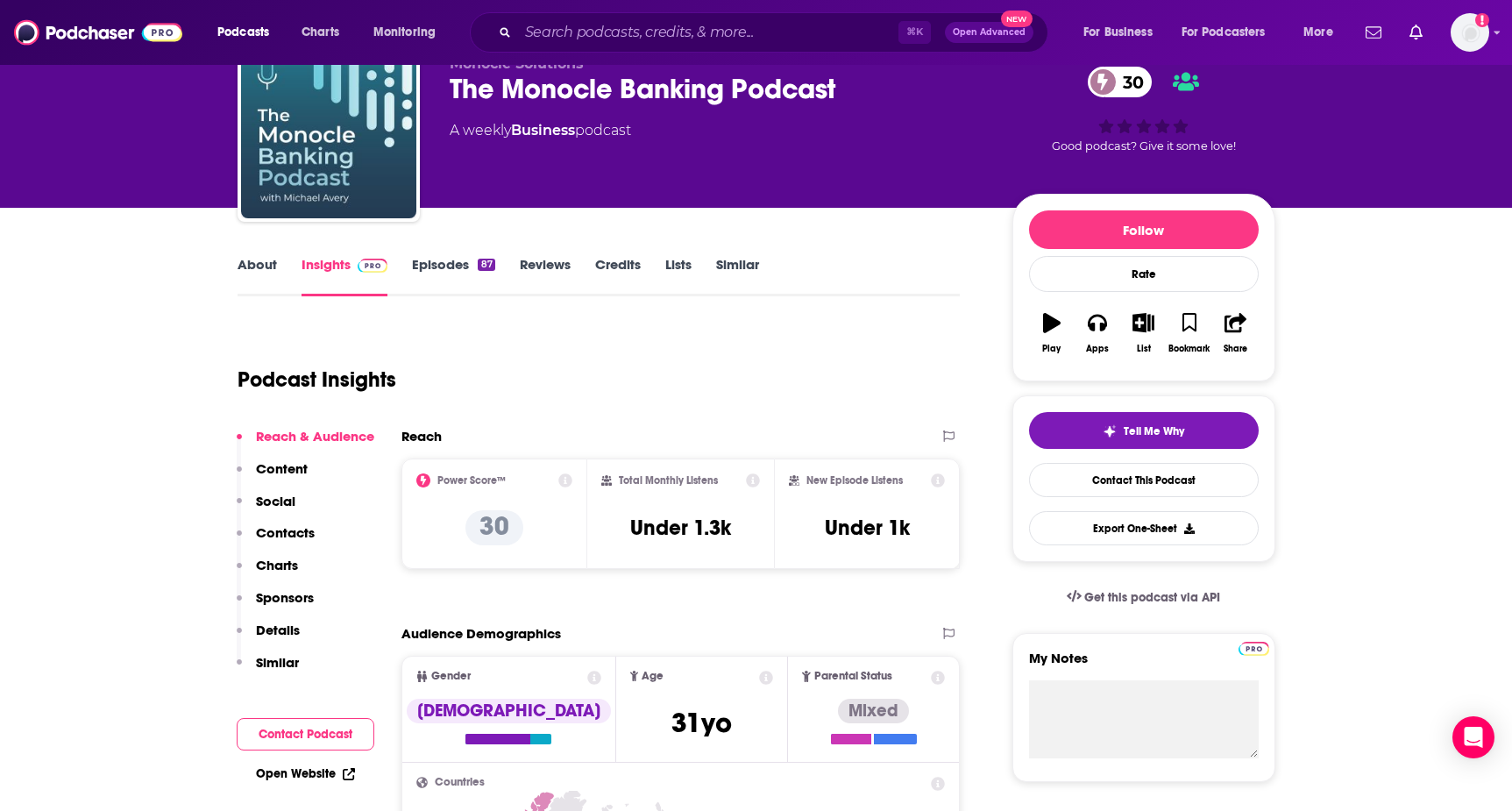
scroll to position [81, 0]
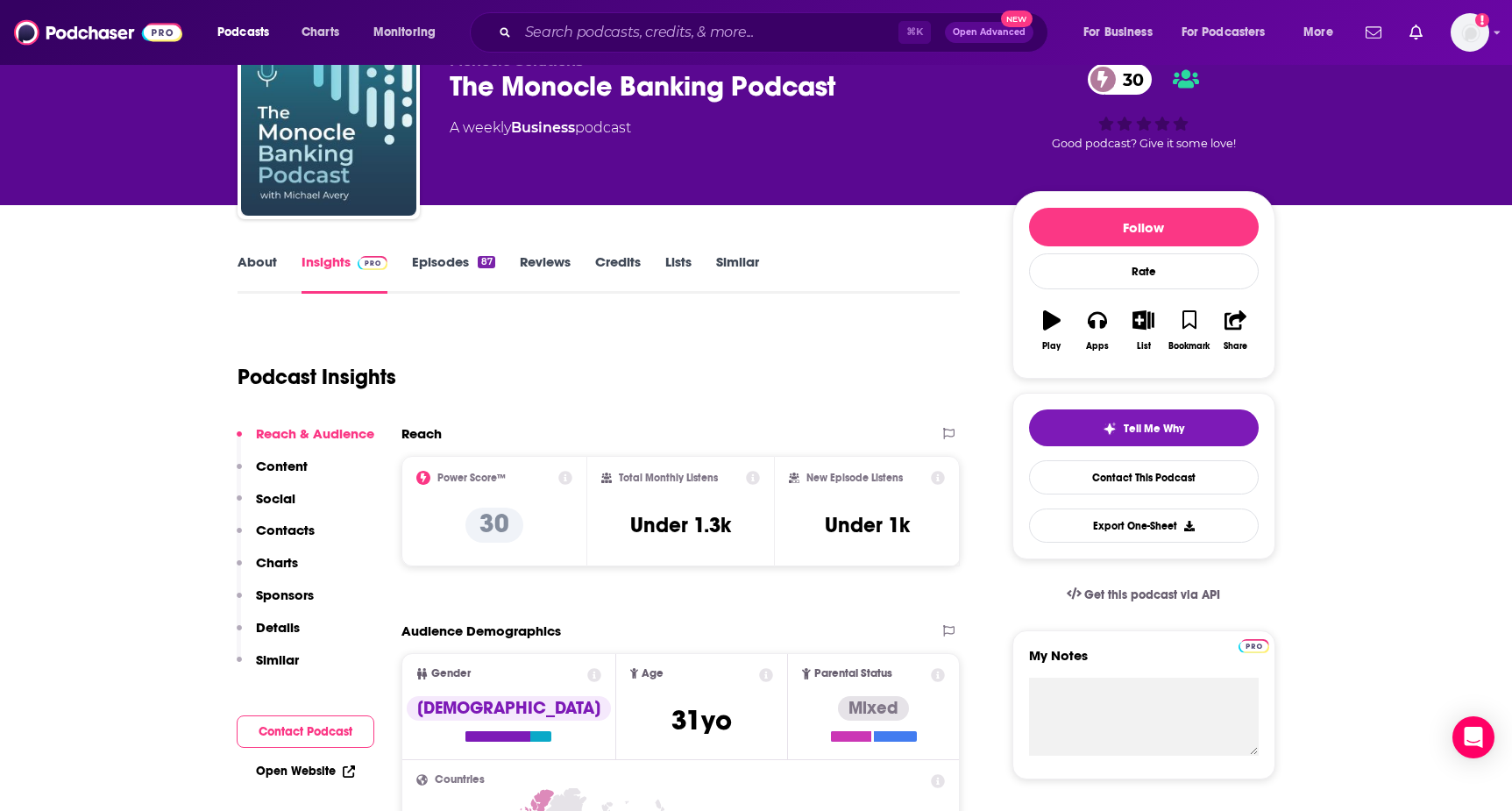
click at [245, 267] on link "About" at bounding box center [257, 273] width 39 height 40
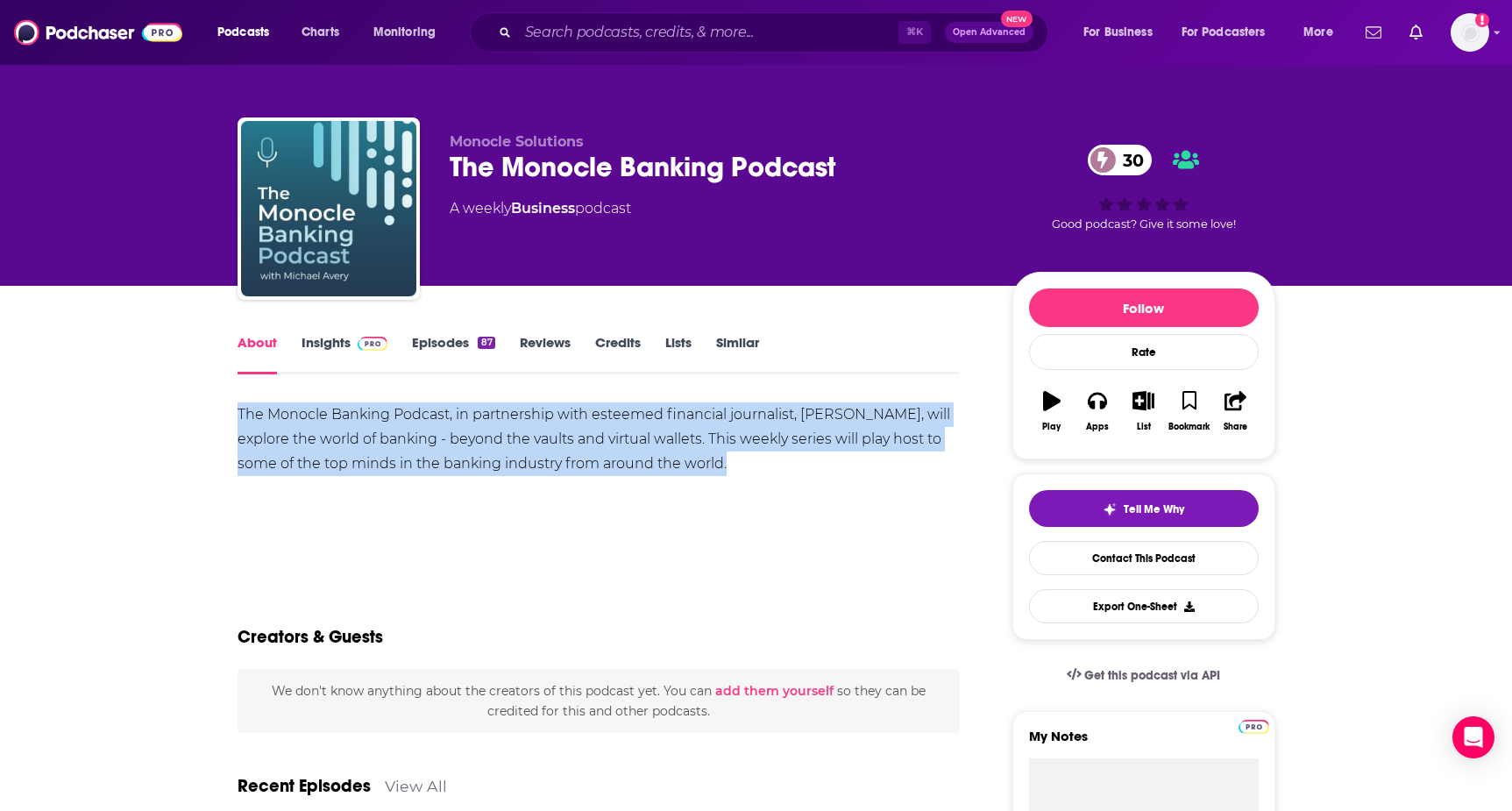
drag, startPoint x: 225, startPoint y: 408, endPoint x: 742, endPoint y: 468, distance: 520.5
copy div "The Monocle Banking Podcast, in partnership with esteemed financial journalist,…"
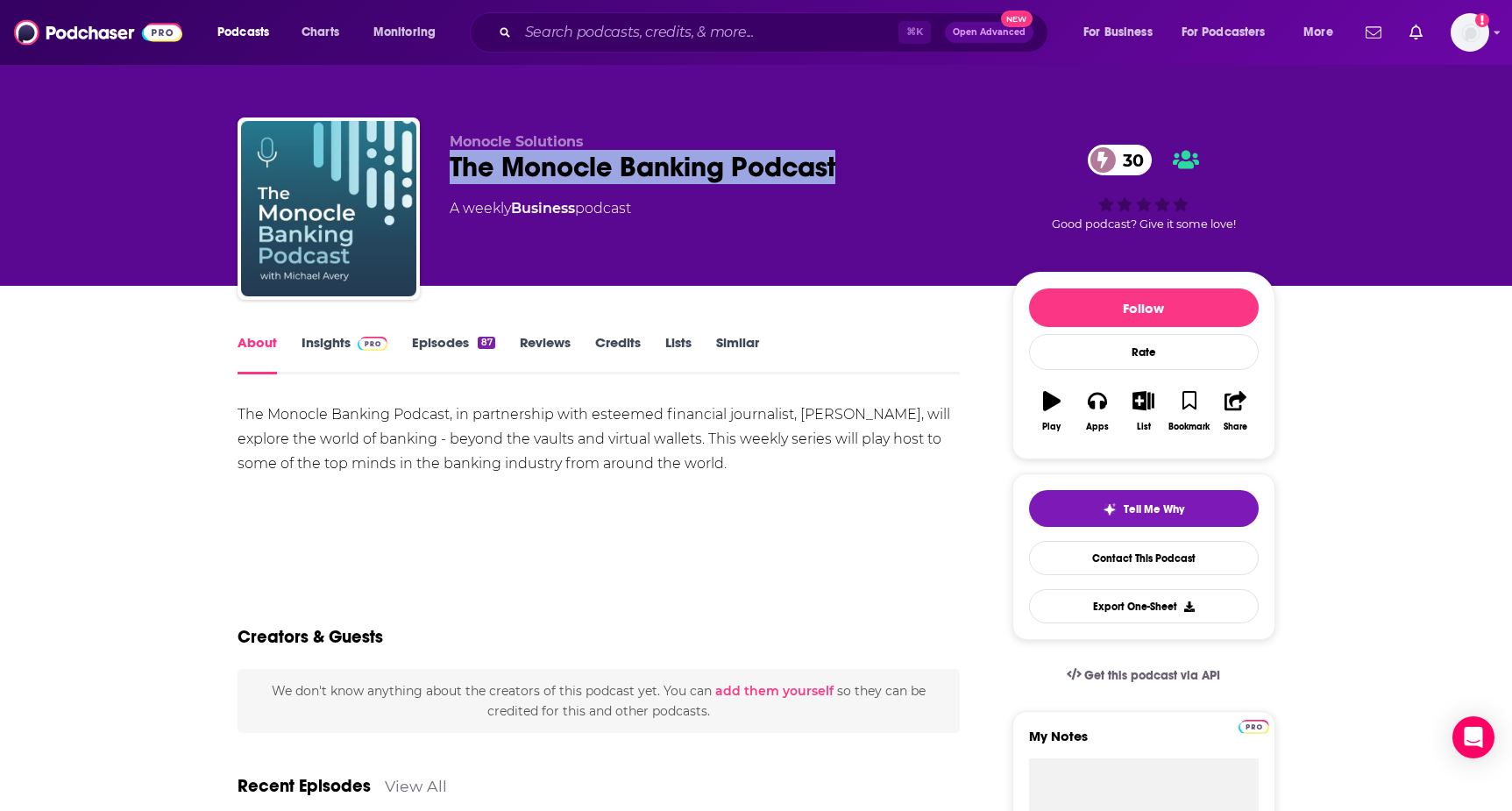
drag, startPoint x: 441, startPoint y: 167, endPoint x: 844, endPoint y: 169, distance: 403.0
click at [844, 169] on div "Monocle Solutions The Monocle Banking Podcast 30 A weekly Business podcast 30 G…" at bounding box center [756, 212] width 1038 height 189
click at [333, 365] on link "Insights" at bounding box center [345, 354] width 87 height 40
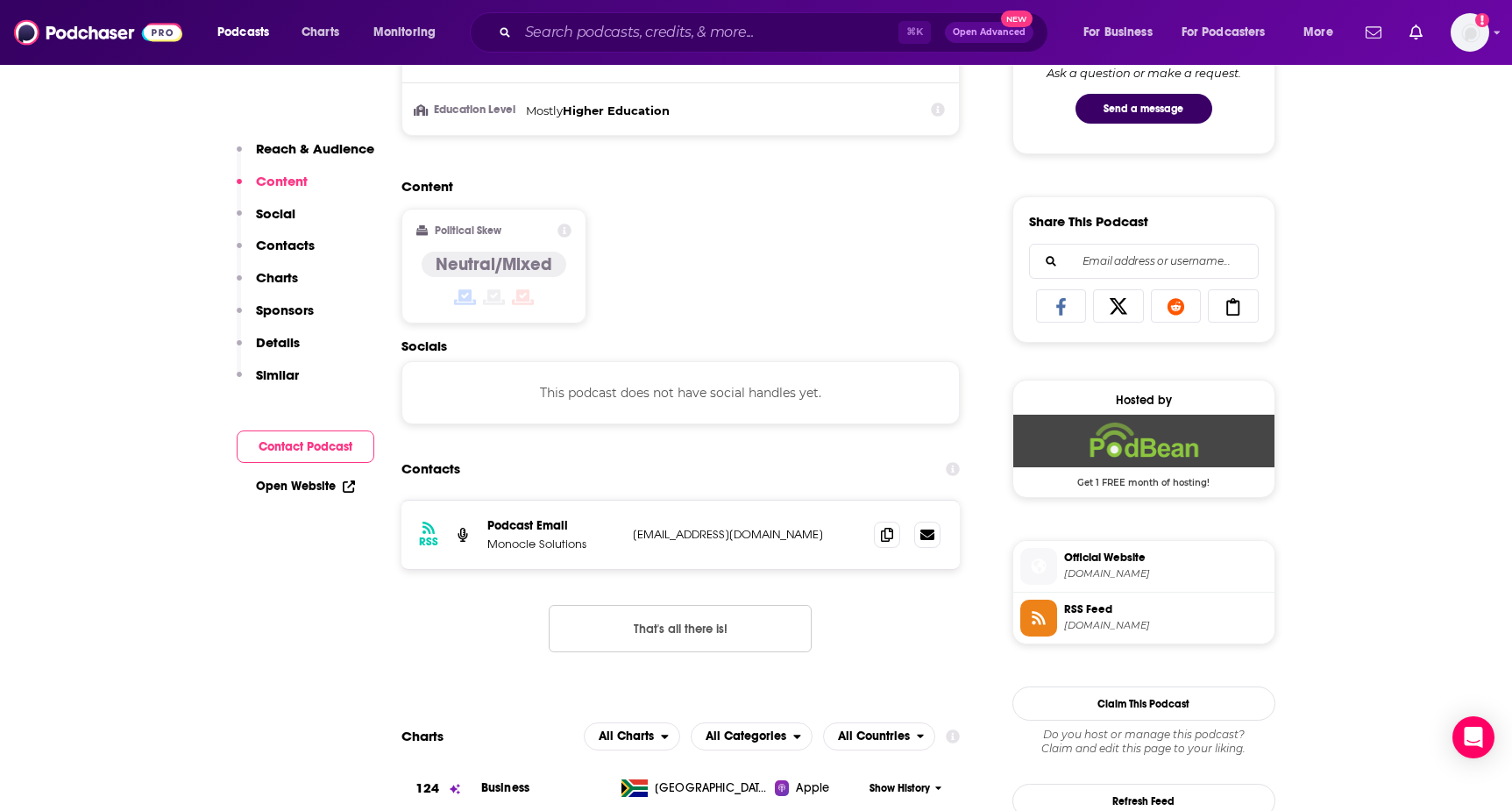
scroll to position [983, 0]
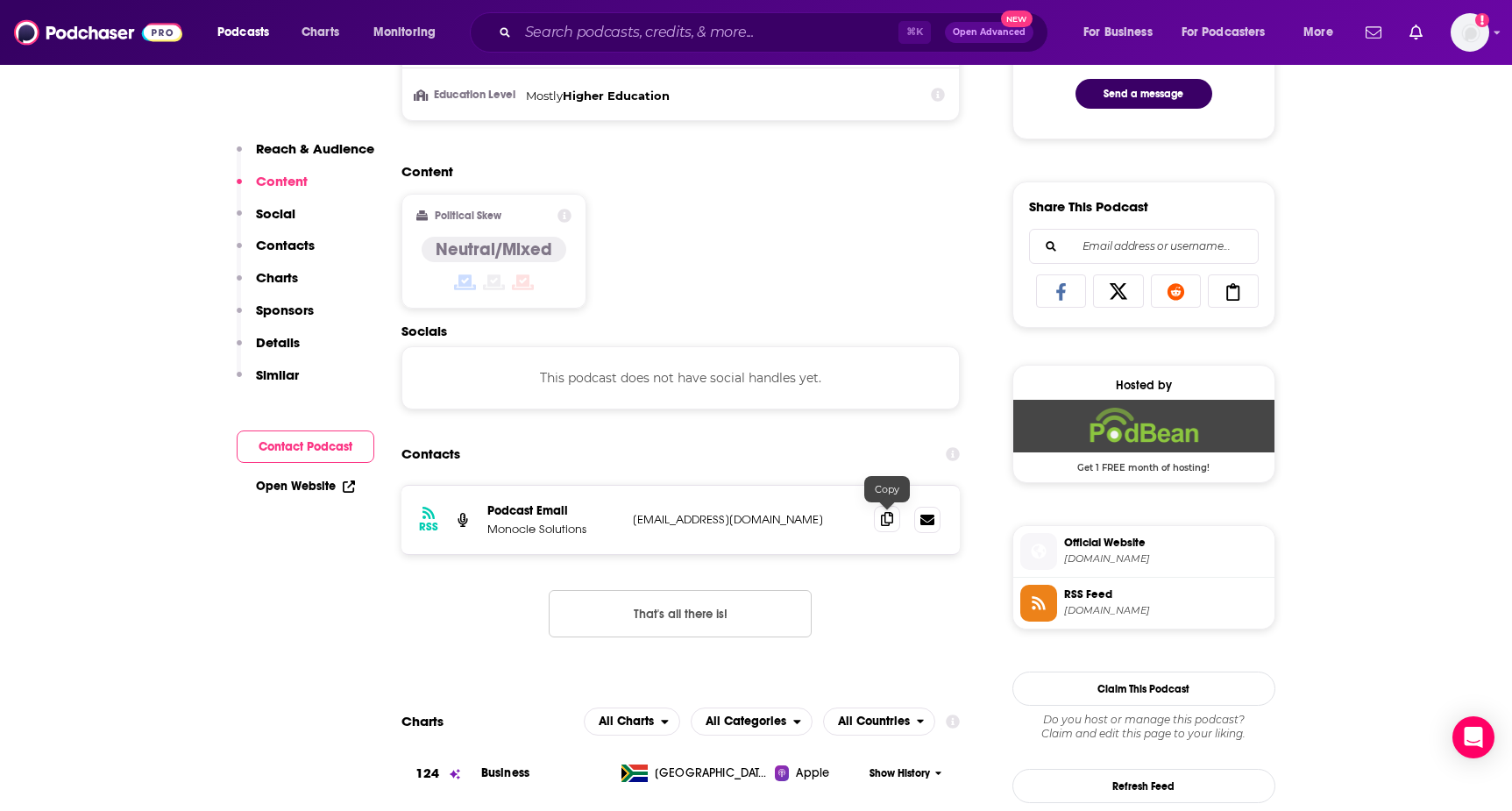
click at [893, 522] on span at bounding box center [887, 519] width 26 height 26
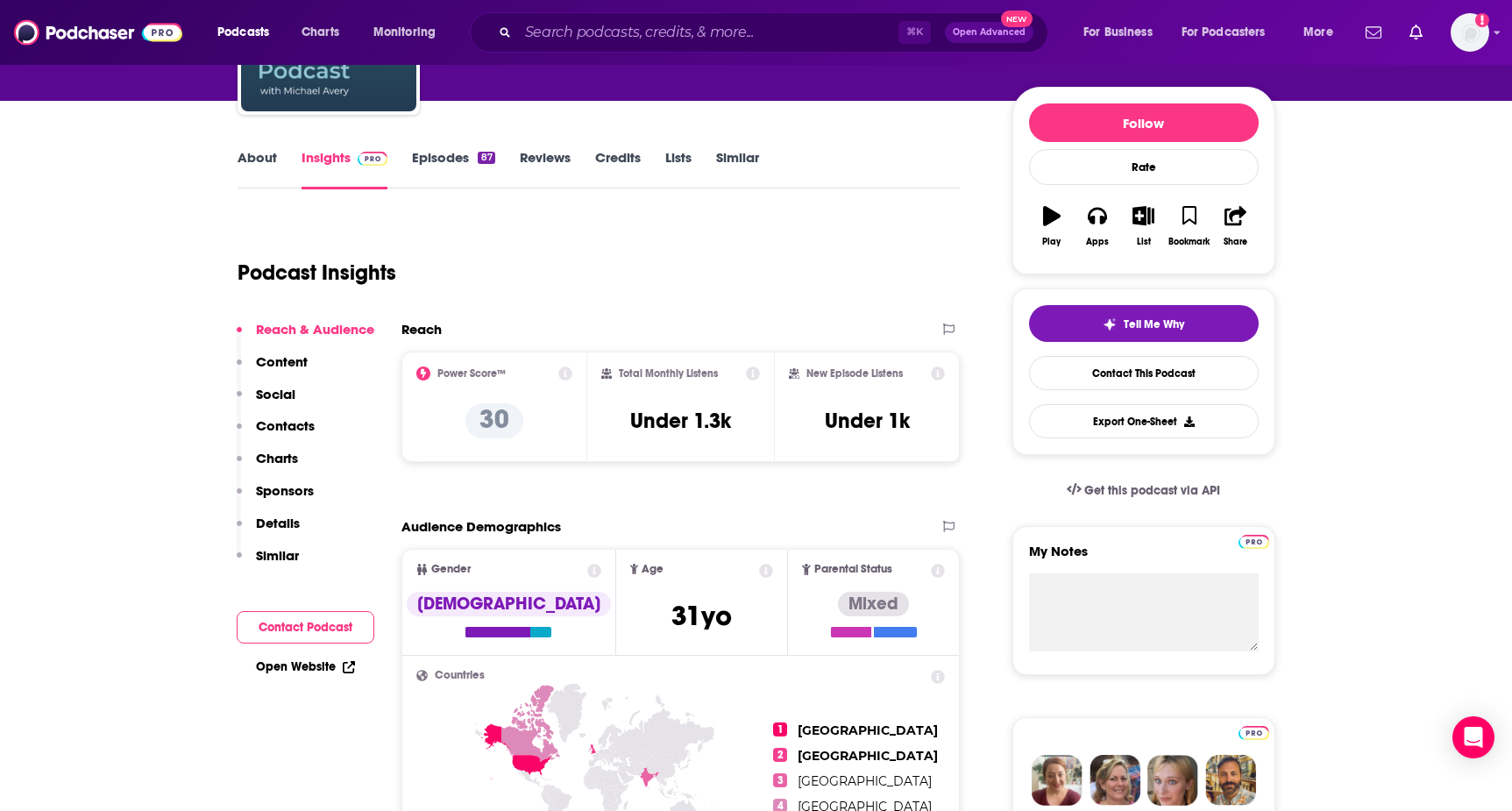
scroll to position [161, 0]
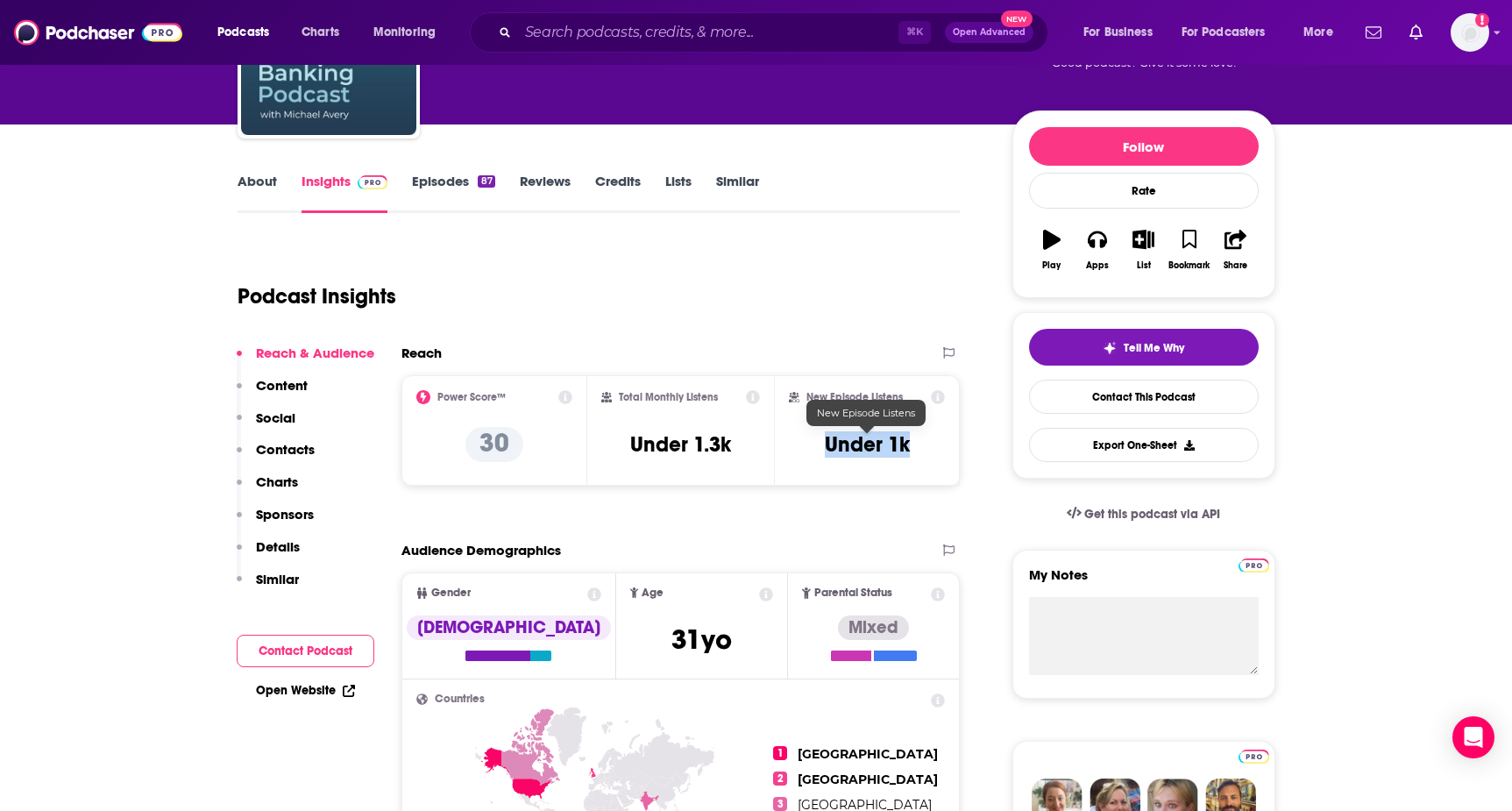
drag, startPoint x: 826, startPoint y: 439, endPoint x: 926, endPoint y: 439, distance: 100.0
click at [926, 439] on div "New Episode Listens Under 1k" at bounding box center [868, 431] width 157 height 81
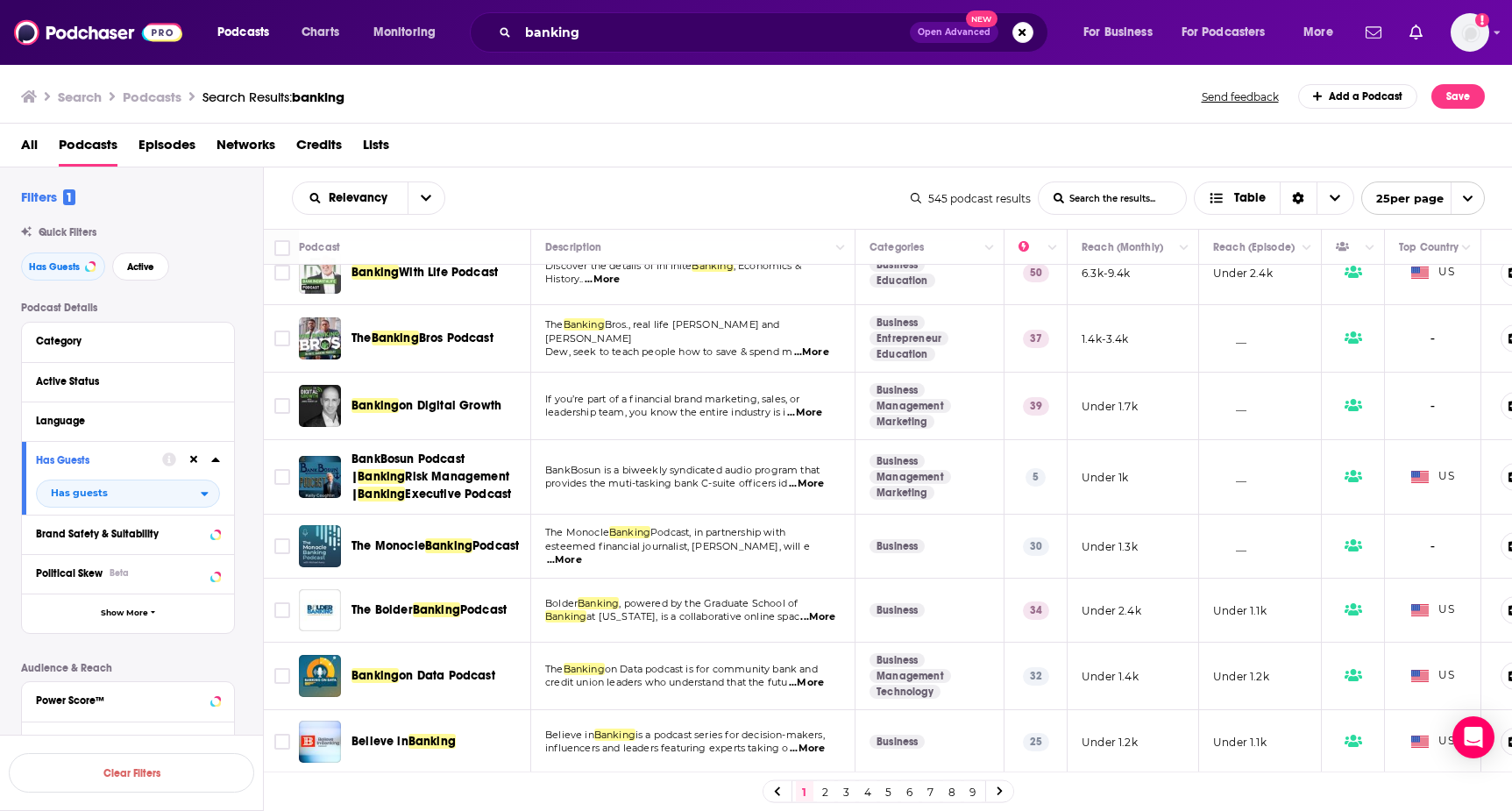
scroll to position [633, 0]
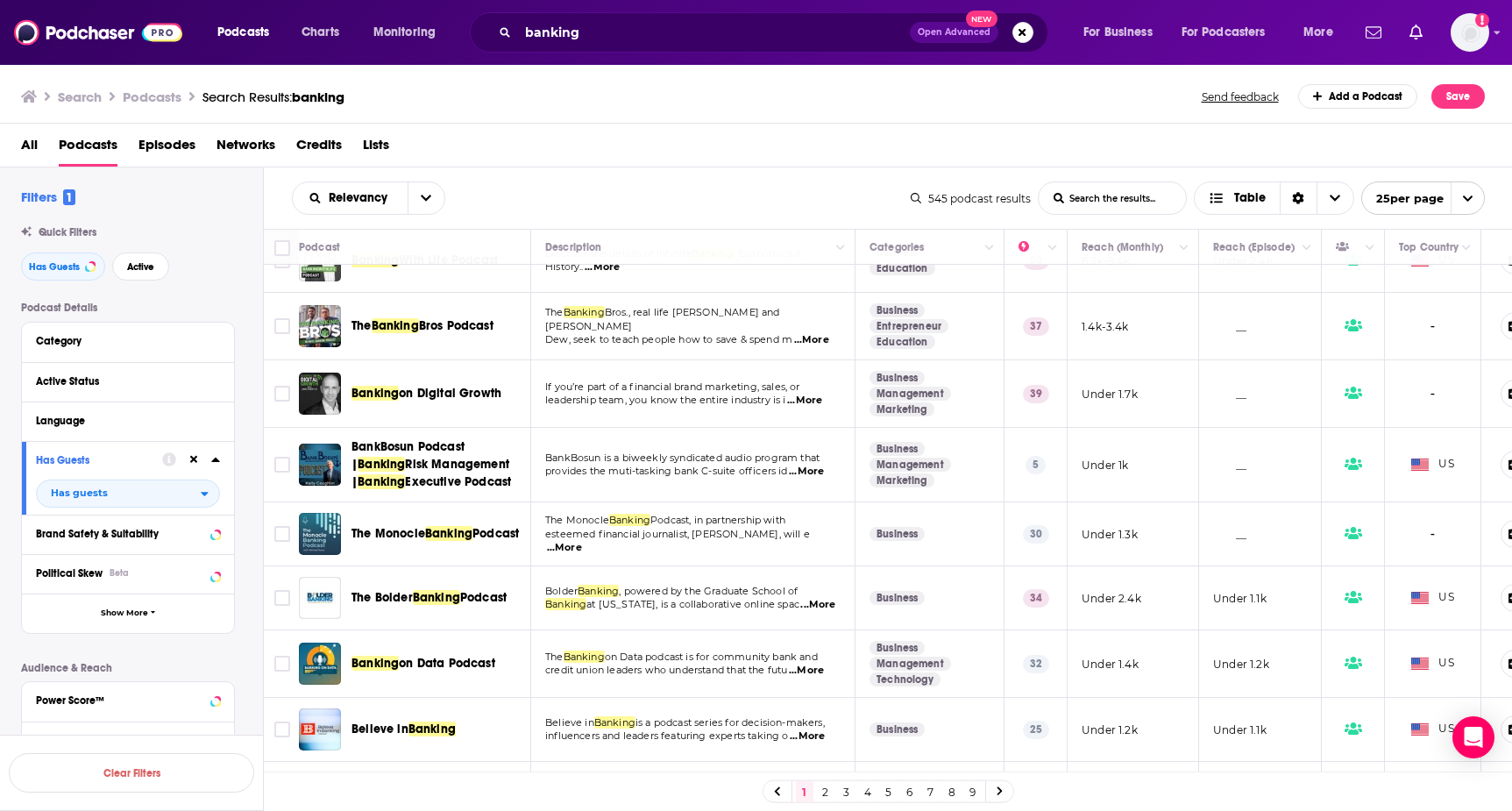
click at [812, 601] on span "...More" at bounding box center [817, 605] width 35 height 14
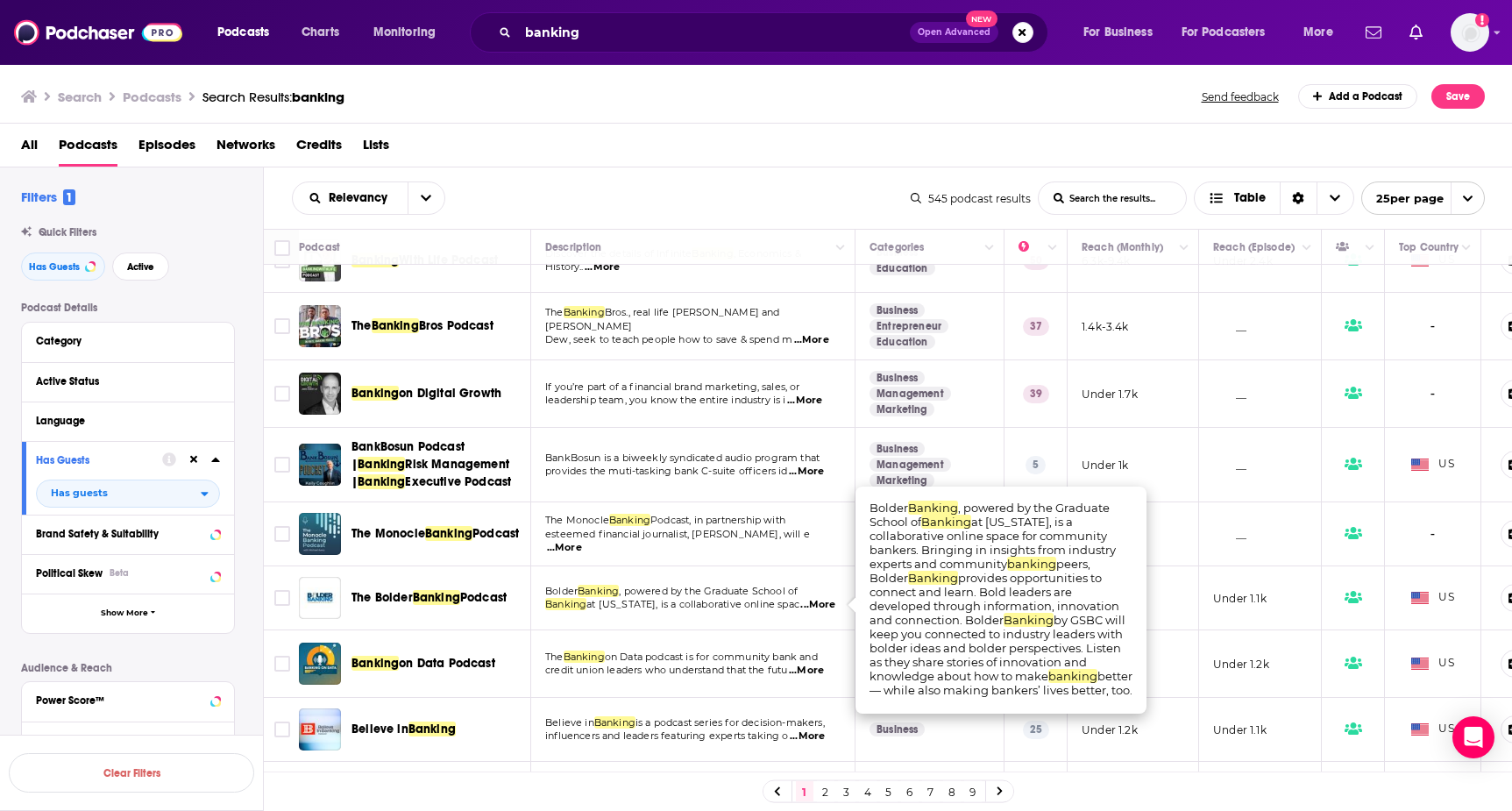
click at [810, 666] on span "...More" at bounding box center [806, 671] width 35 height 14
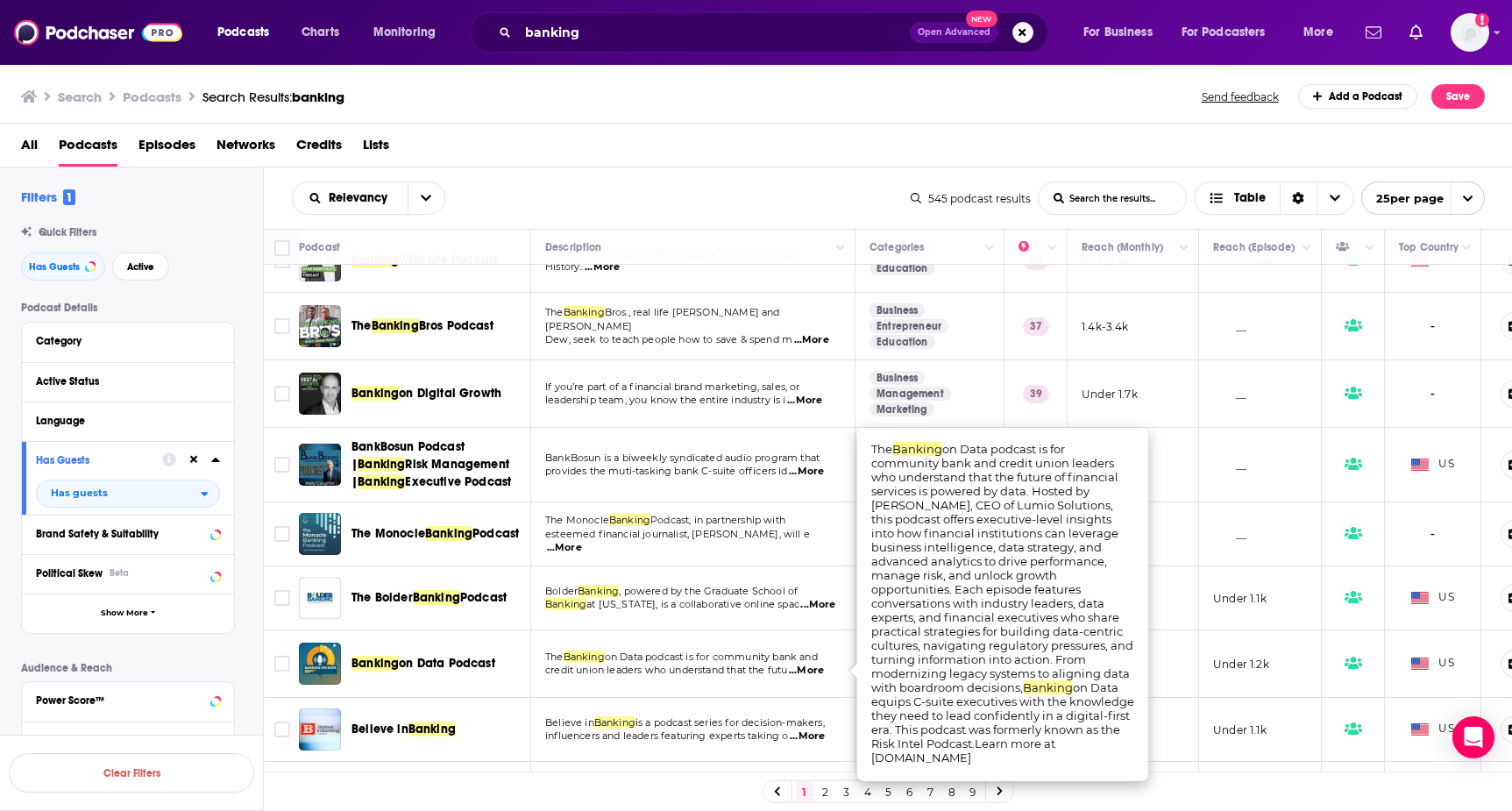
click at [756, 656] on span "on Data podcast is for community bank and" at bounding box center [712, 656] width 213 height 12
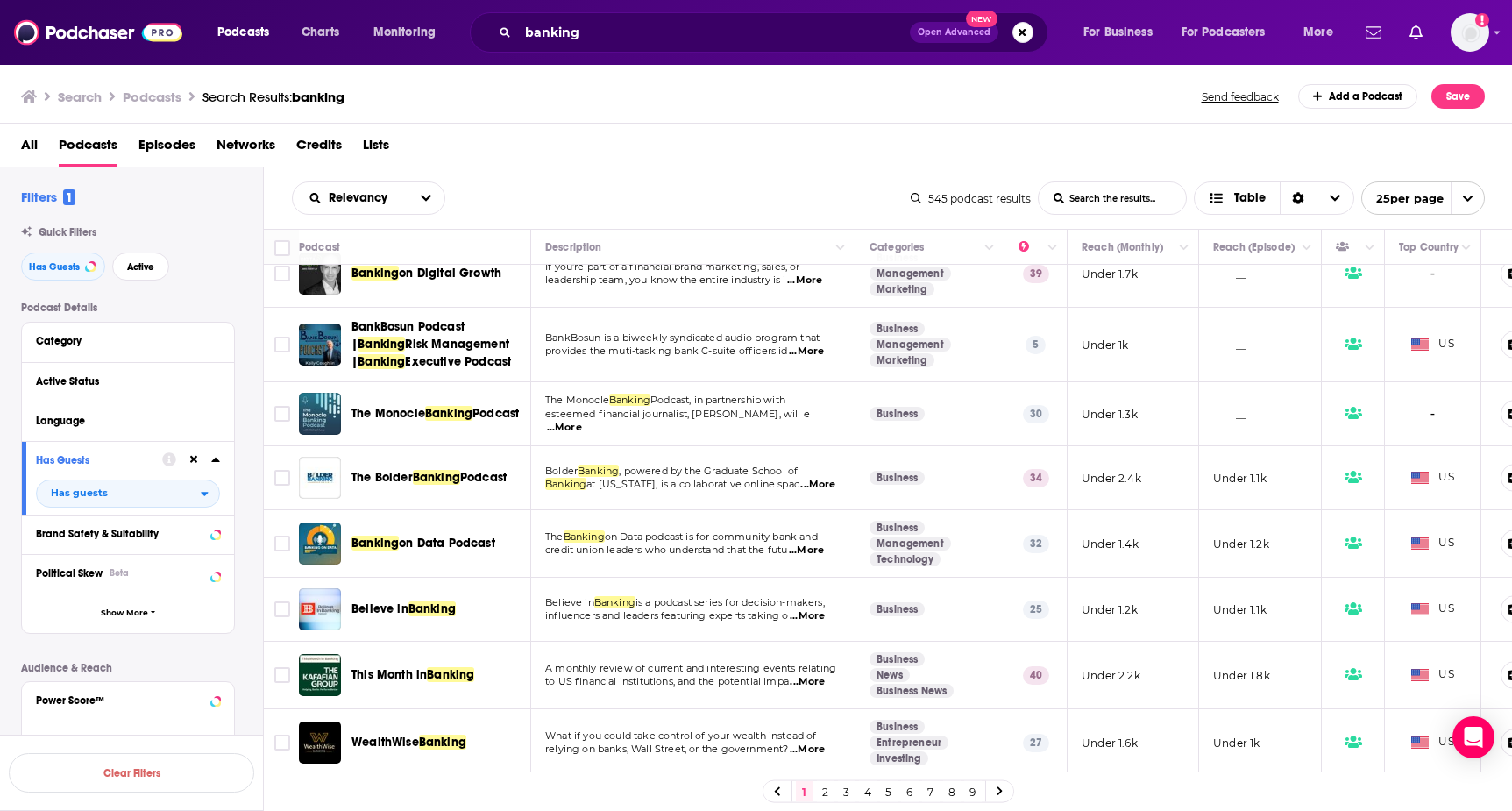
scroll to position [761, 0]
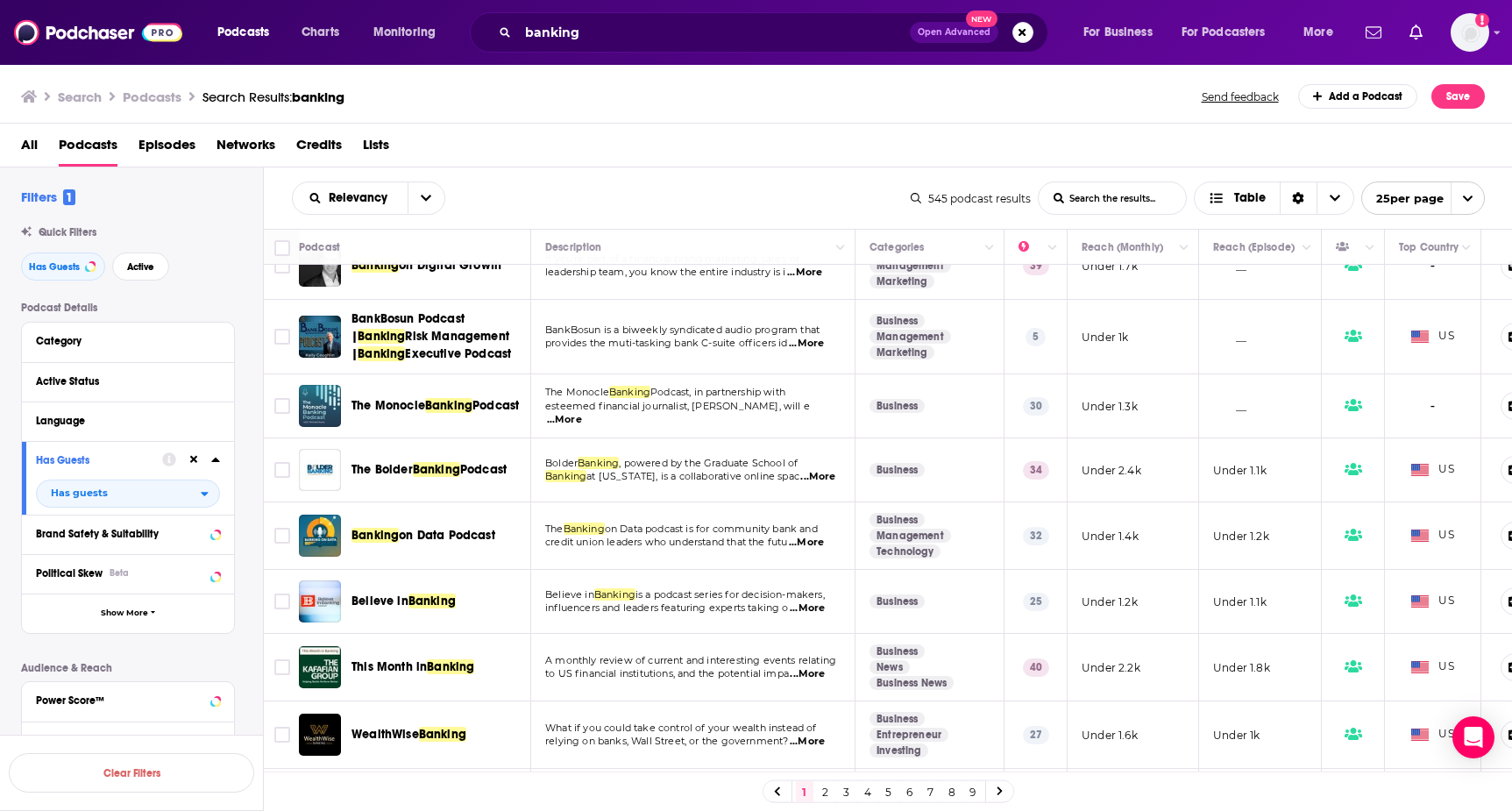
click at [746, 523] on span "on Data podcast is for community bank and" at bounding box center [712, 528] width 213 height 12
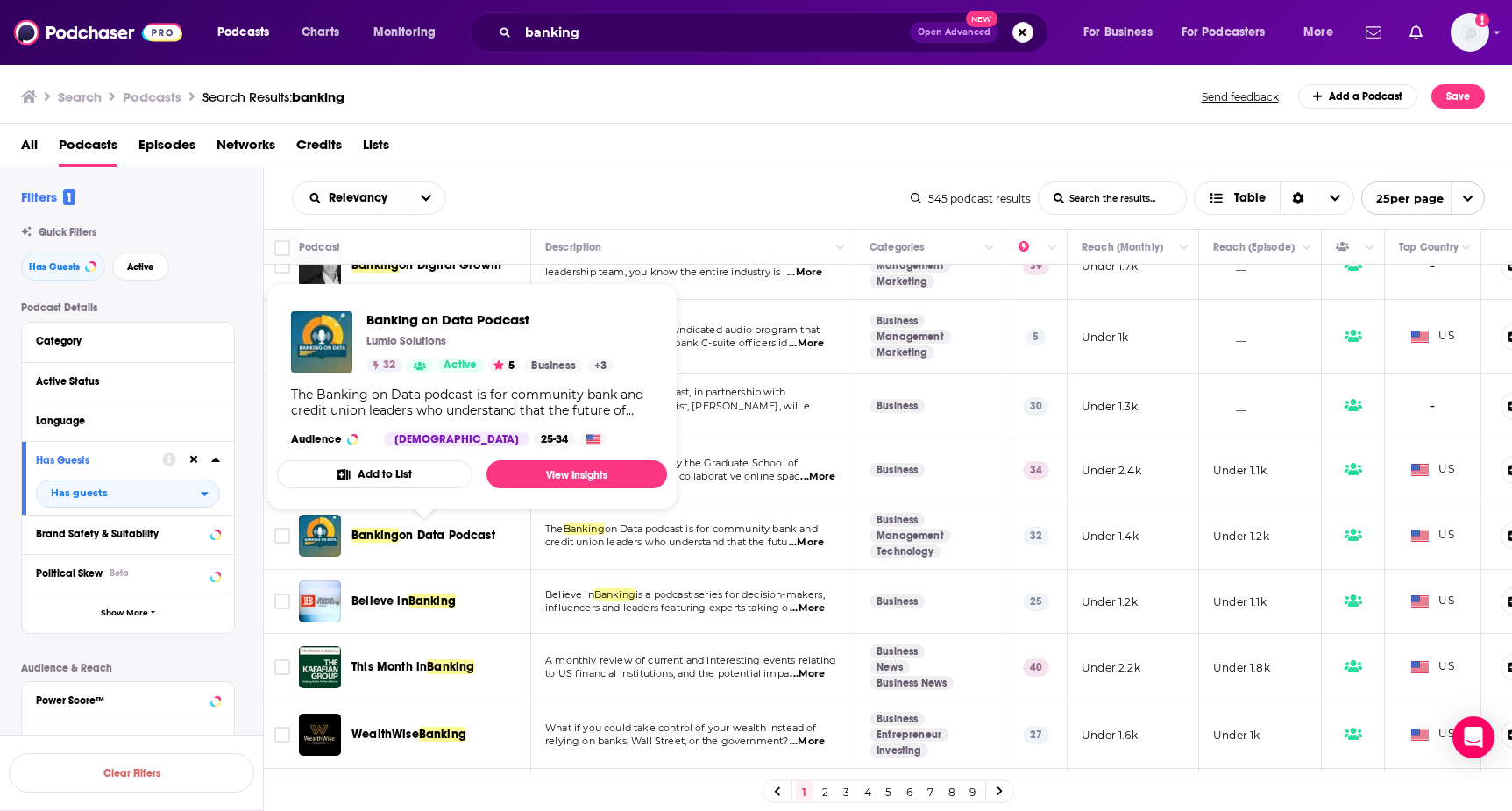
click at [399, 530] on span "on Data Podcast" at bounding box center [447, 536] width 96 height 15
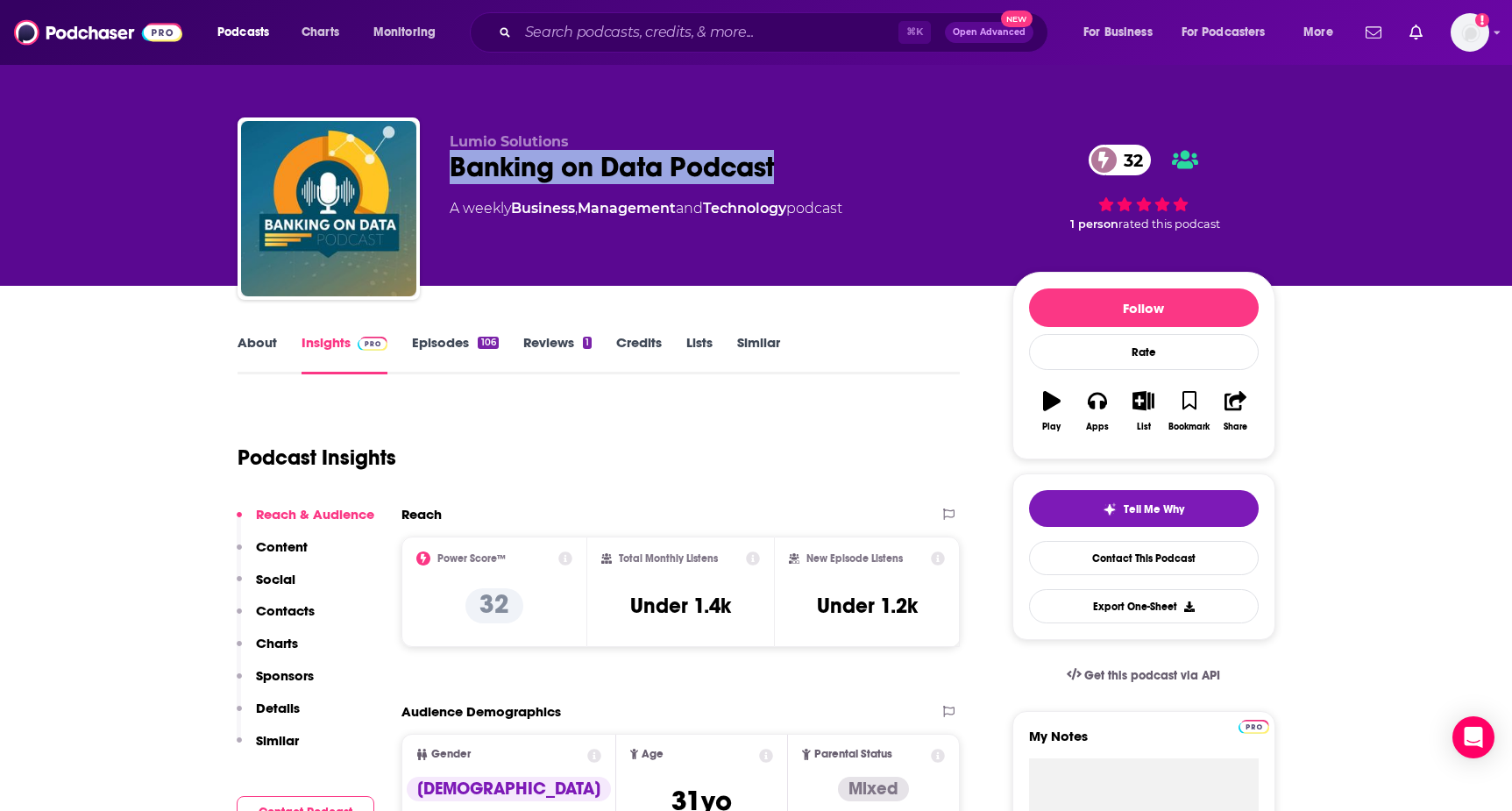
drag, startPoint x: 448, startPoint y: 171, endPoint x: 790, endPoint y: 165, distance: 342.1
click at [790, 165] on div "Lumio Solutions Banking on Data Podcast 32 A weekly Business , Management and T…" at bounding box center [756, 212] width 1038 height 189
click at [251, 341] on link "About" at bounding box center [257, 354] width 39 height 40
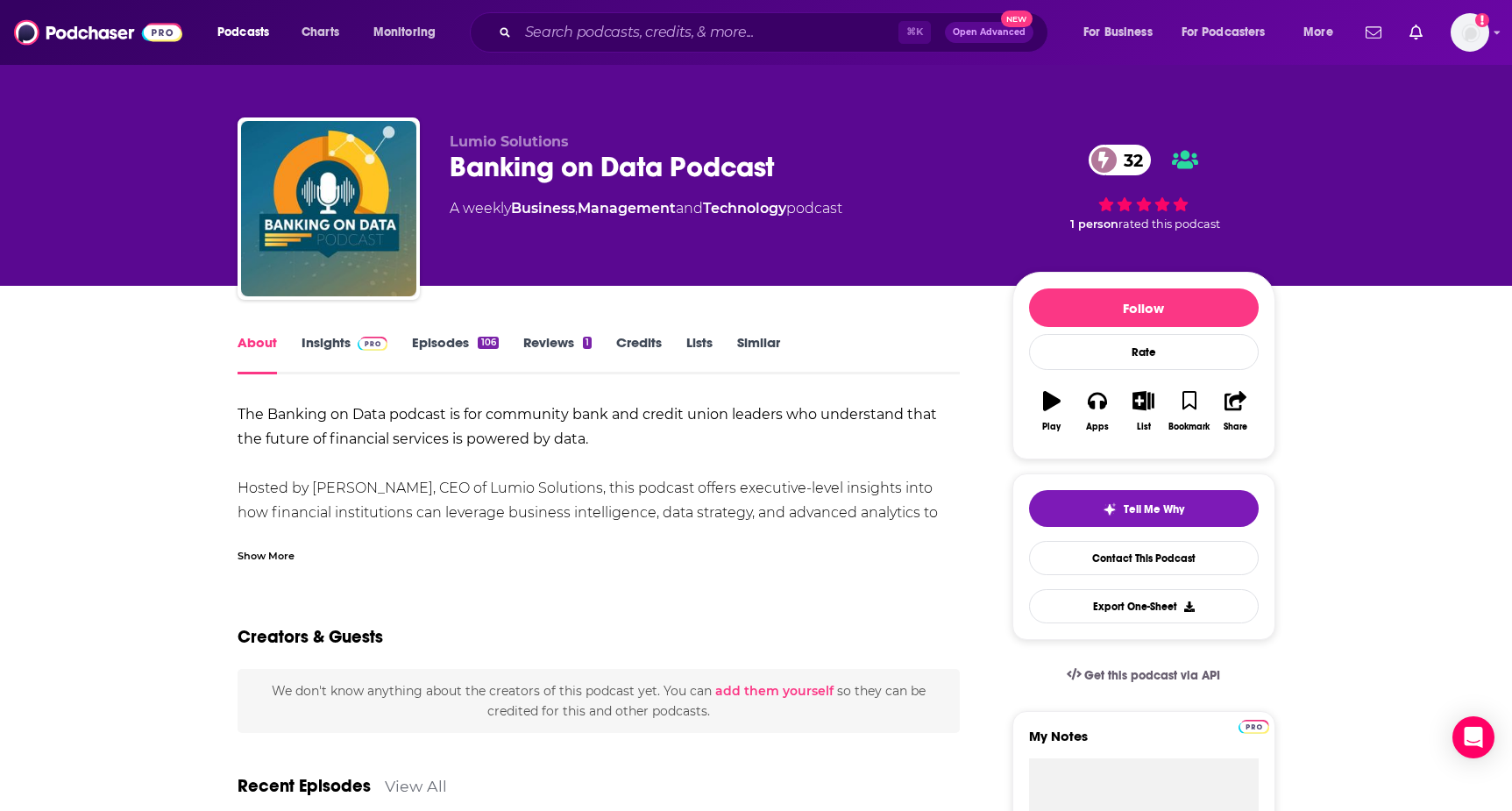
click at [282, 554] on div "Show More" at bounding box center [266, 554] width 57 height 17
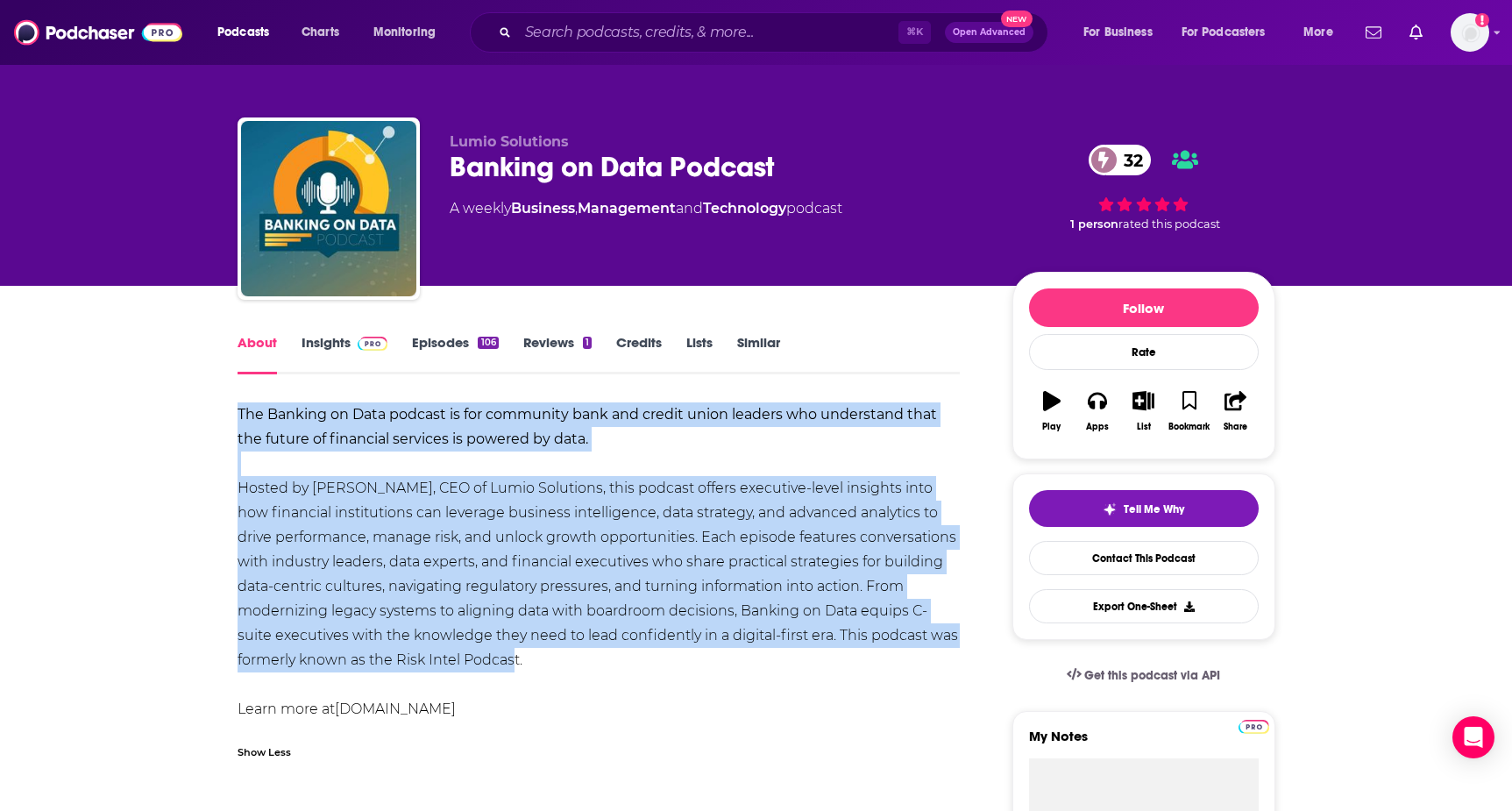
drag, startPoint x: 214, startPoint y: 401, endPoint x: 587, endPoint y: 660, distance: 454.1
click at [305, 603] on div "The Banking on Data podcast is for community bank and credit union leaders who …" at bounding box center [599, 562] width 723 height 319
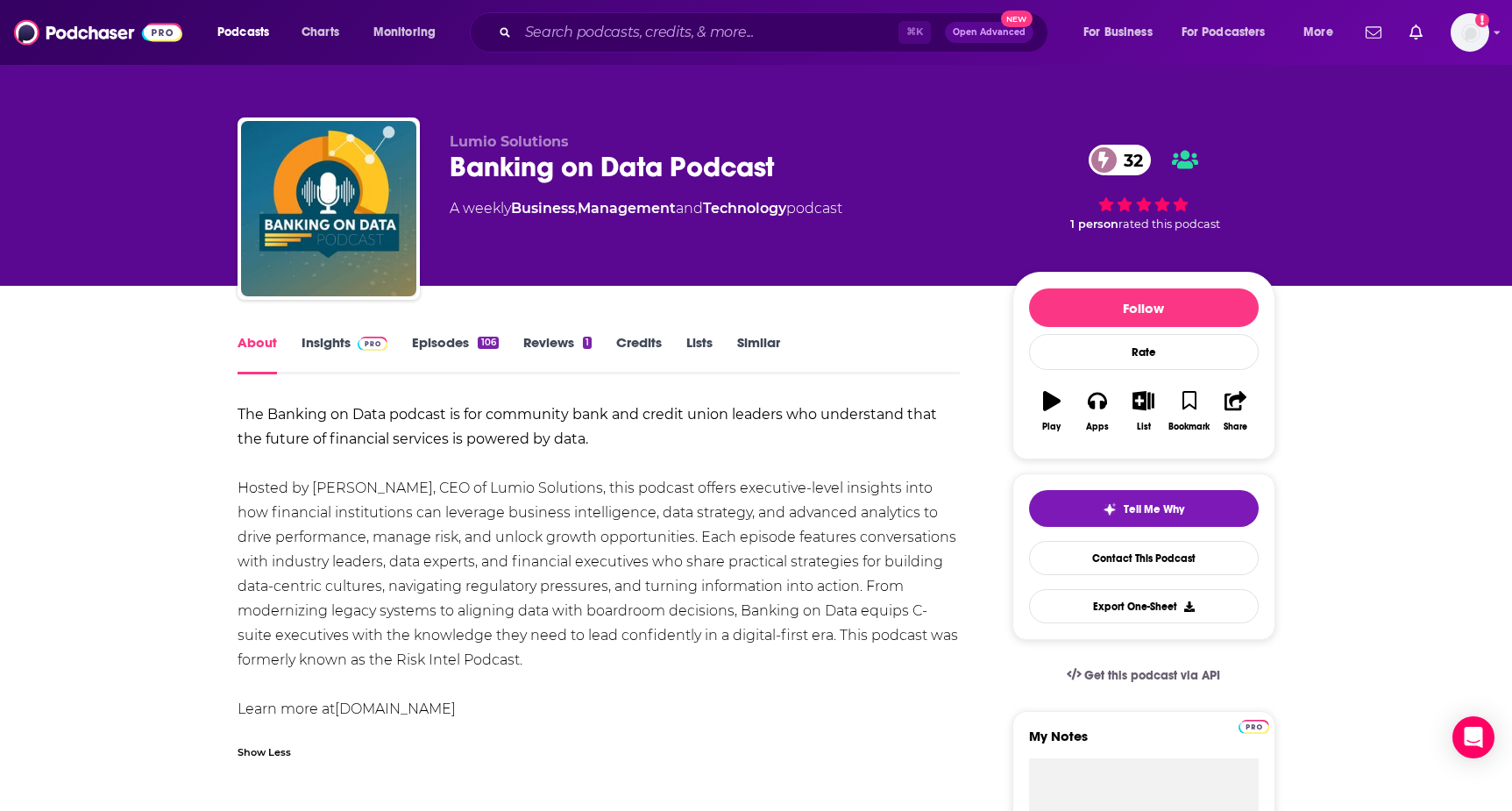
click at [351, 347] on span at bounding box center [370, 343] width 37 height 17
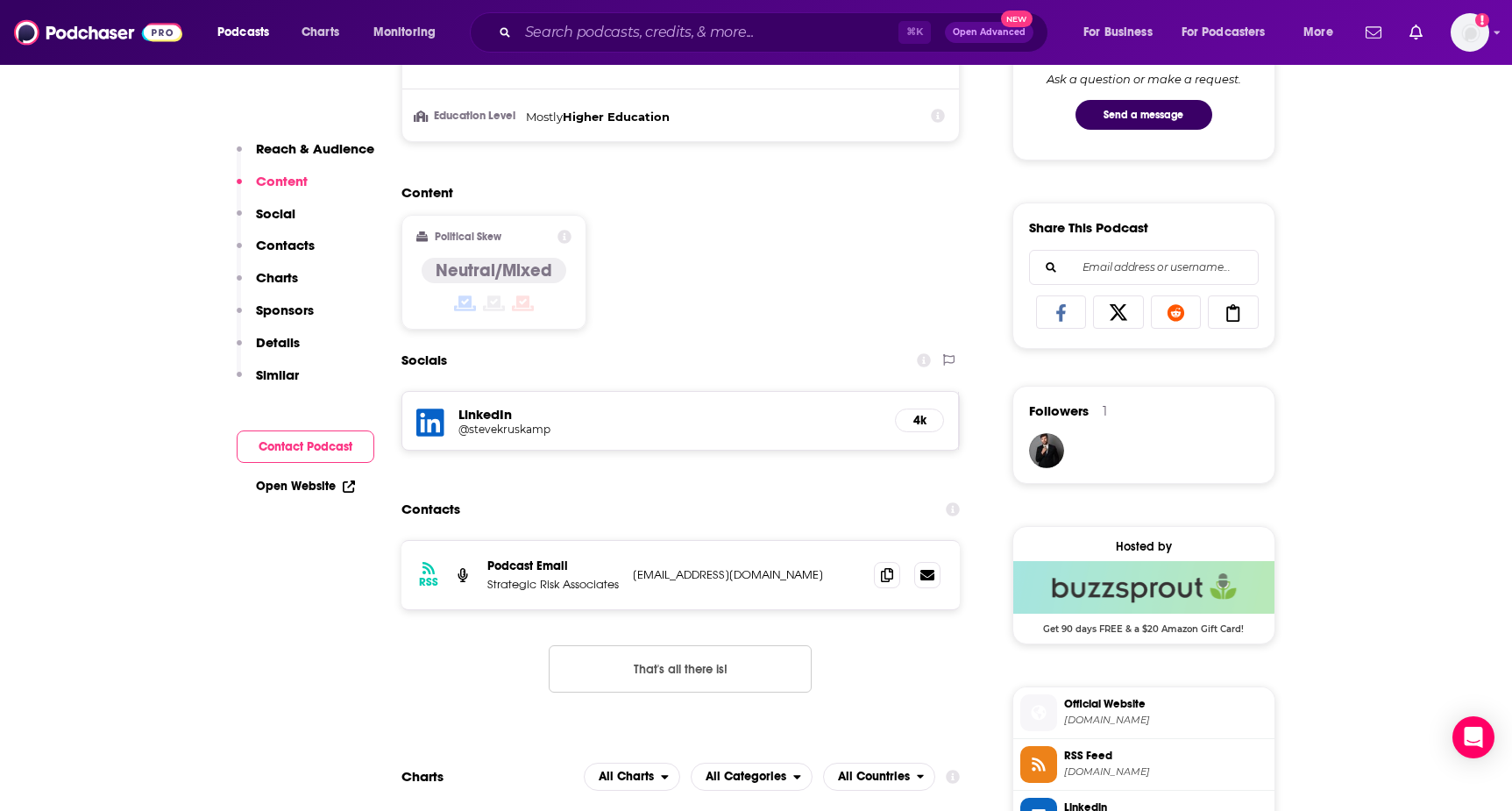
scroll to position [1187, 0]
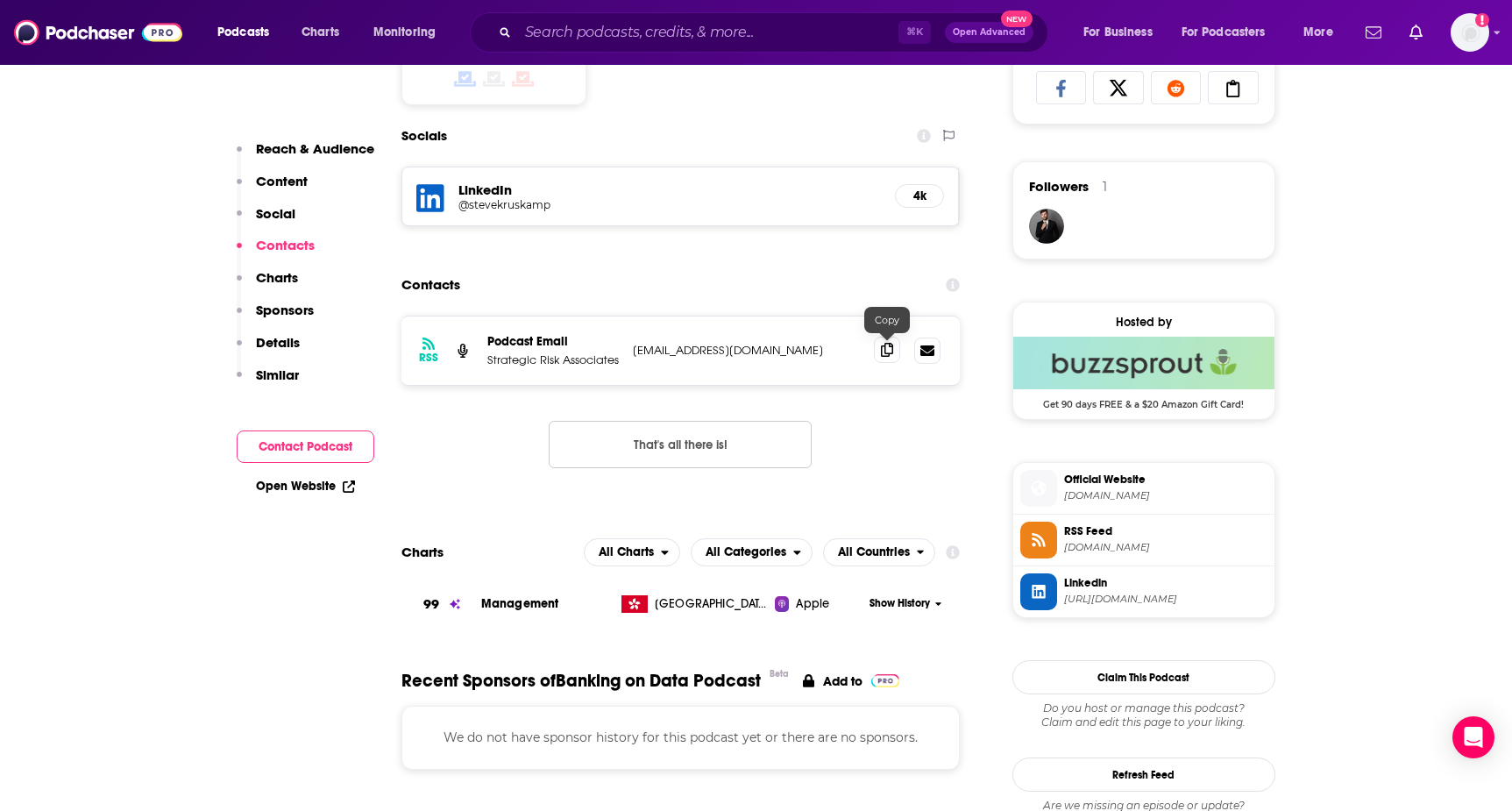
click at [884, 351] on icon at bounding box center [887, 349] width 12 height 14
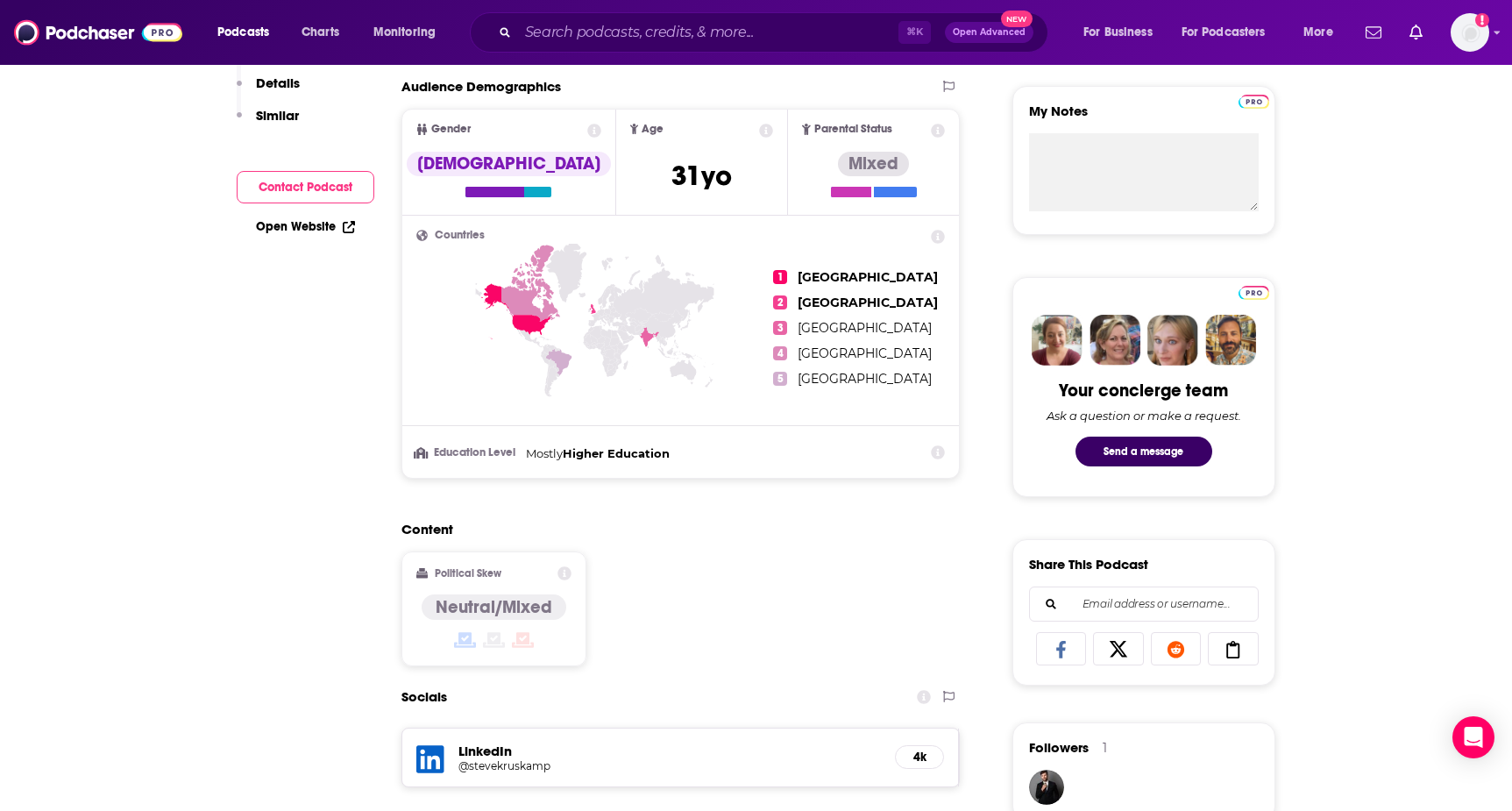
scroll to position [0, 0]
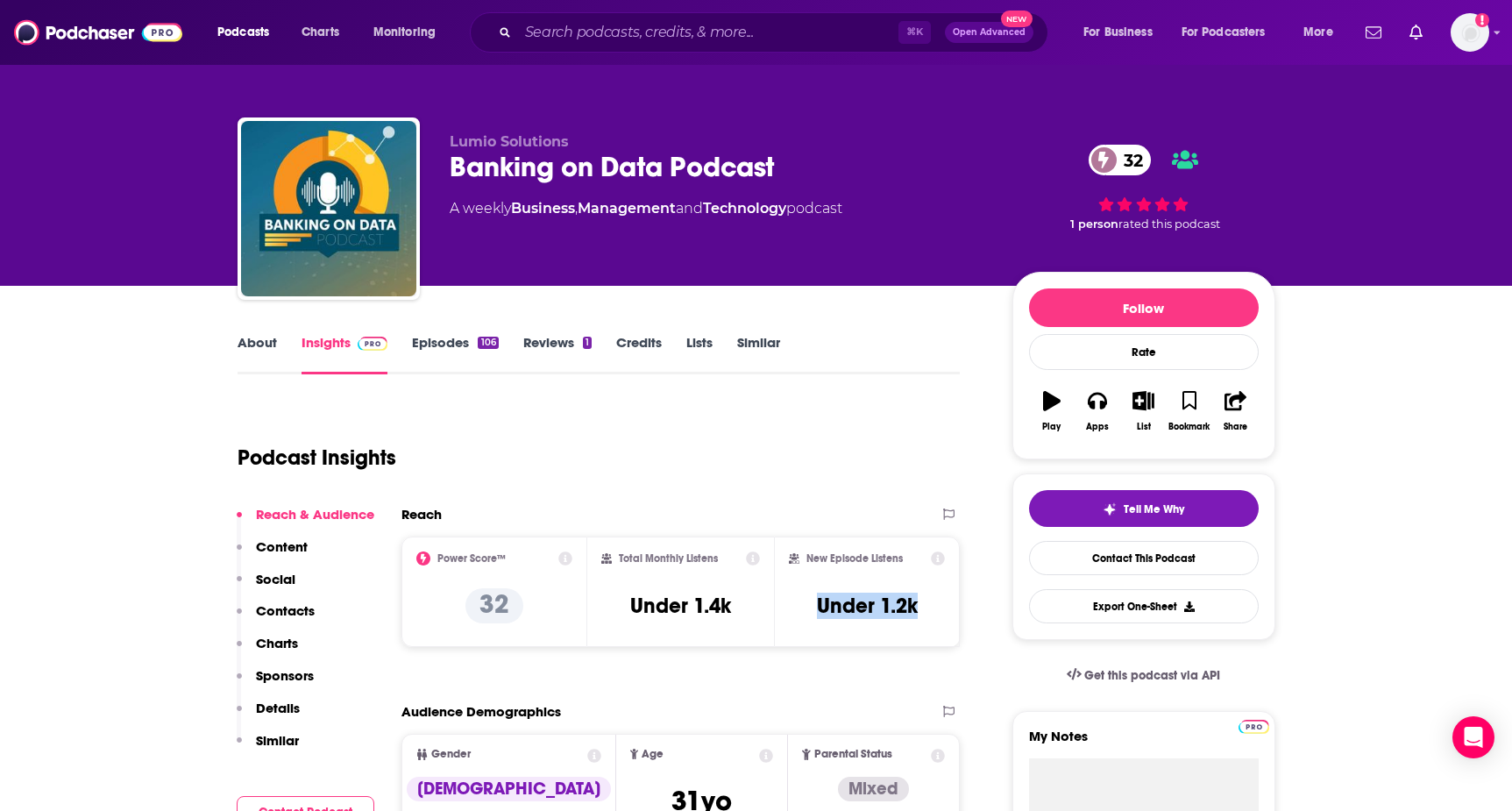
drag, startPoint x: 810, startPoint y: 612, endPoint x: 926, endPoint y: 612, distance: 116.0
click at [926, 612] on div "New Episode Listens Under 1.2k" at bounding box center [868, 592] width 157 height 81
